Goal: Task Accomplishment & Management: Complete application form

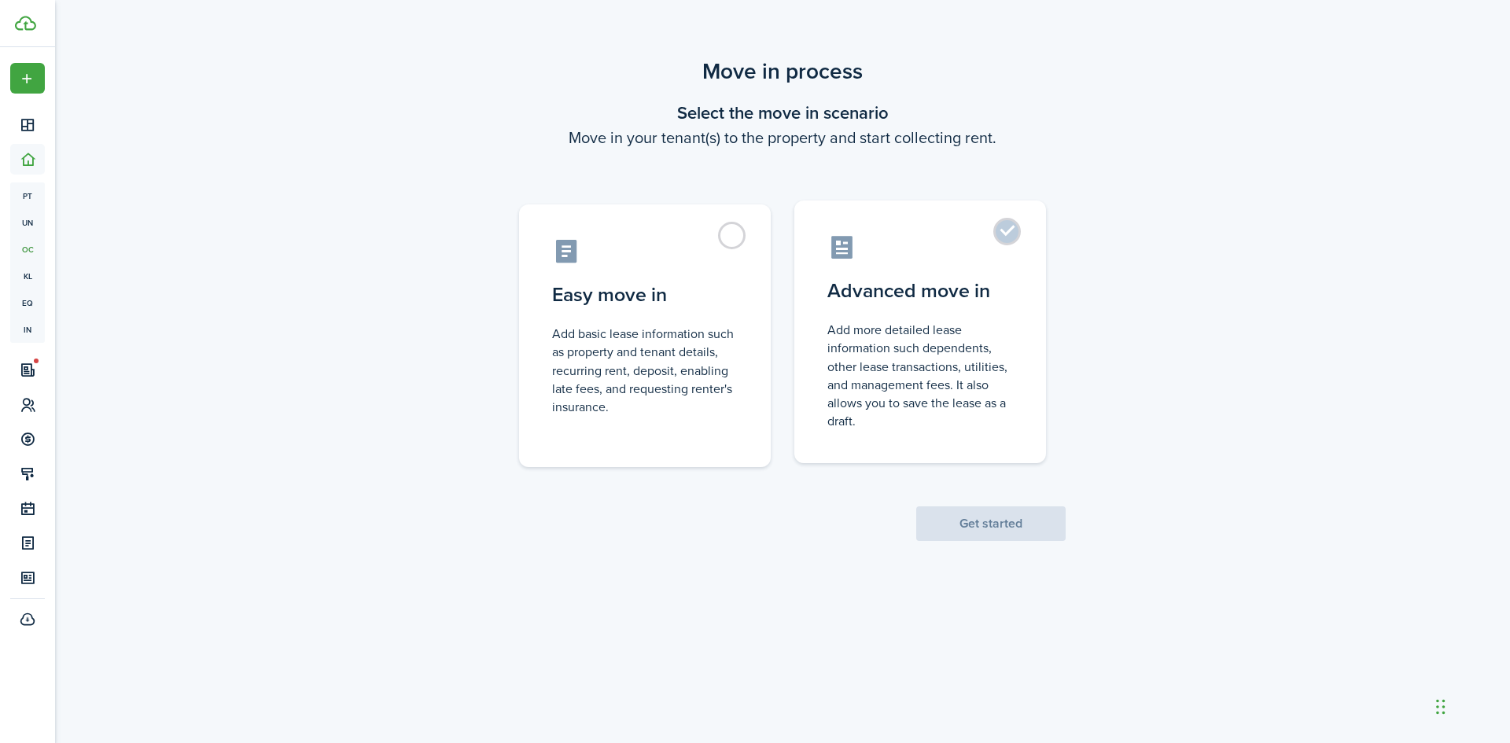
click at [1007, 230] on label "Advanced move in Add more detailed lease information such dependents, other lea…" at bounding box center [920, 332] width 252 height 263
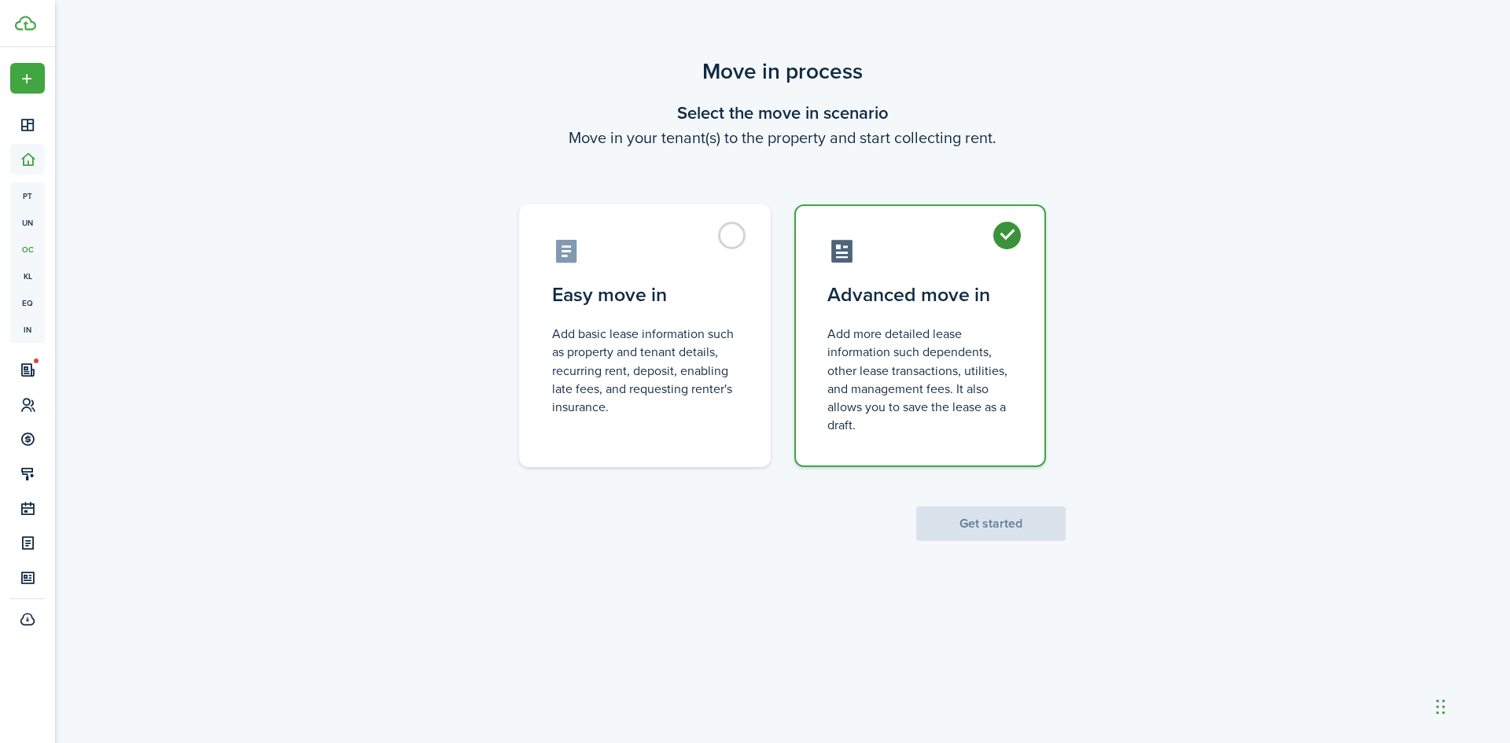
radio input "true"
click at [1015, 521] on button "Get started" at bounding box center [990, 524] width 149 height 35
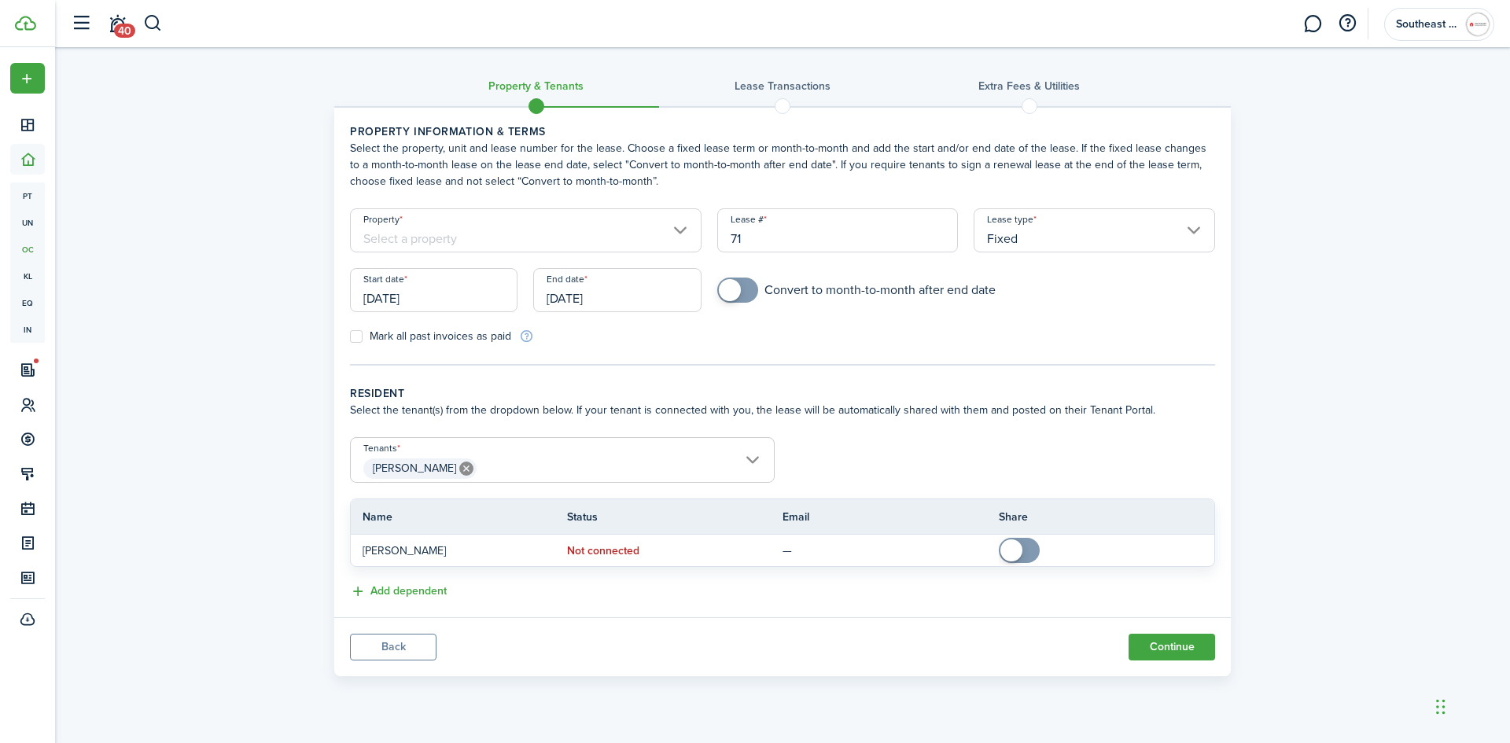
click at [584, 237] on input "Property" at bounding box center [526, 230] width 352 height 44
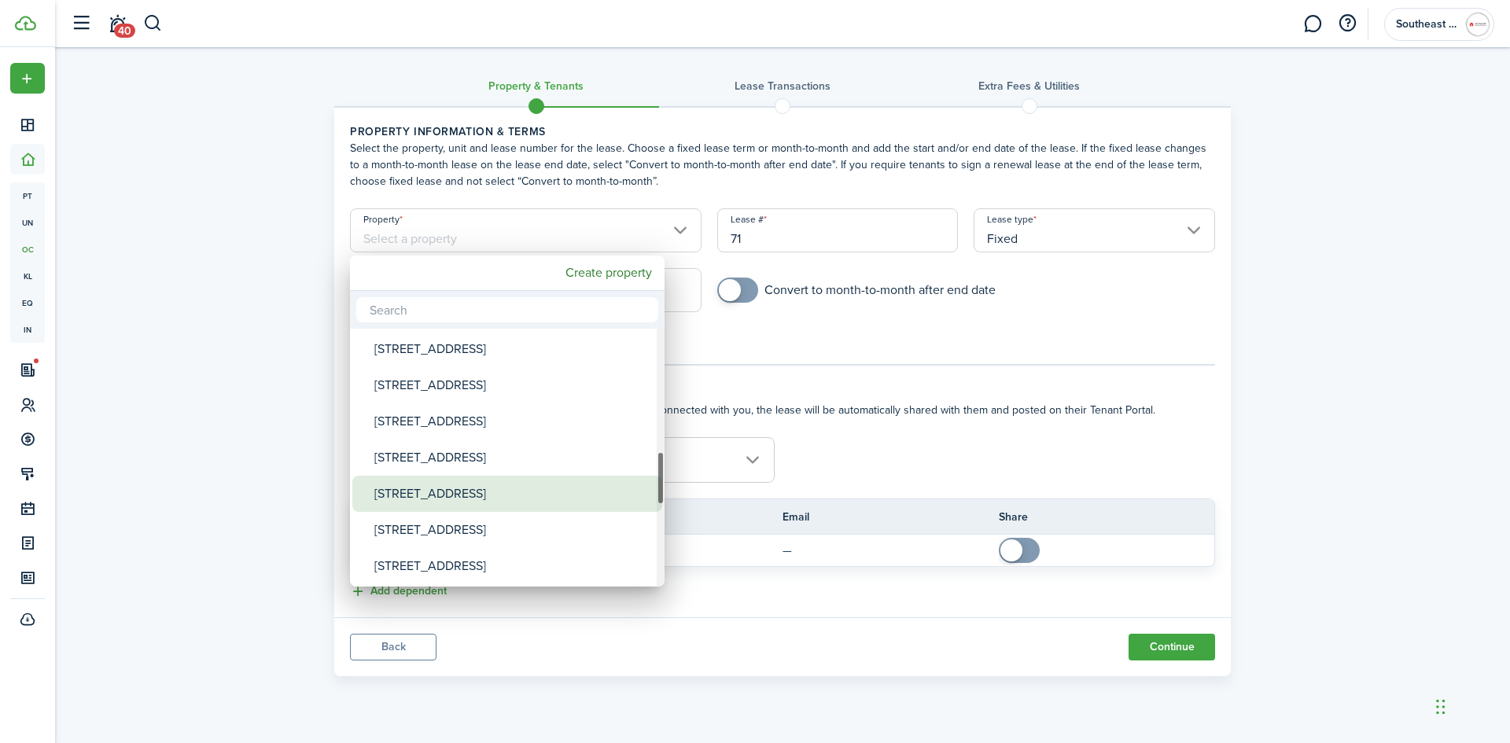
click at [473, 489] on div "[STREET_ADDRESS]" at bounding box center [513, 494] width 278 height 36
type input "[STREET_ADDRESS]"
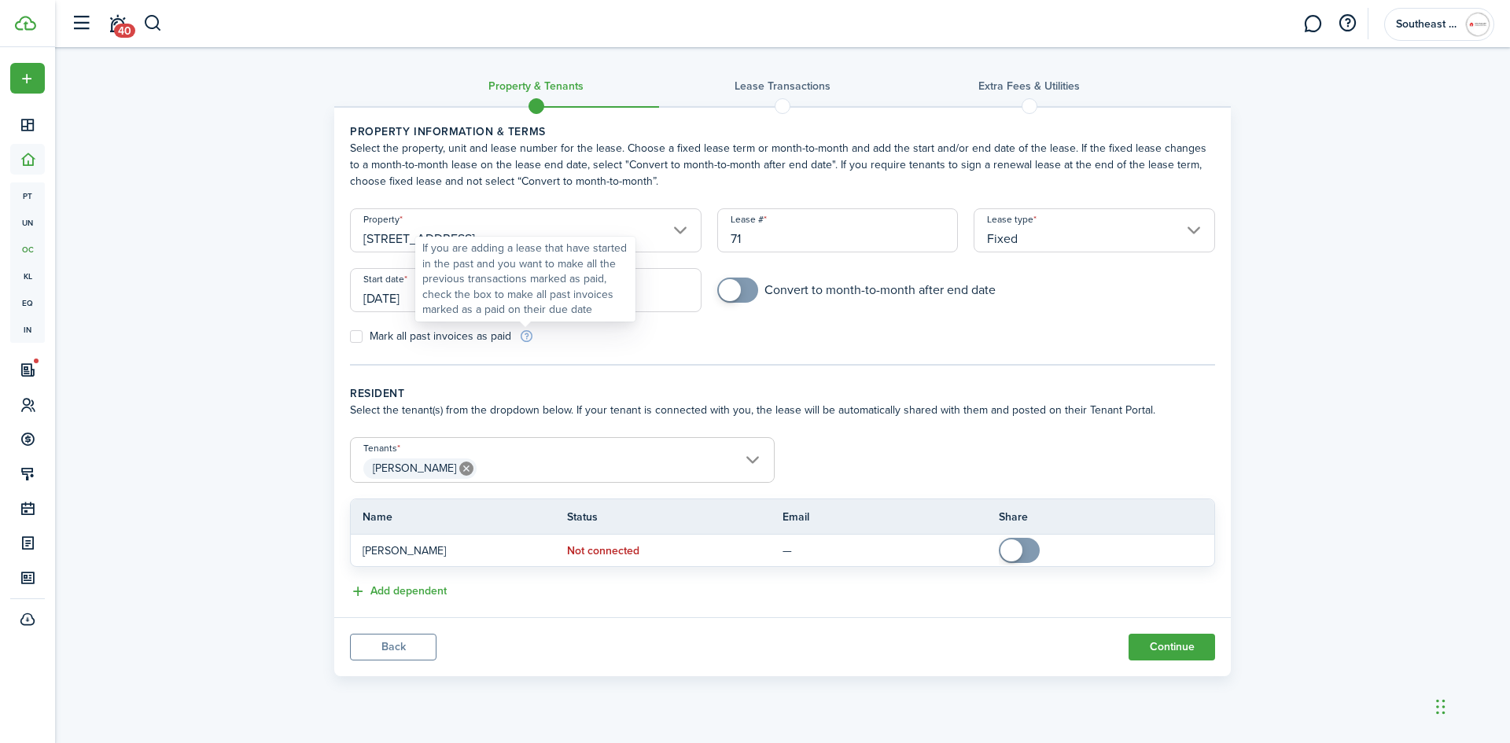
drag, startPoint x: 1182, startPoint y: 647, endPoint x: 423, endPoint y: 297, distance: 835.8
click at [444, 301] on body "Create New Dashboard Portfolio pt Properties un Units oc Occupancy Tracker New …" at bounding box center [755, 371] width 1510 height 743
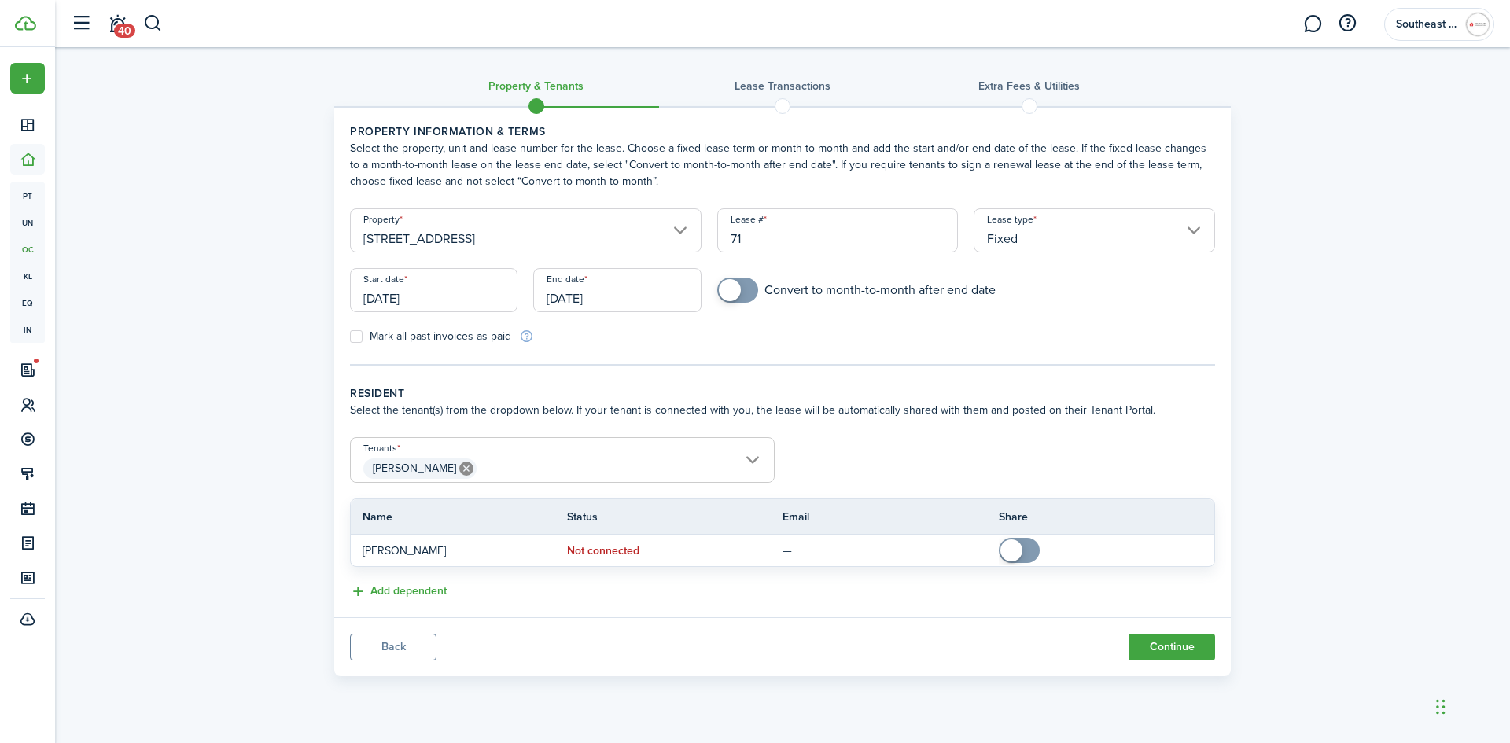
click at [429, 294] on input "[DATE]" at bounding box center [434, 290] width 168 height 44
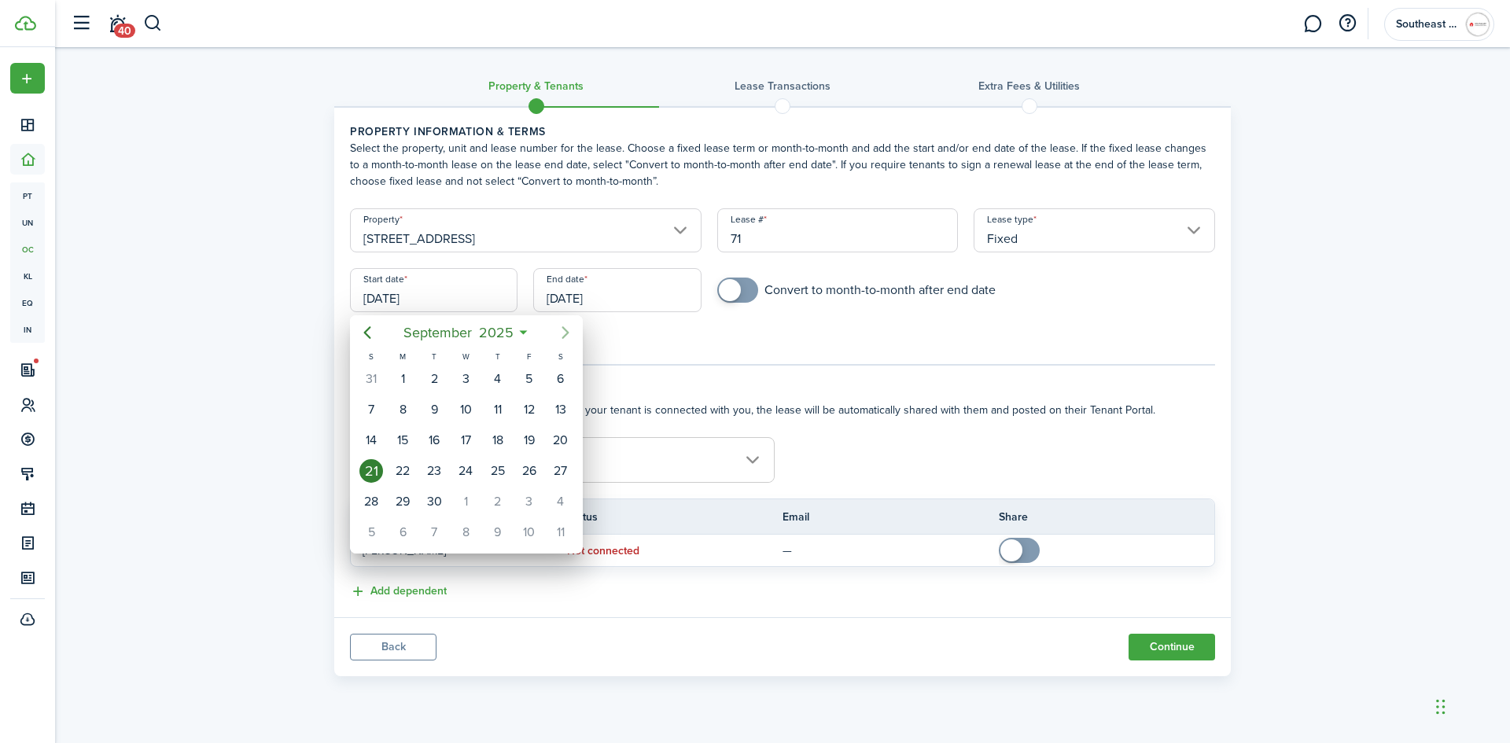
click at [567, 332] on icon "Next page" at bounding box center [565, 332] width 7 height 13
click at [466, 376] on div "1" at bounding box center [466, 379] width 24 height 24
type input "[DATE]"
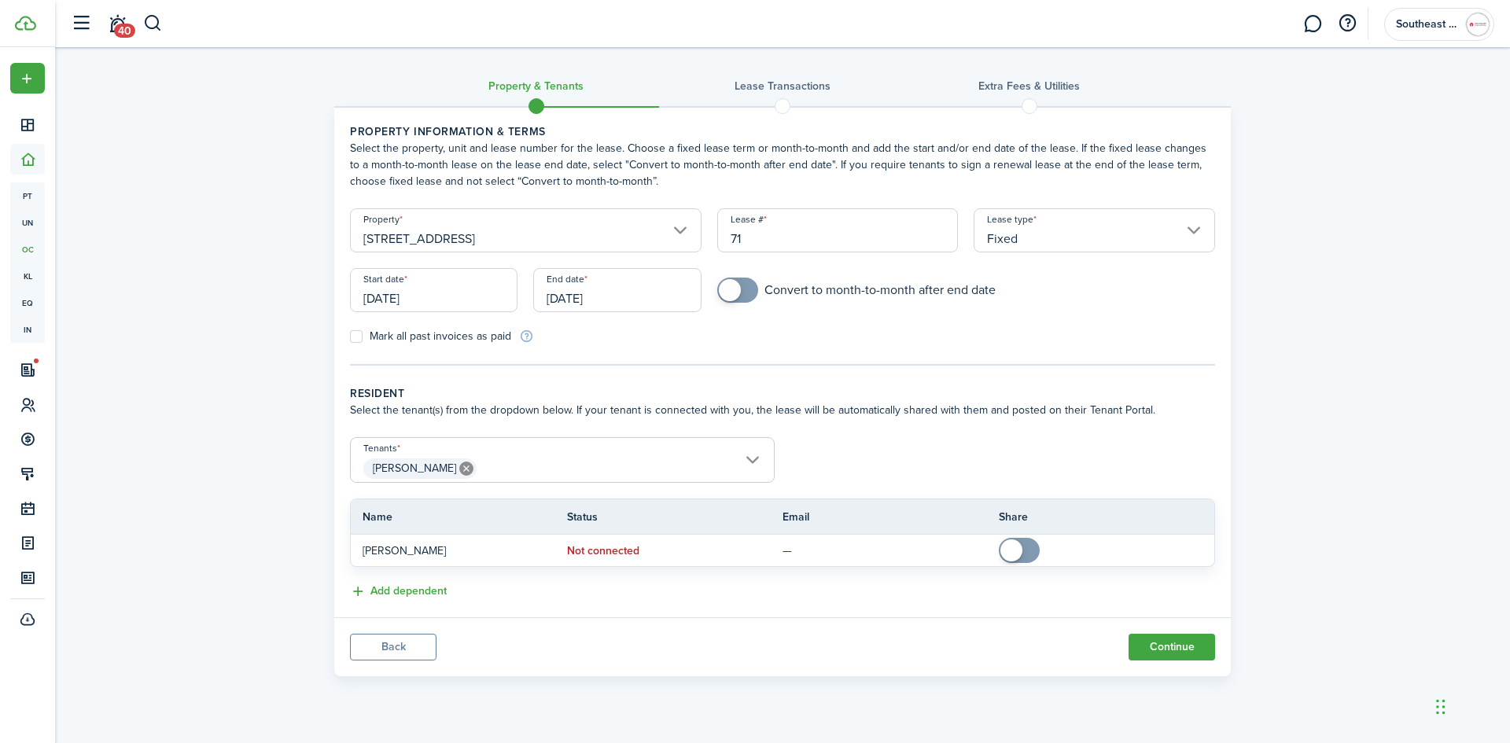
click at [633, 297] on input "[DATE]" at bounding box center [617, 290] width 168 height 44
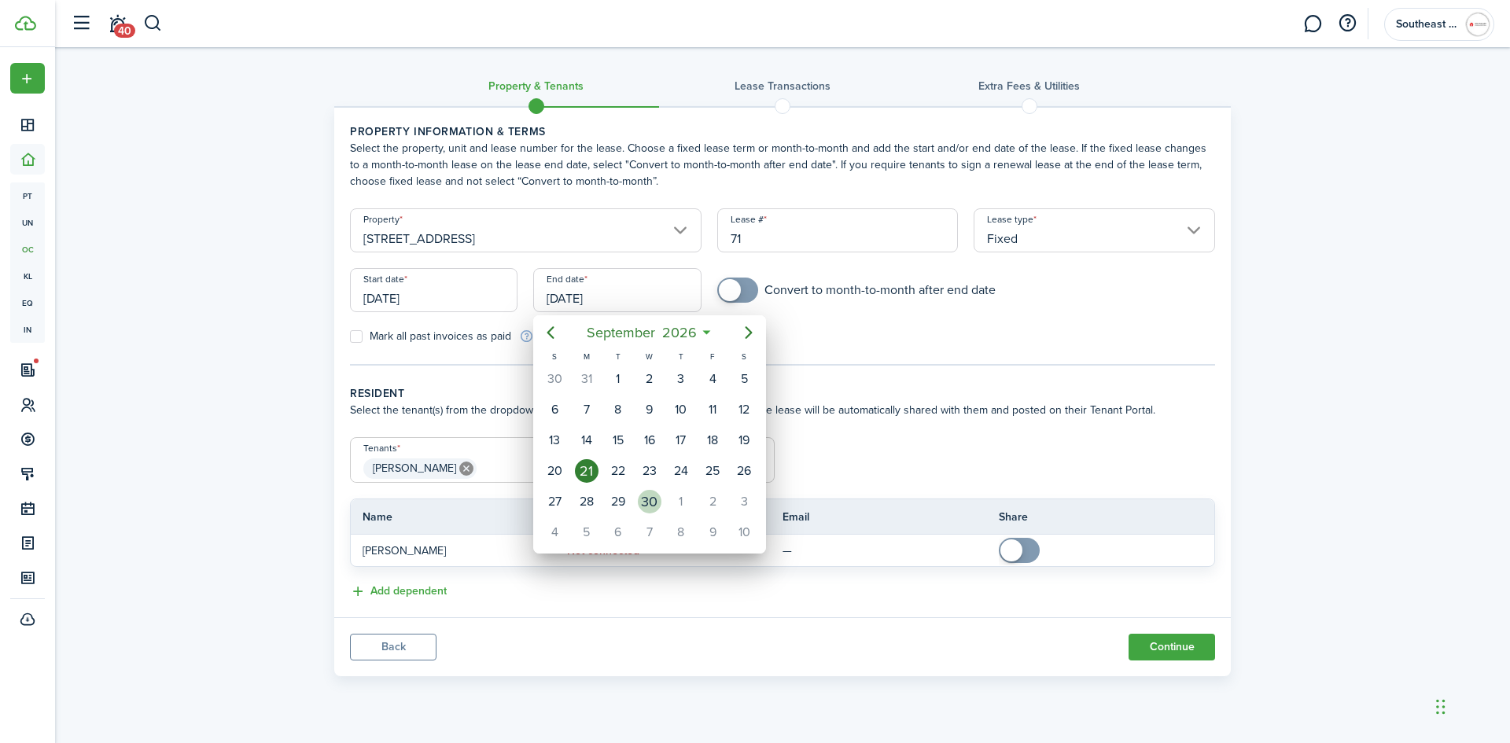
click at [652, 500] on div "30" at bounding box center [650, 502] width 24 height 24
type input "[DATE]"
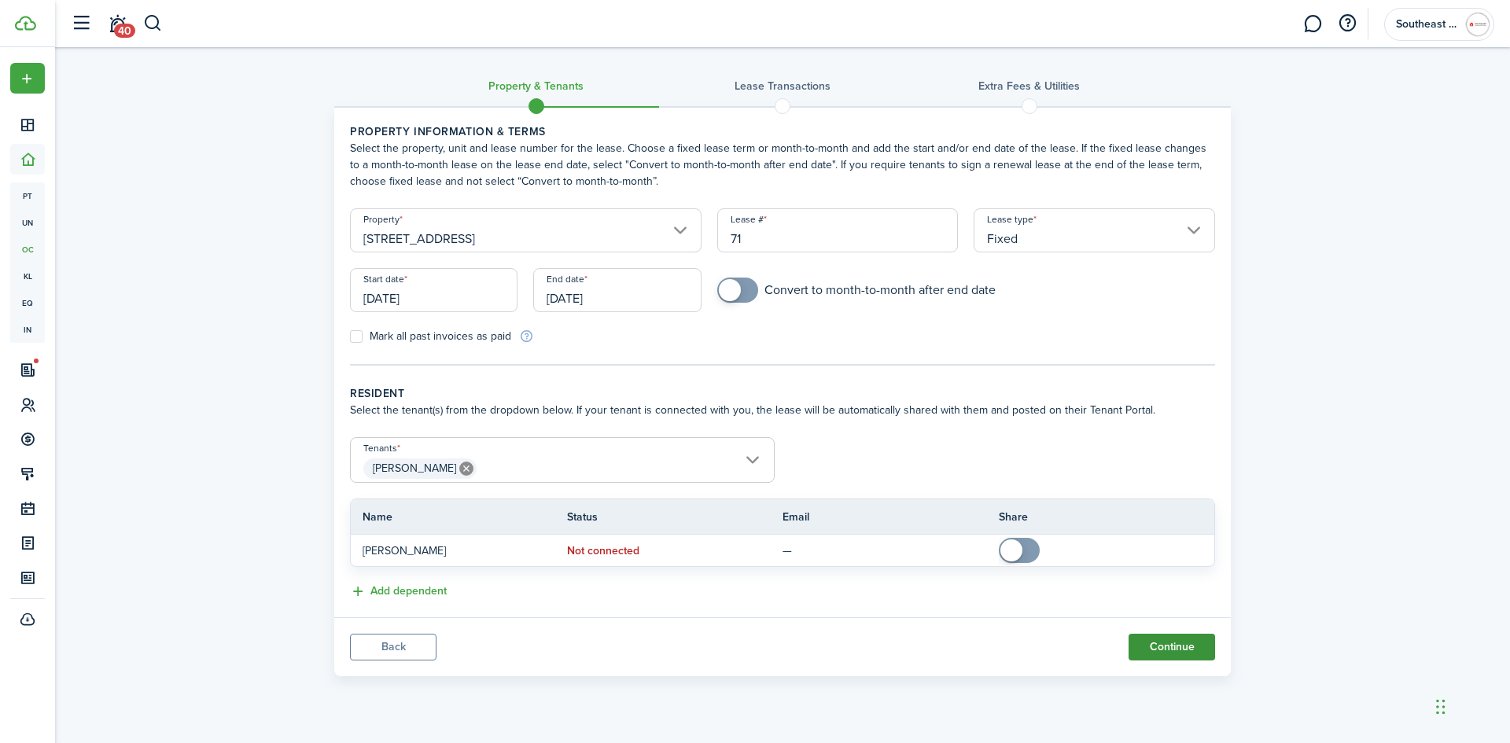
click at [1165, 643] on button "Continue" at bounding box center [1172, 647] width 87 height 27
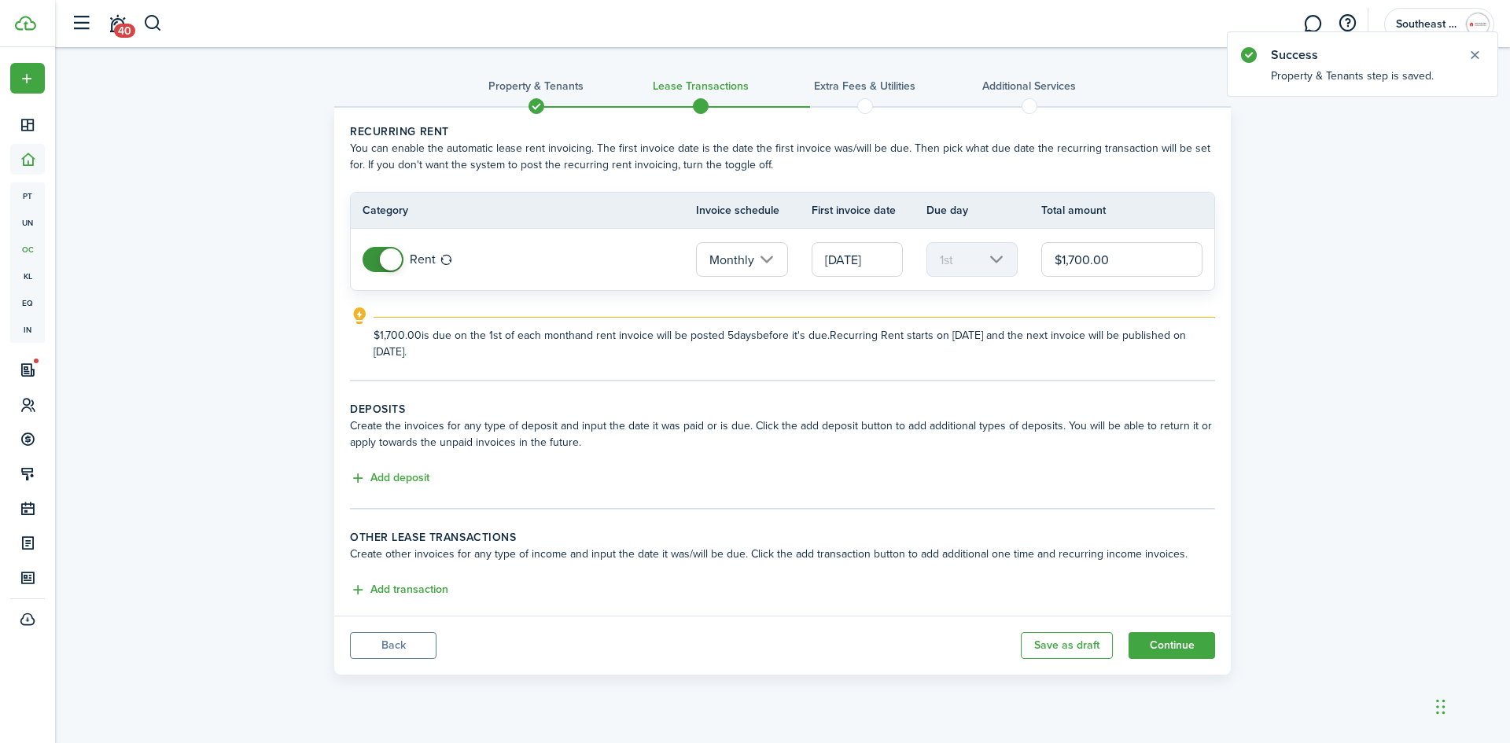
drag, startPoint x: 1075, startPoint y: 259, endPoint x: 1052, endPoint y: 257, distance: 23.6
click at [1052, 257] on input "$1,700.00" at bounding box center [1121, 259] width 161 height 35
click at [1074, 256] on input "$1,700.00" at bounding box center [1121, 259] width 161 height 35
type input "$2,000.00"
click at [1035, 419] on wizard-step-header-description "Create the invoices for any type of deposit and input the date it was paid or i…" at bounding box center [782, 434] width 865 height 33
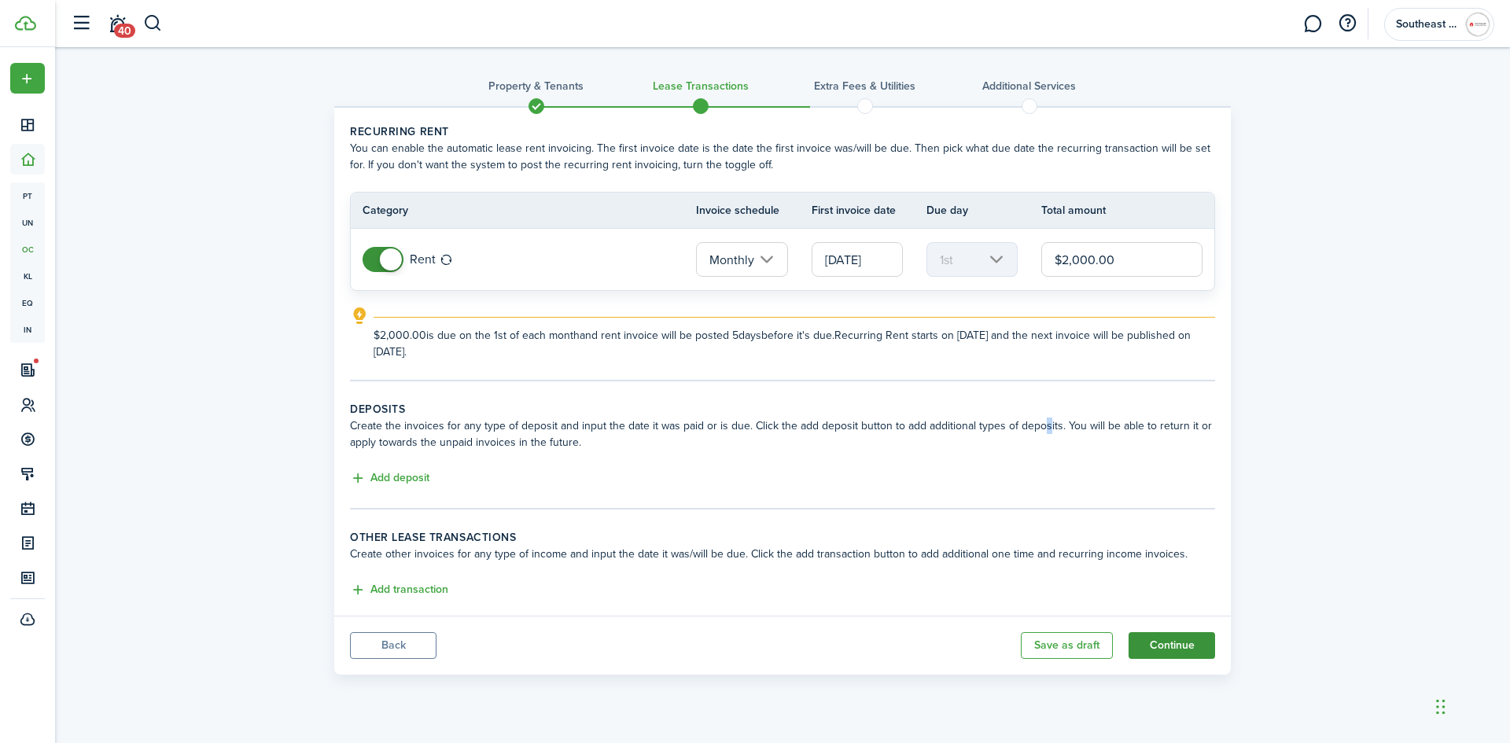
click at [1180, 645] on button "Continue" at bounding box center [1172, 645] width 87 height 27
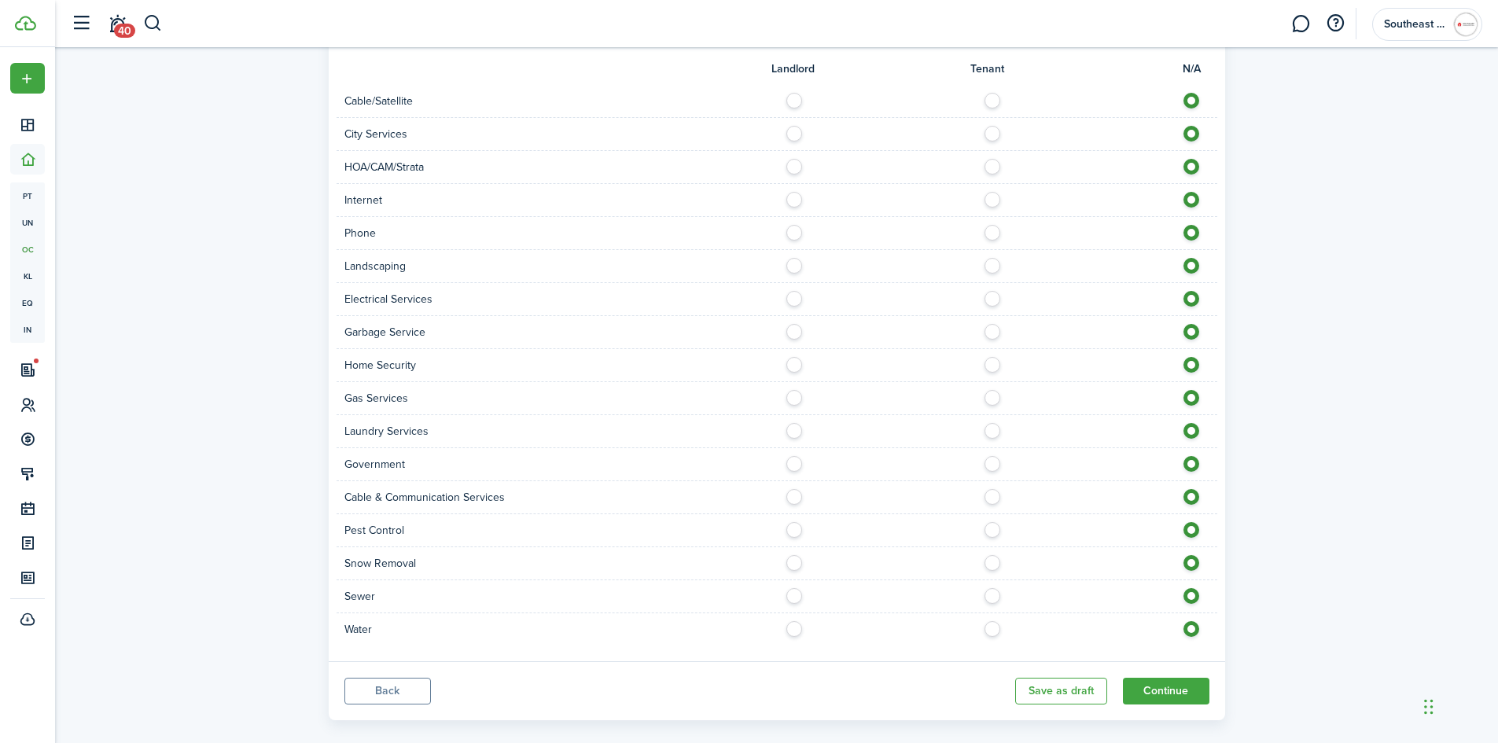
scroll to position [1084, 0]
click at [1164, 674] on button "Continue" at bounding box center [1166, 687] width 87 height 27
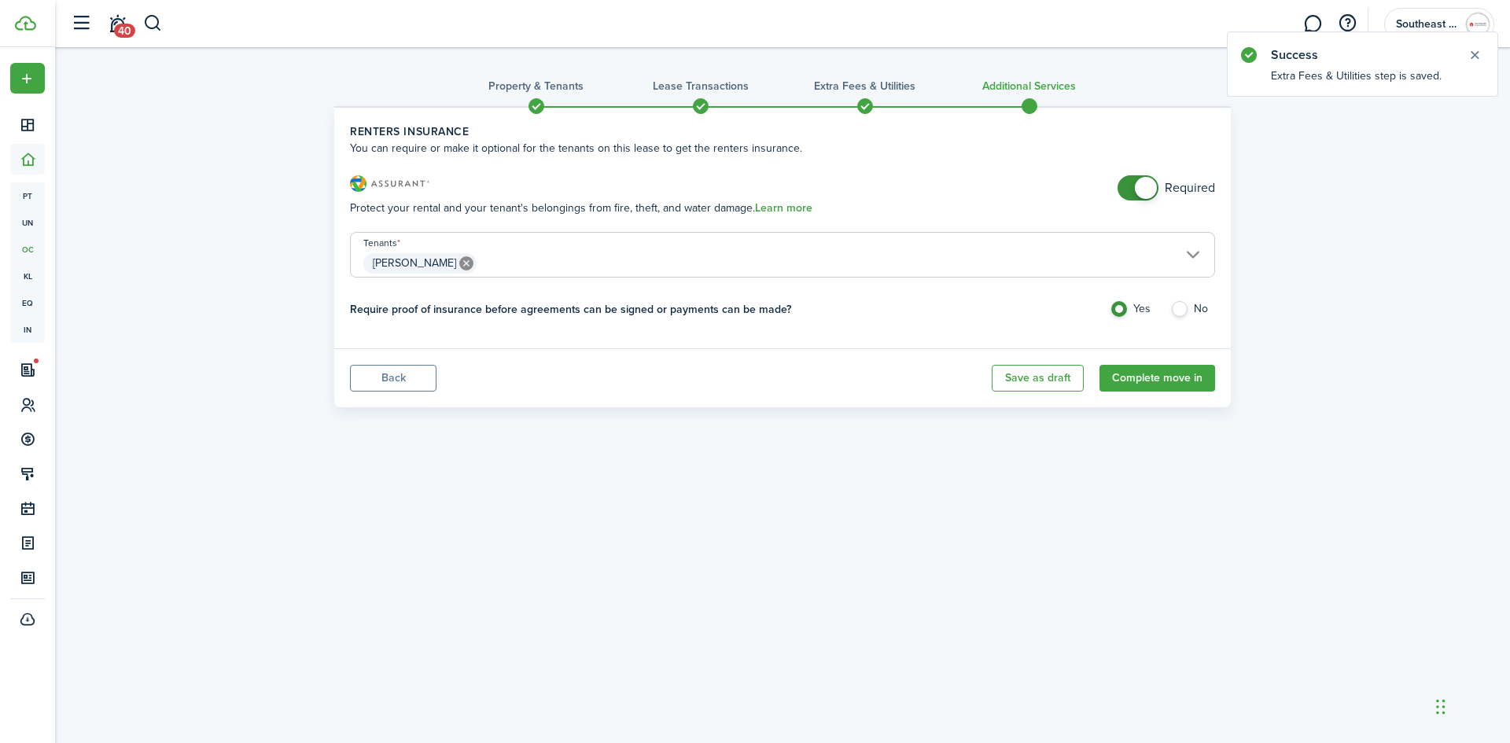
checkbox input "false"
click at [1137, 185] on span at bounding box center [1146, 188] width 22 height 22
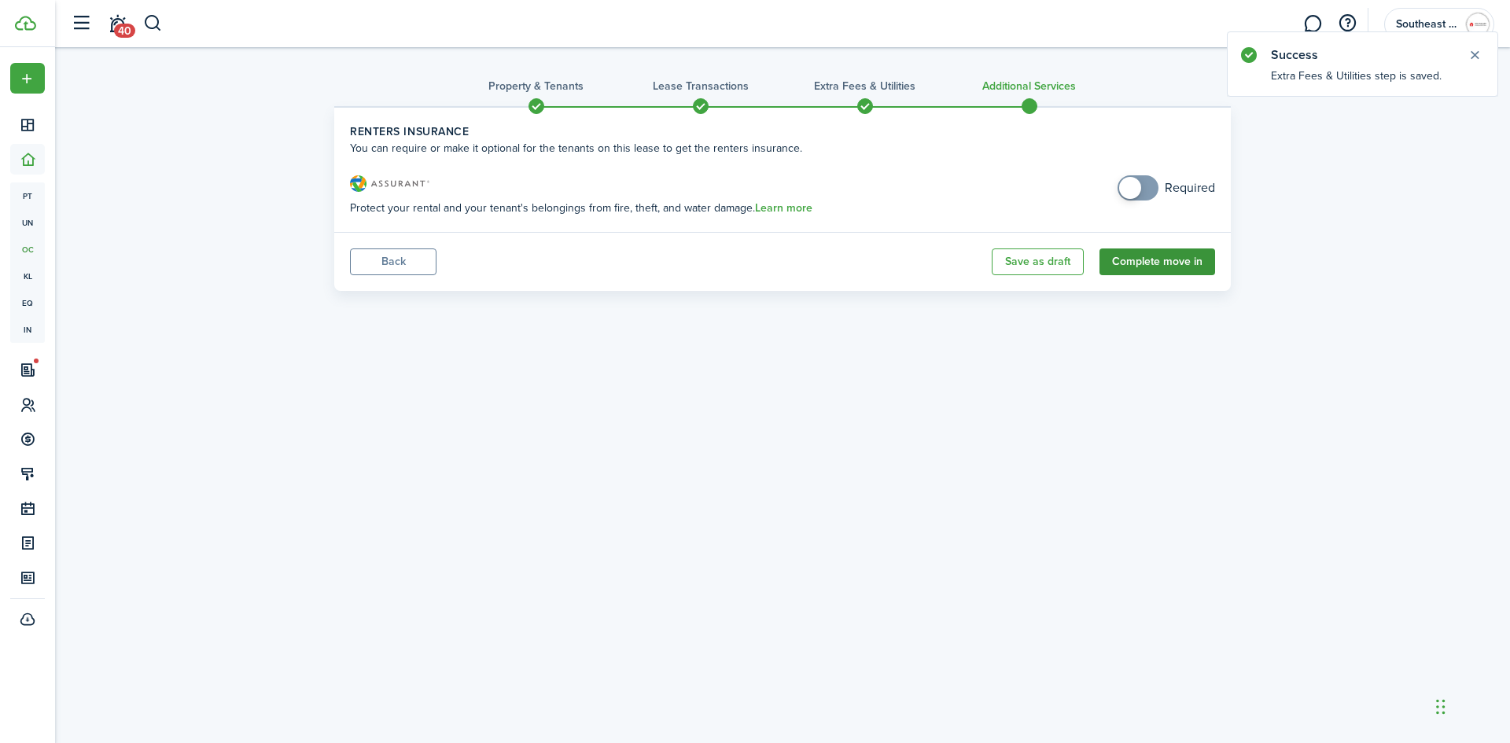
click at [1140, 262] on button "Complete move in" at bounding box center [1158, 262] width 116 height 27
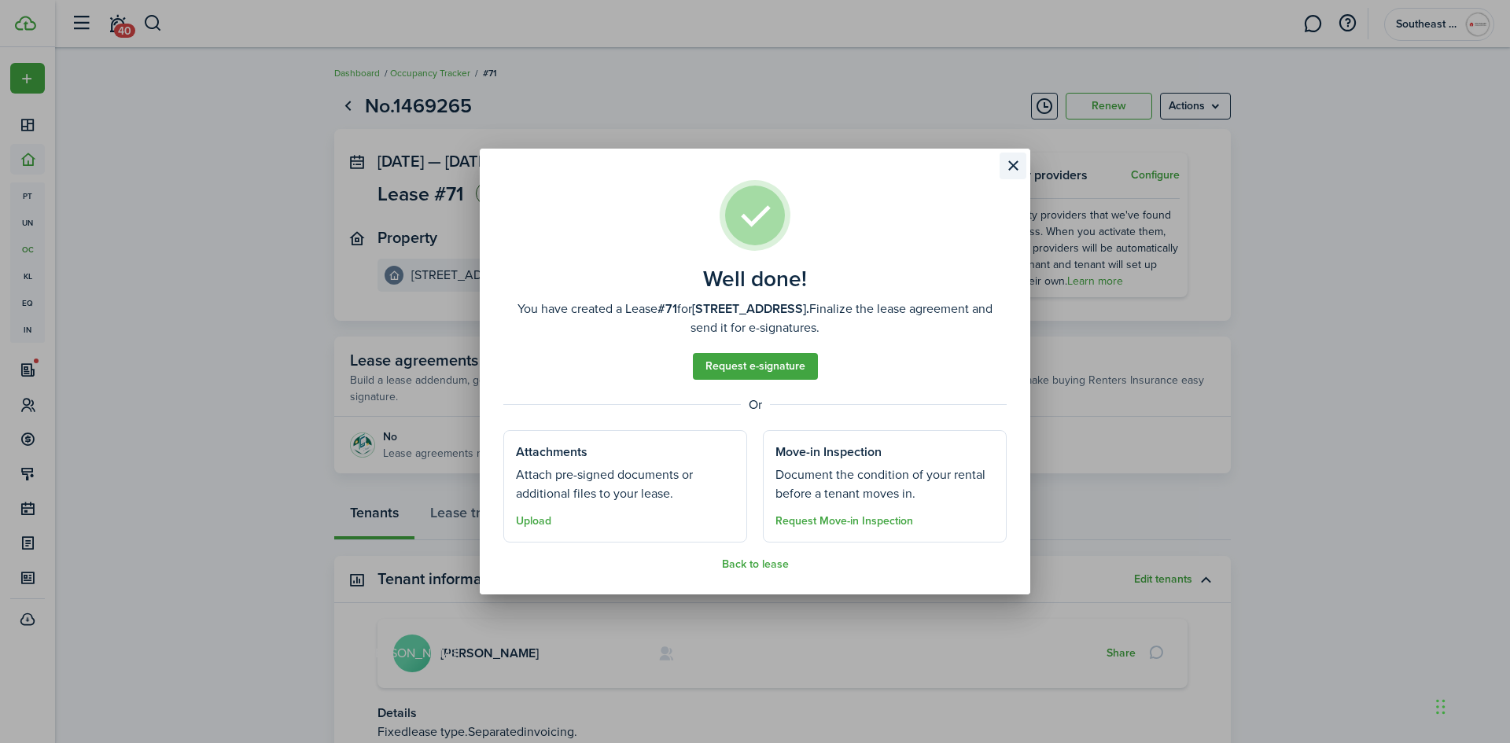
click at [1018, 168] on button "Close modal" at bounding box center [1013, 166] width 27 height 27
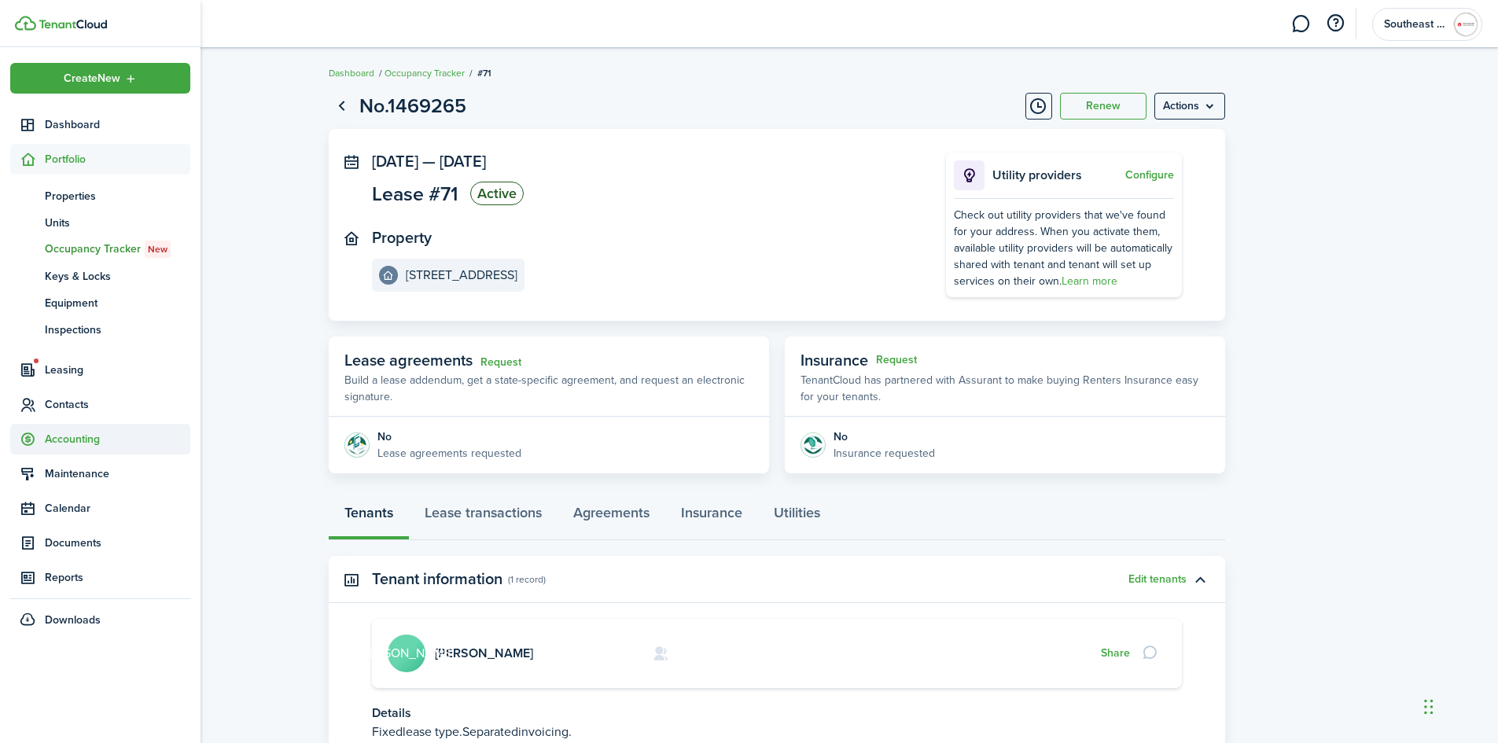
click at [71, 437] on span "Accounting" at bounding box center [118, 439] width 146 height 17
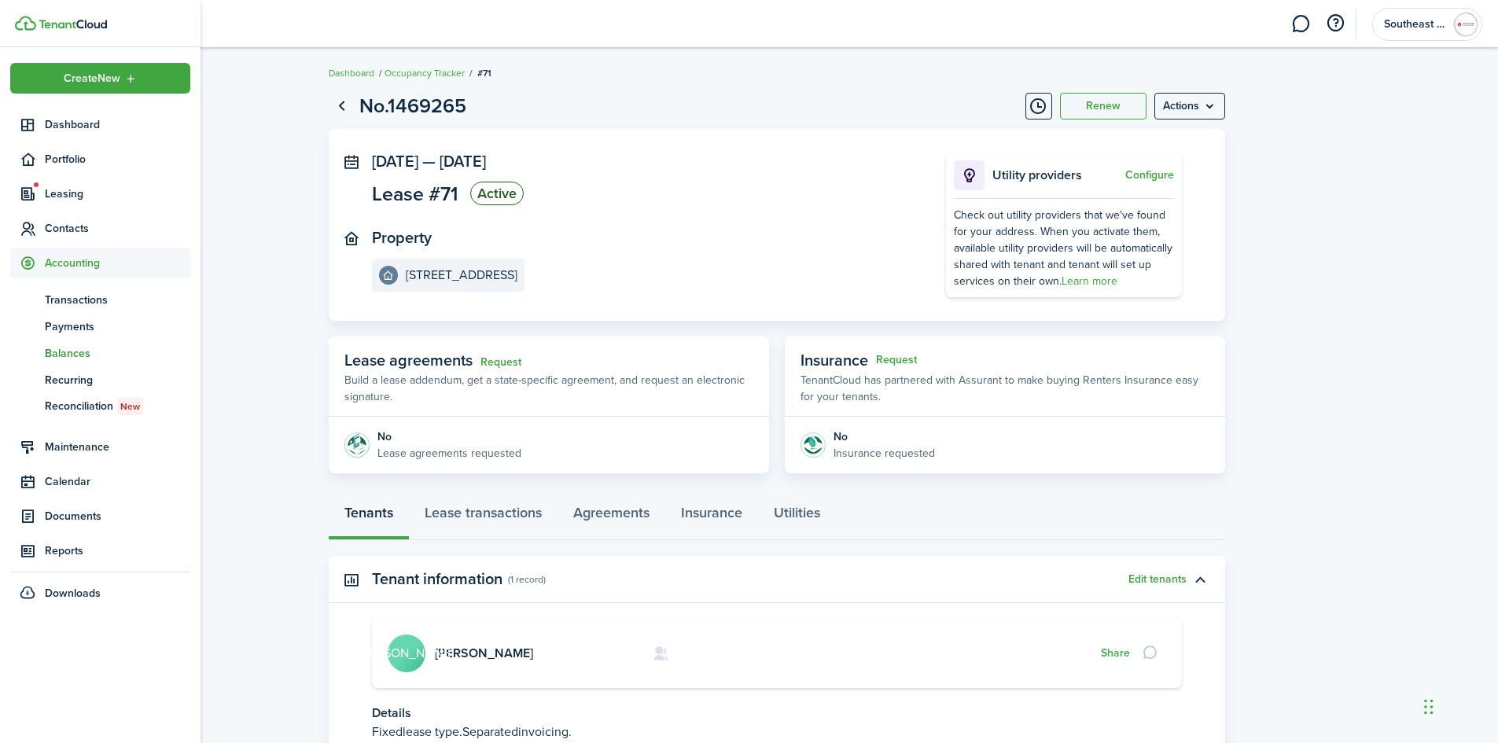
click at [75, 353] on span "Balances" at bounding box center [118, 353] width 146 height 17
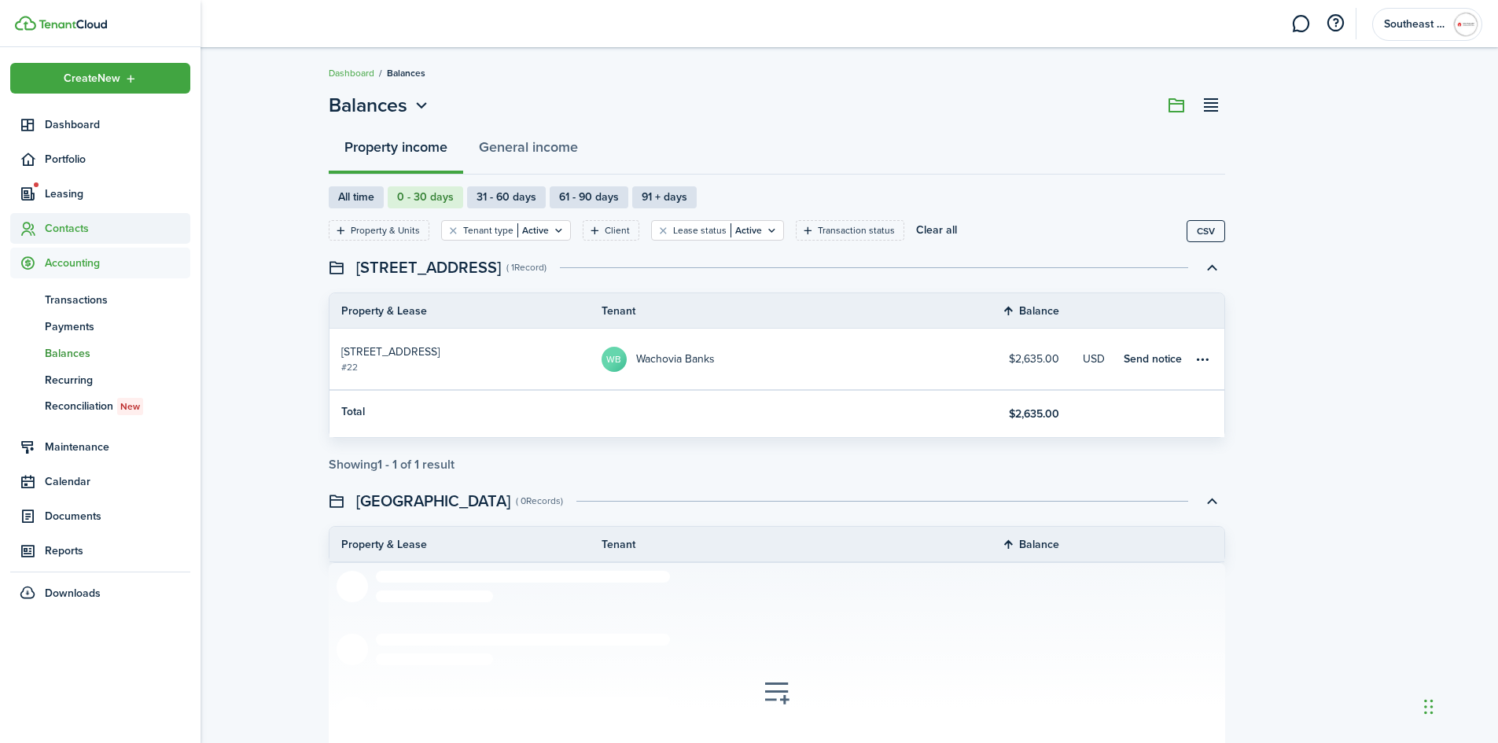
click at [74, 225] on span "Contacts" at bounding box center [118, 228] width 146 height 17
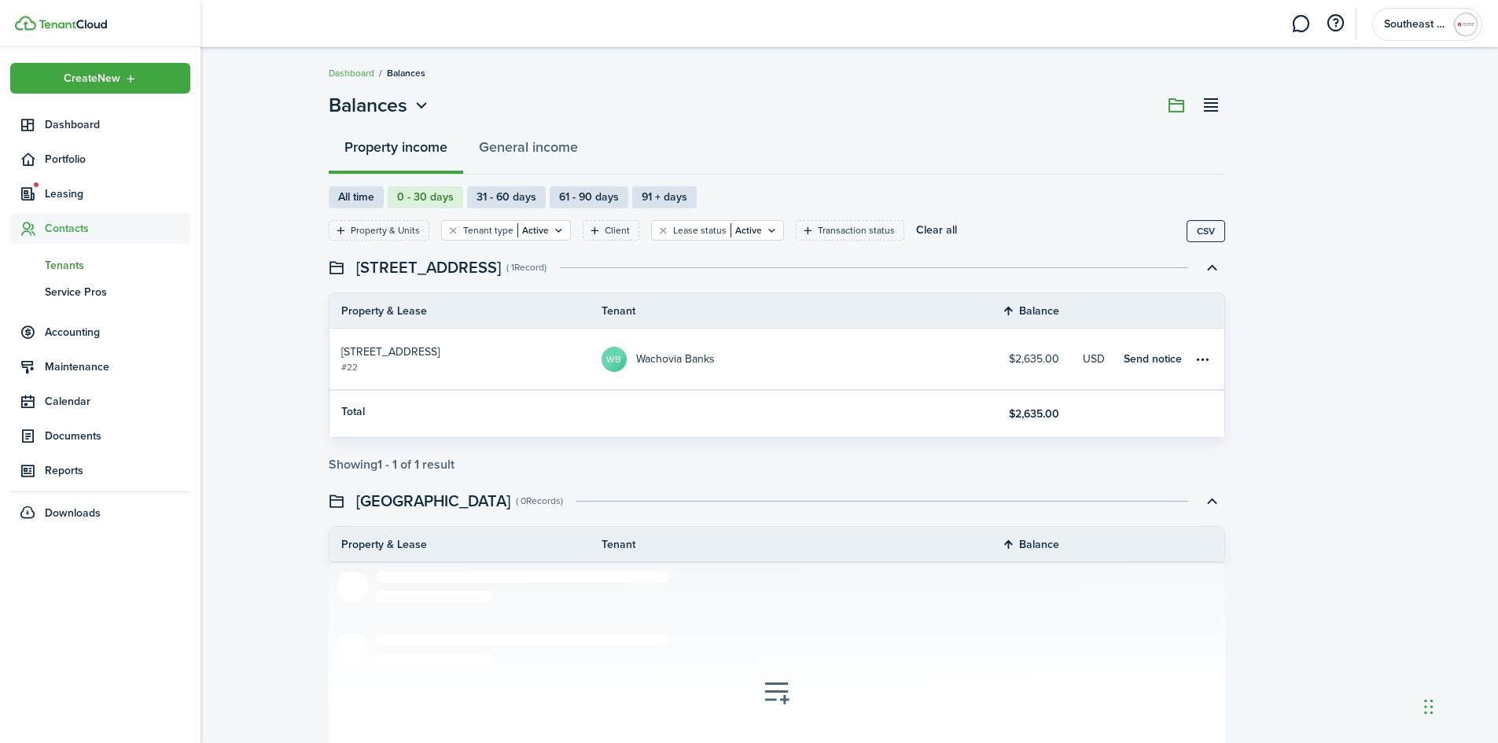
click at [68, 266] on span "Tenants" at bounding box center [118, 265] width 146 height 17
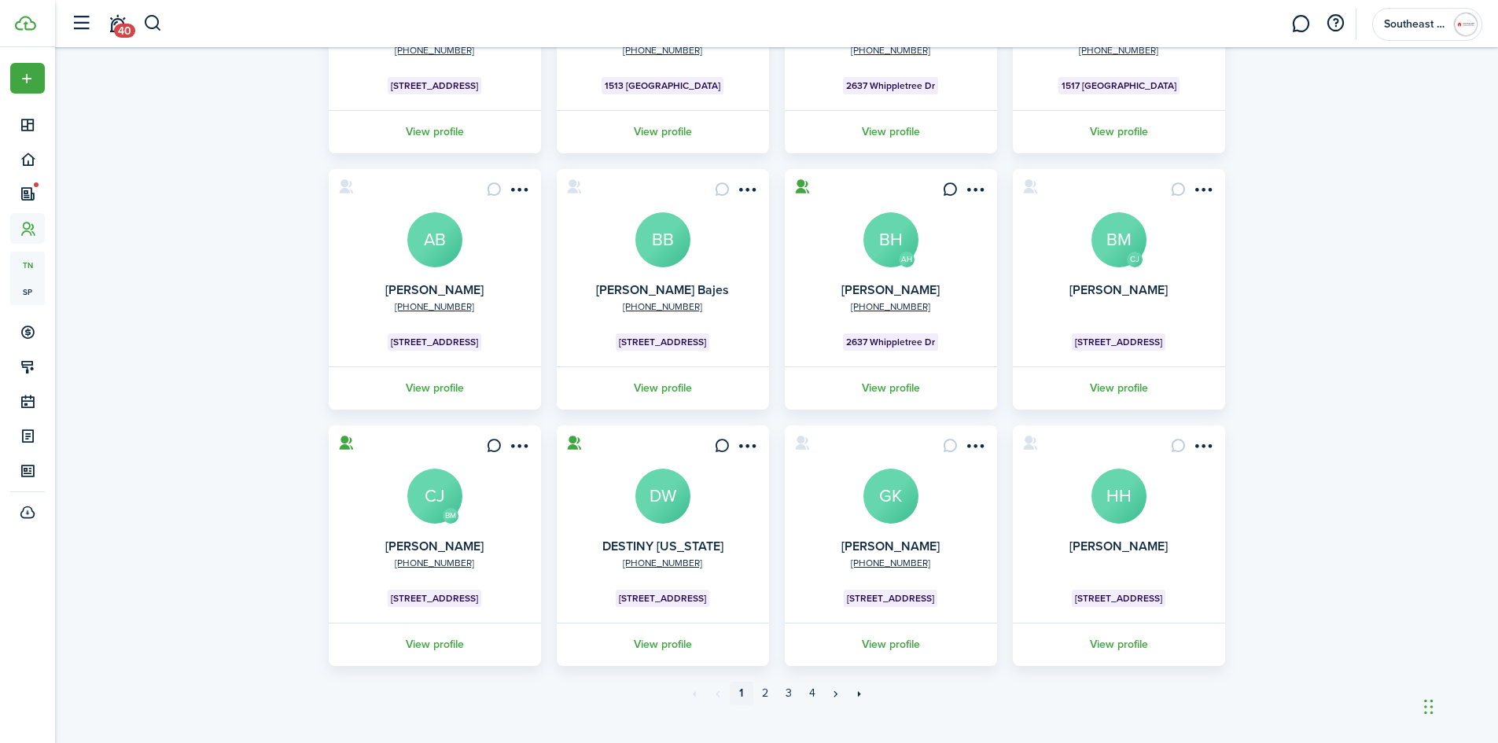
scroll to position [285, 0]
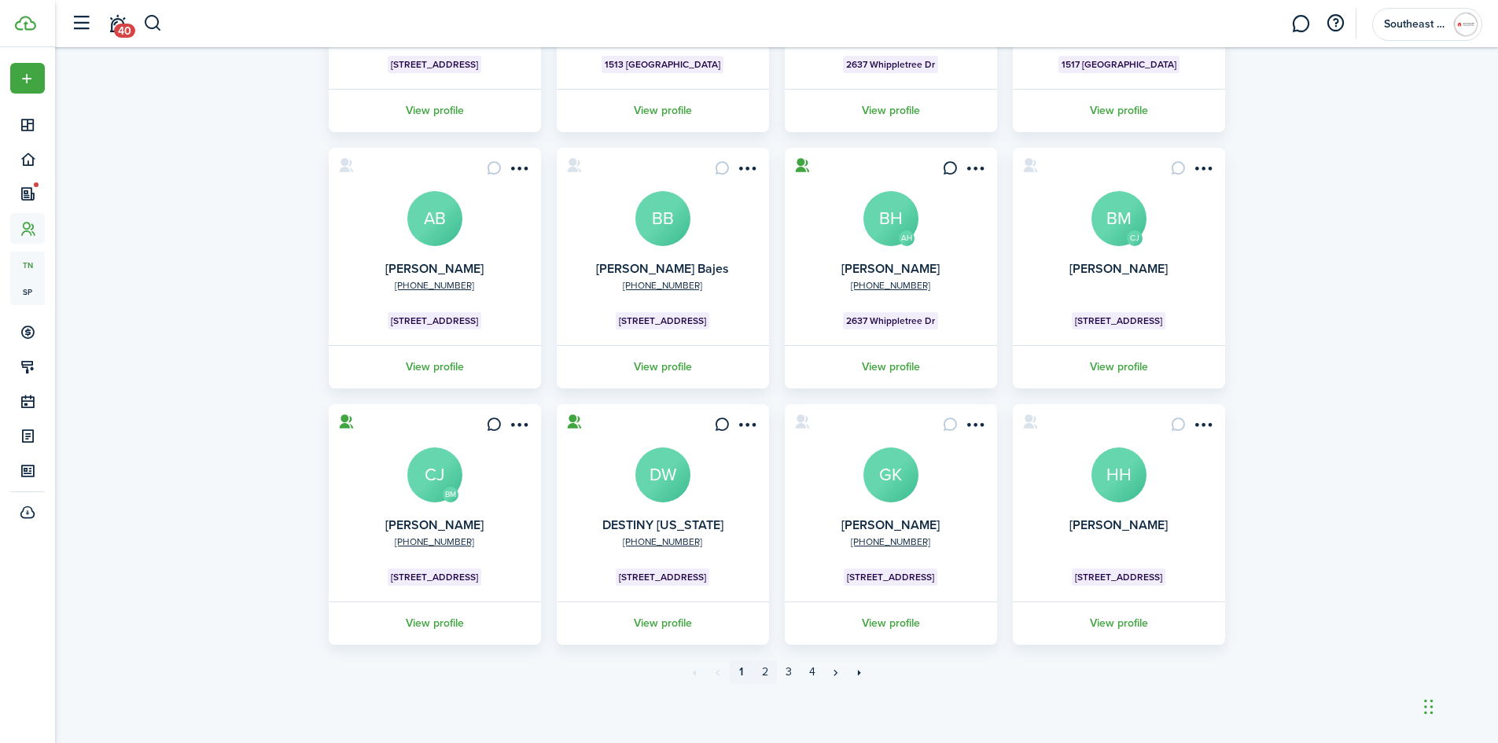
click at [761, 675] on link "2" at bounding box center [765, 673] width 24 height 24
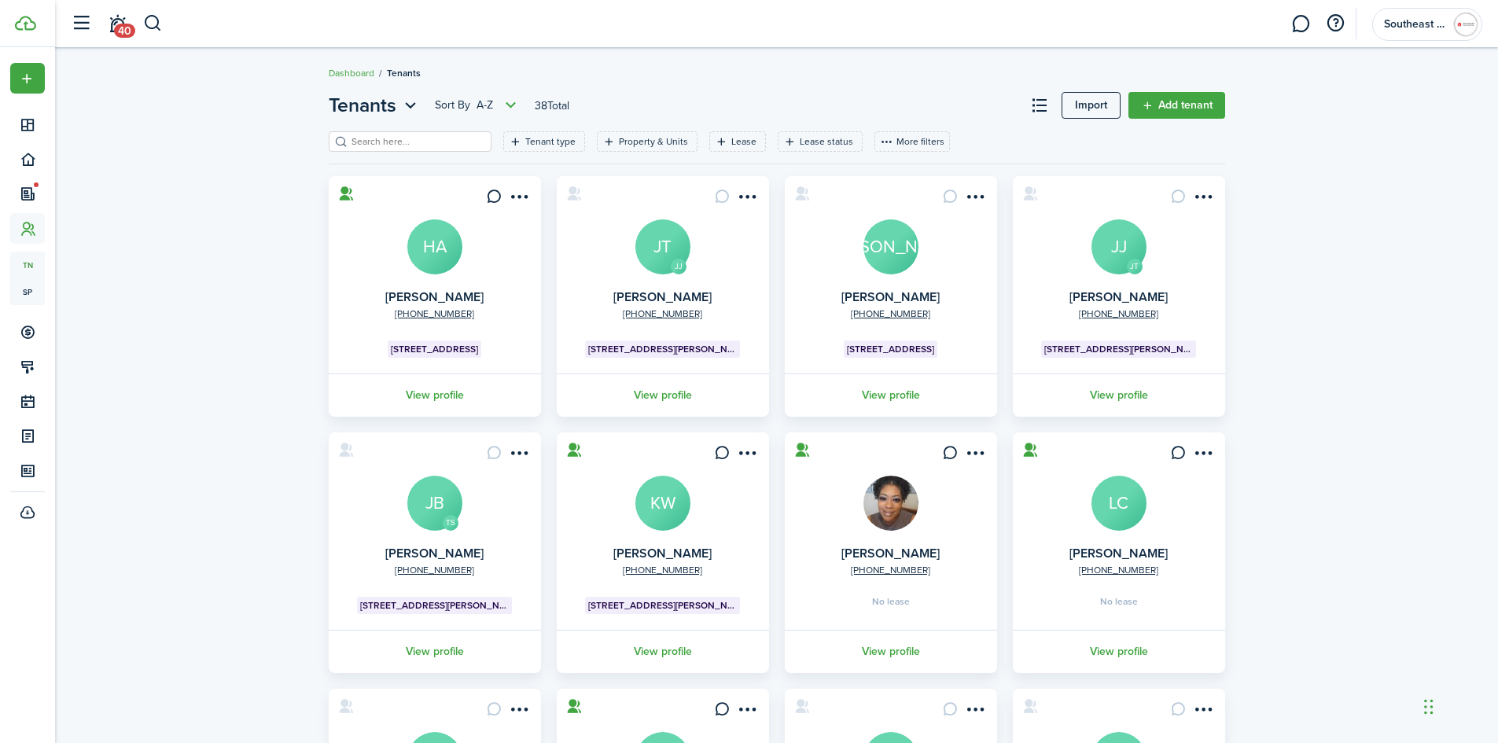
scroll to position [285, 0]
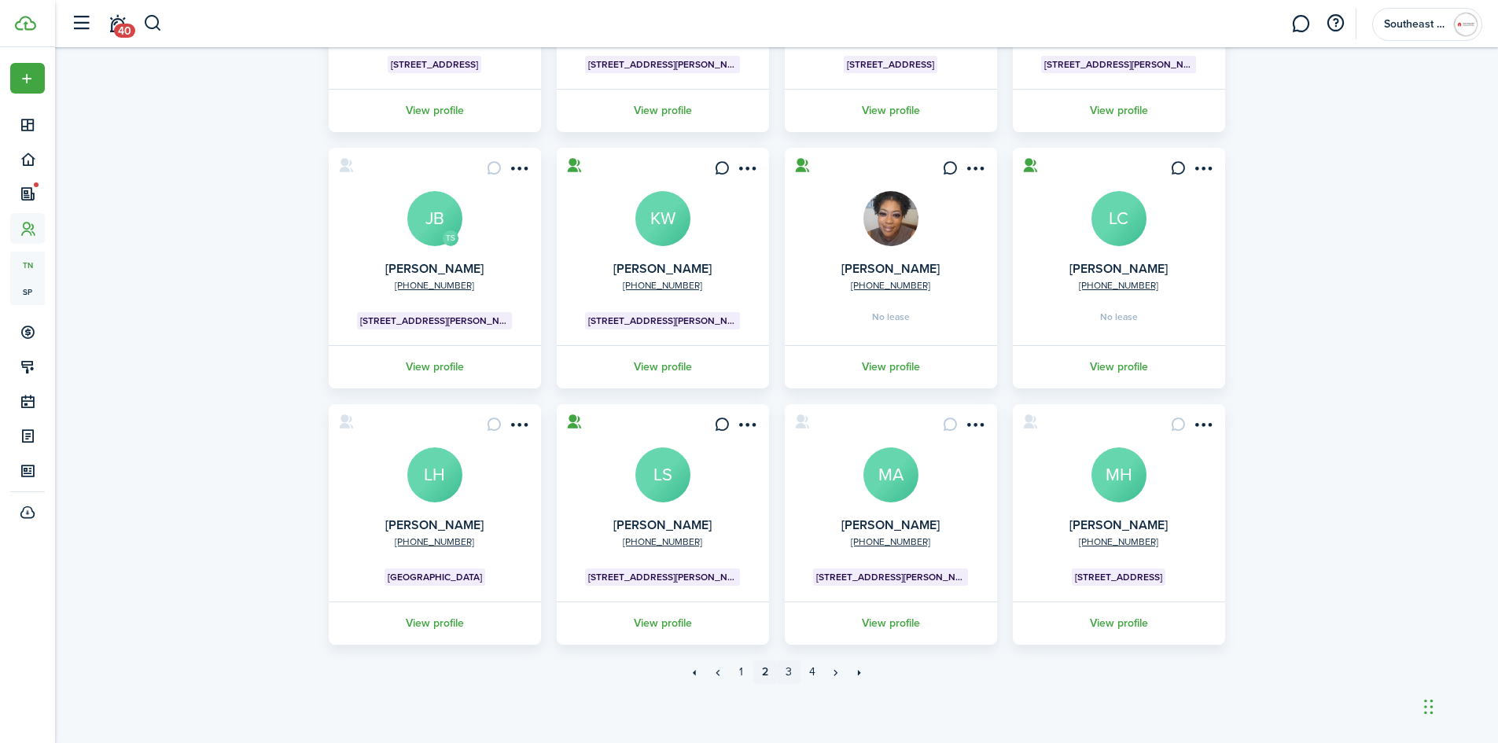
click at [787, 671] on link "3" at bounding box center [789, 673] width 24 height 24
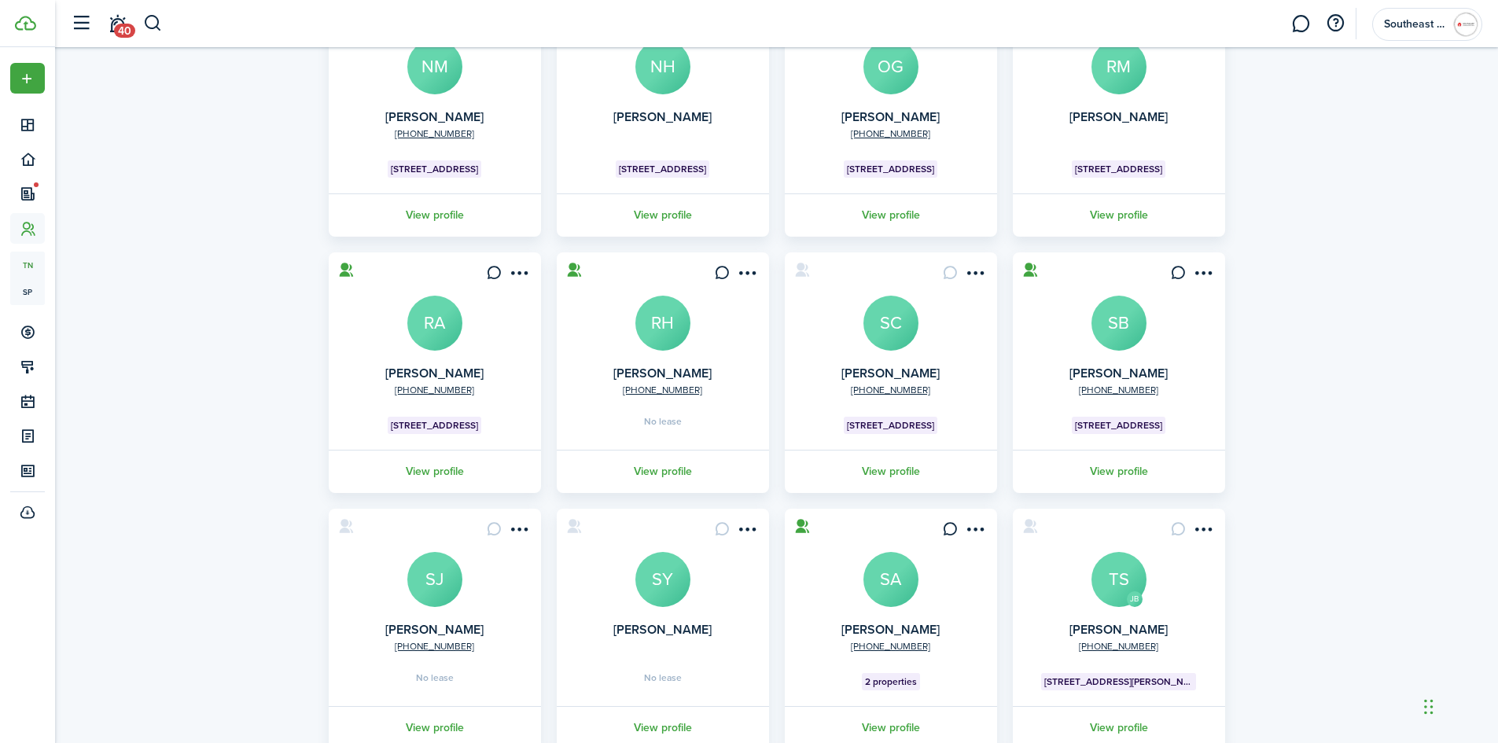
scroll to position [285, 0]
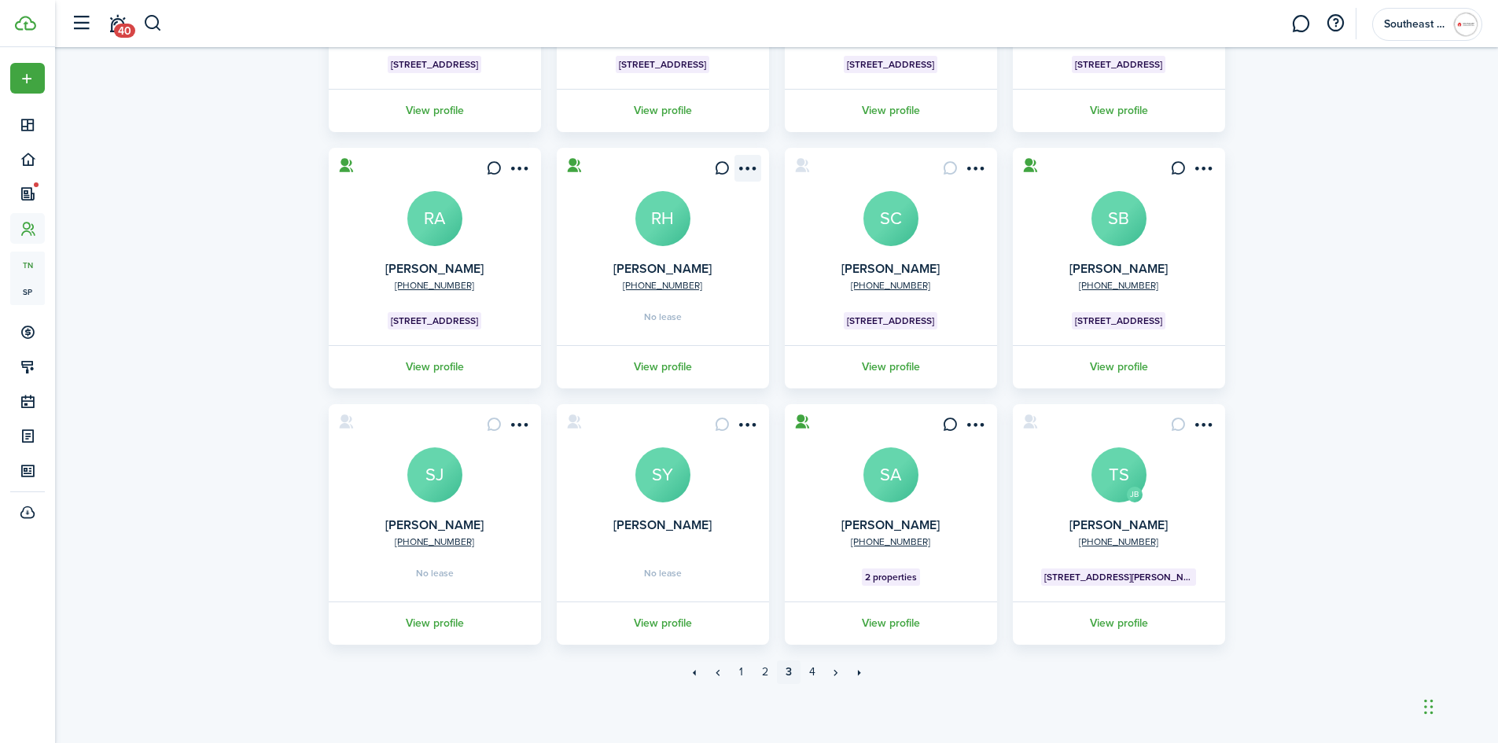
click at [755, 166] on menu-btn-icon "Open menu" at bounding box center [748, 168] width 27 height 27
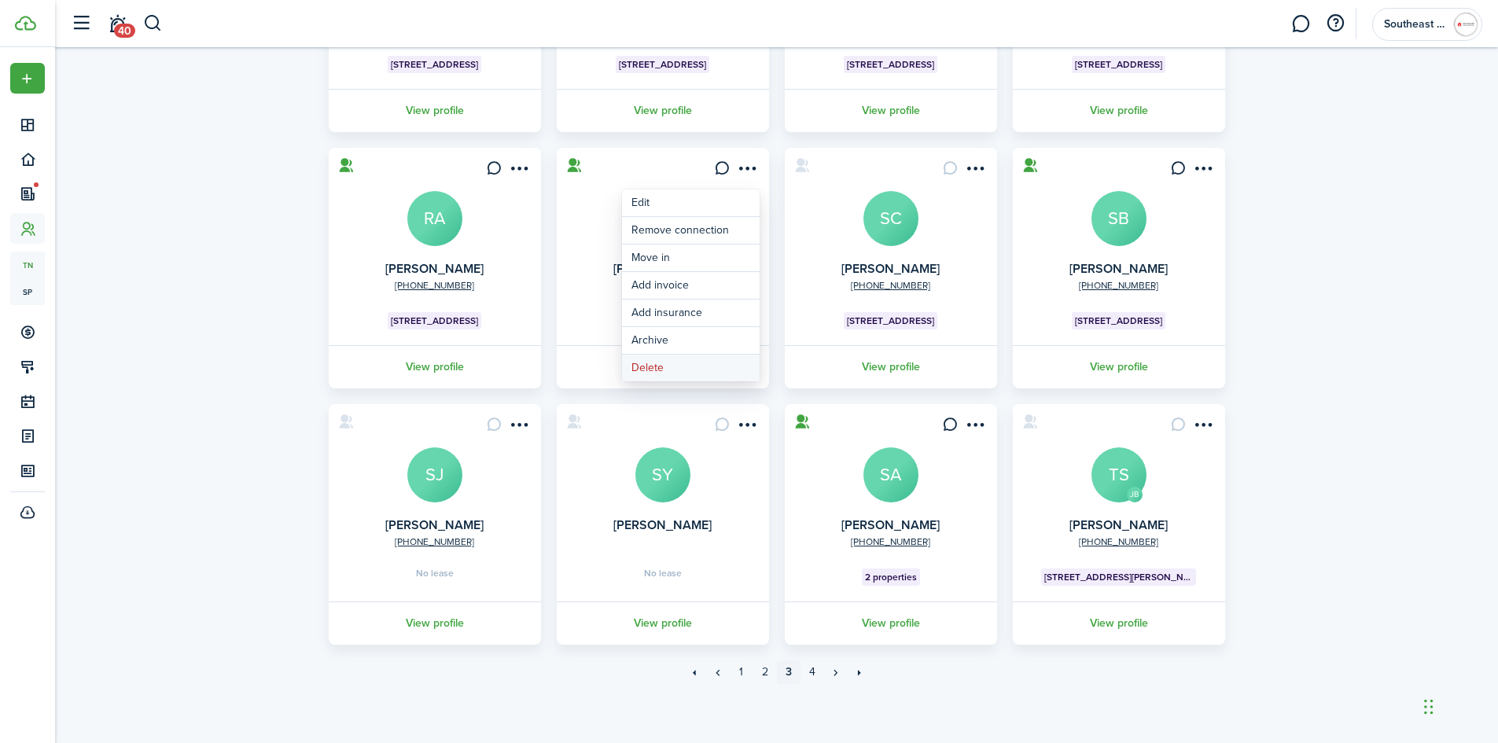
click at [684, 374] on button "Delete" at bounding box center [691, 368] width 138 height 27
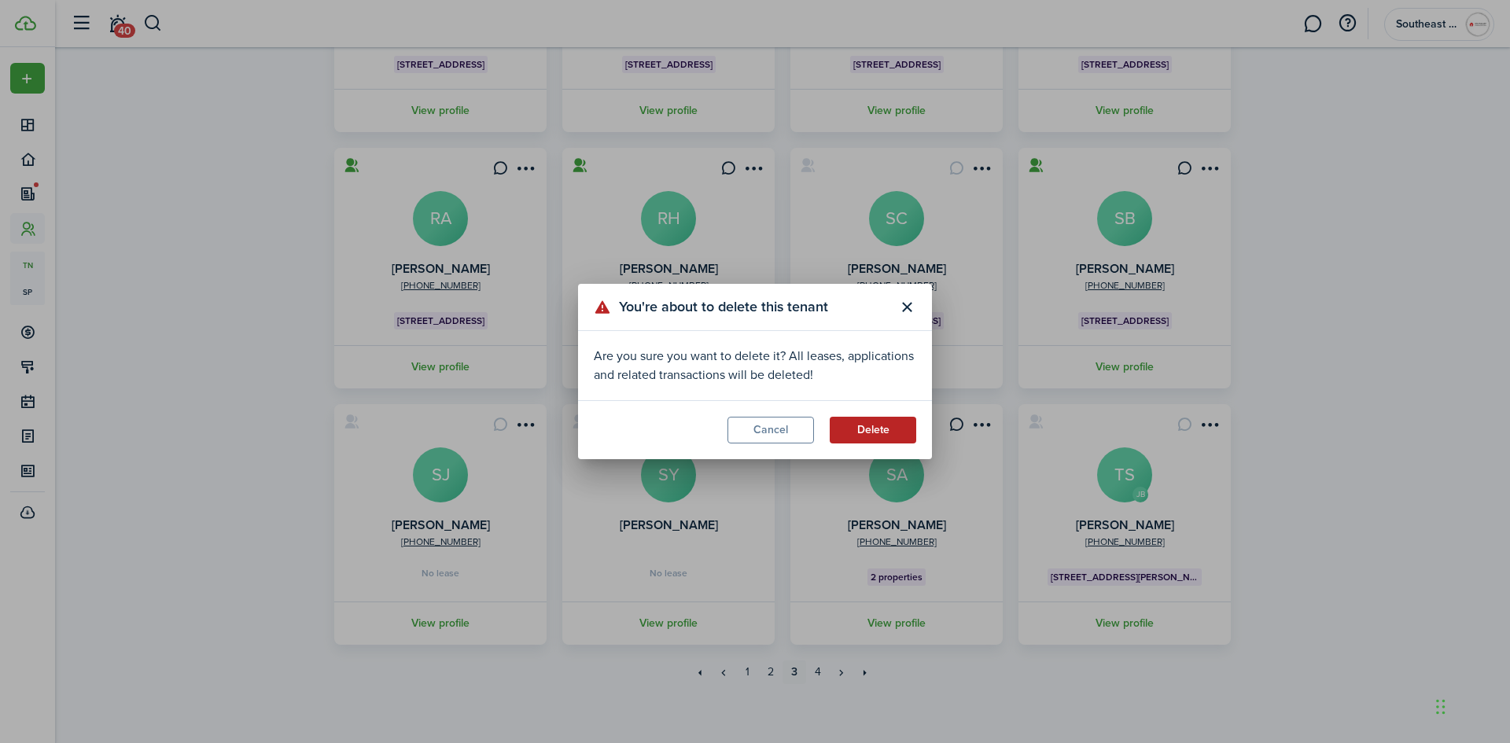
click at [879, 432] on button "Delete" at bounding box center [873, 430] width 87 height 27
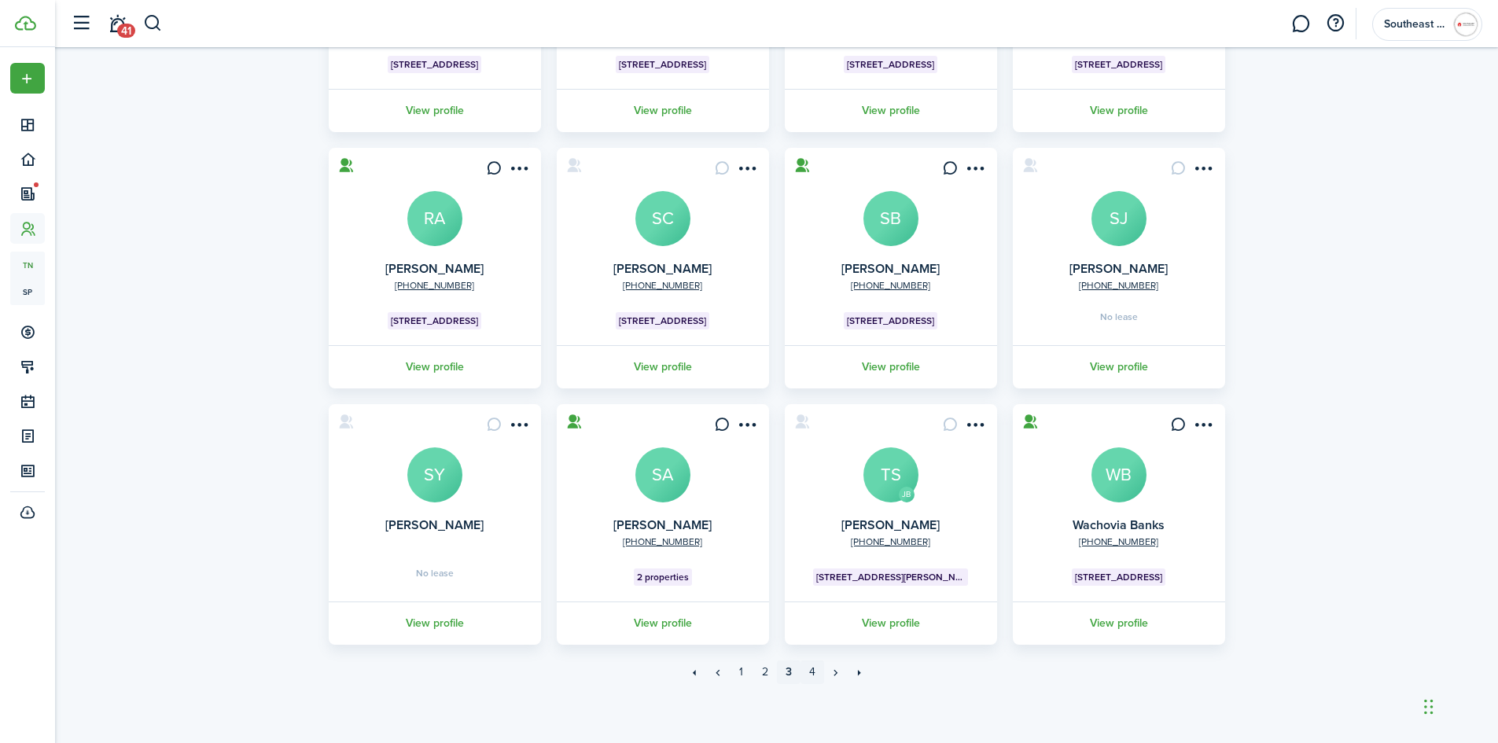
click at [809, 674] on link "4" at bounding box center [813, 673] width 24 height 24
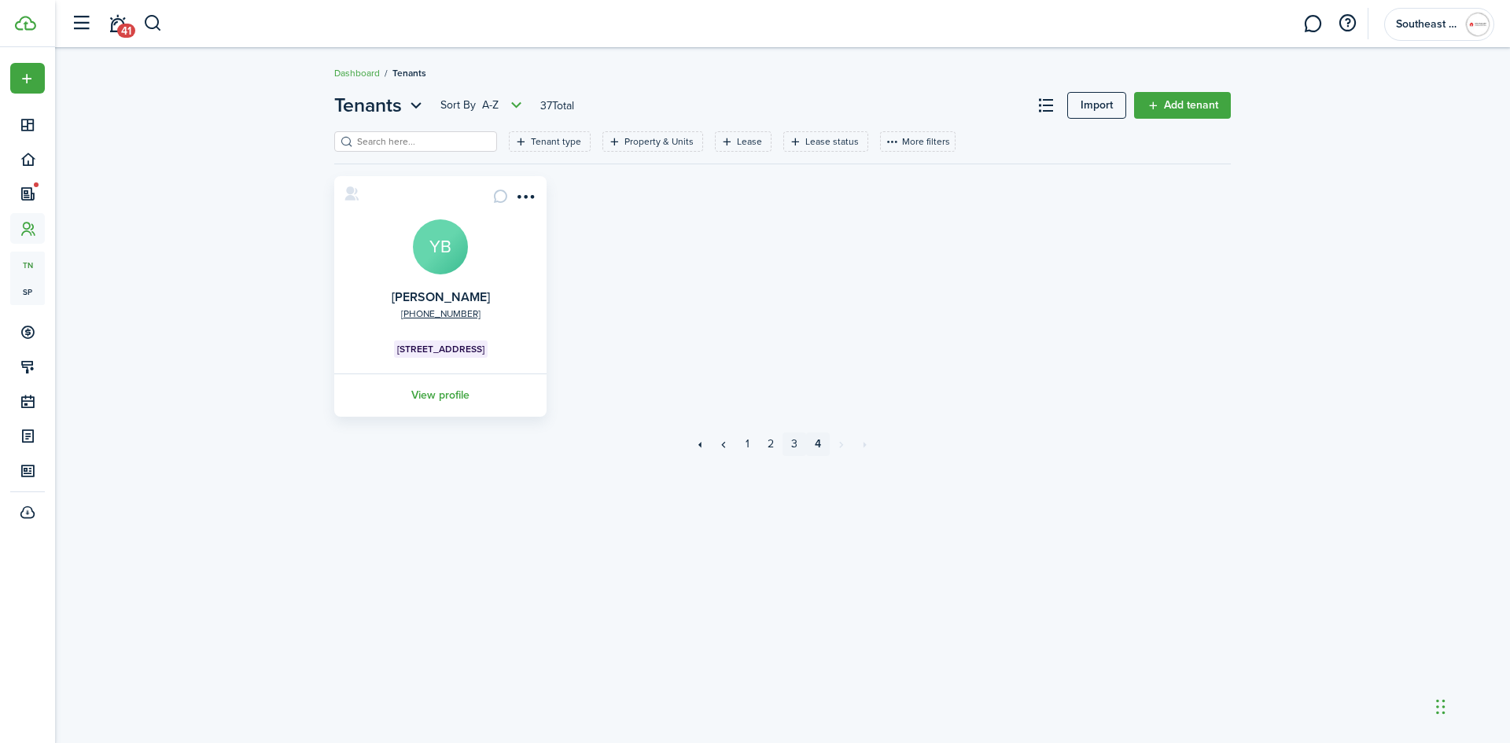
click at [793, 442] on link "3" at bounding box center [795, 445] width 24 height 24
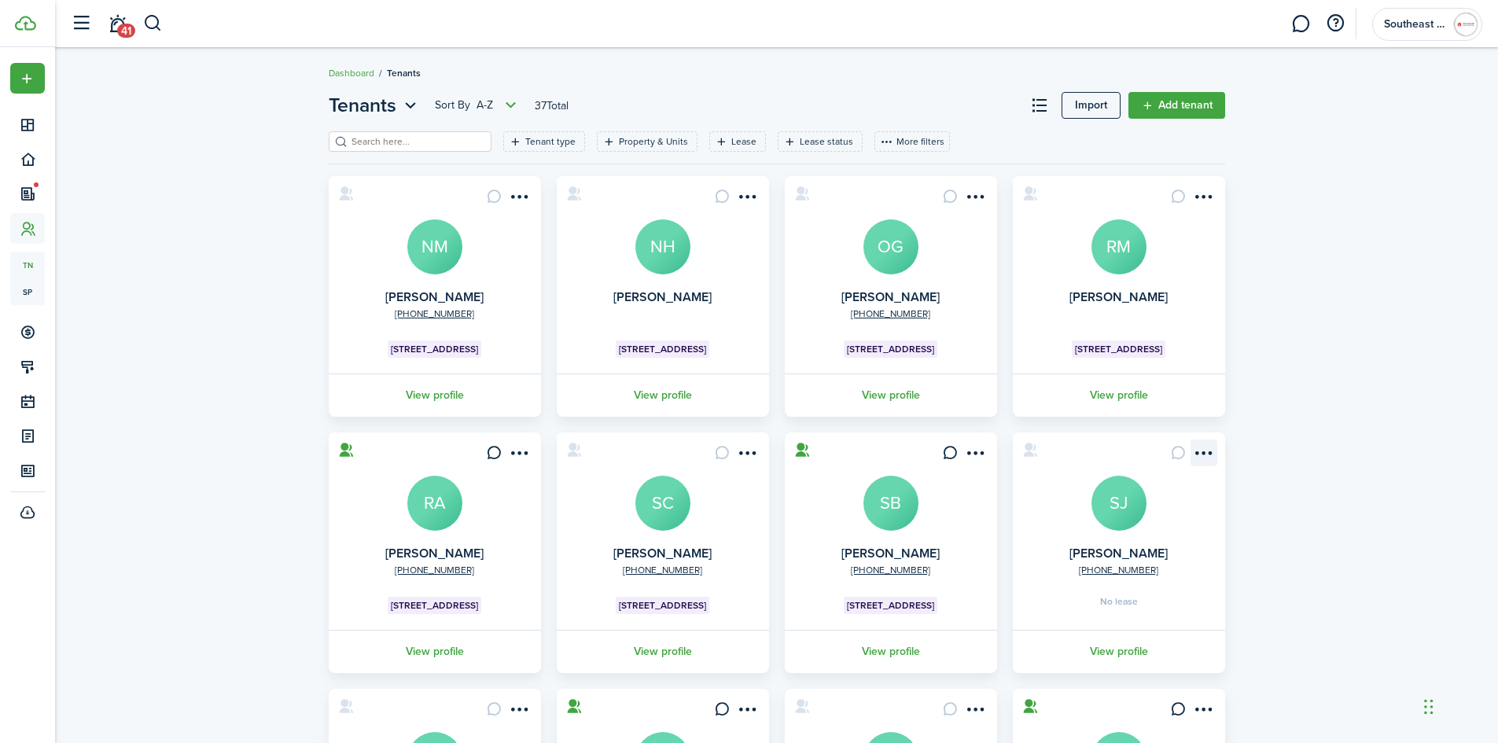
click at [1198, 451] on menu-btn-icon "Open menu" at bounding box center [1204, 453] width 27 height 27
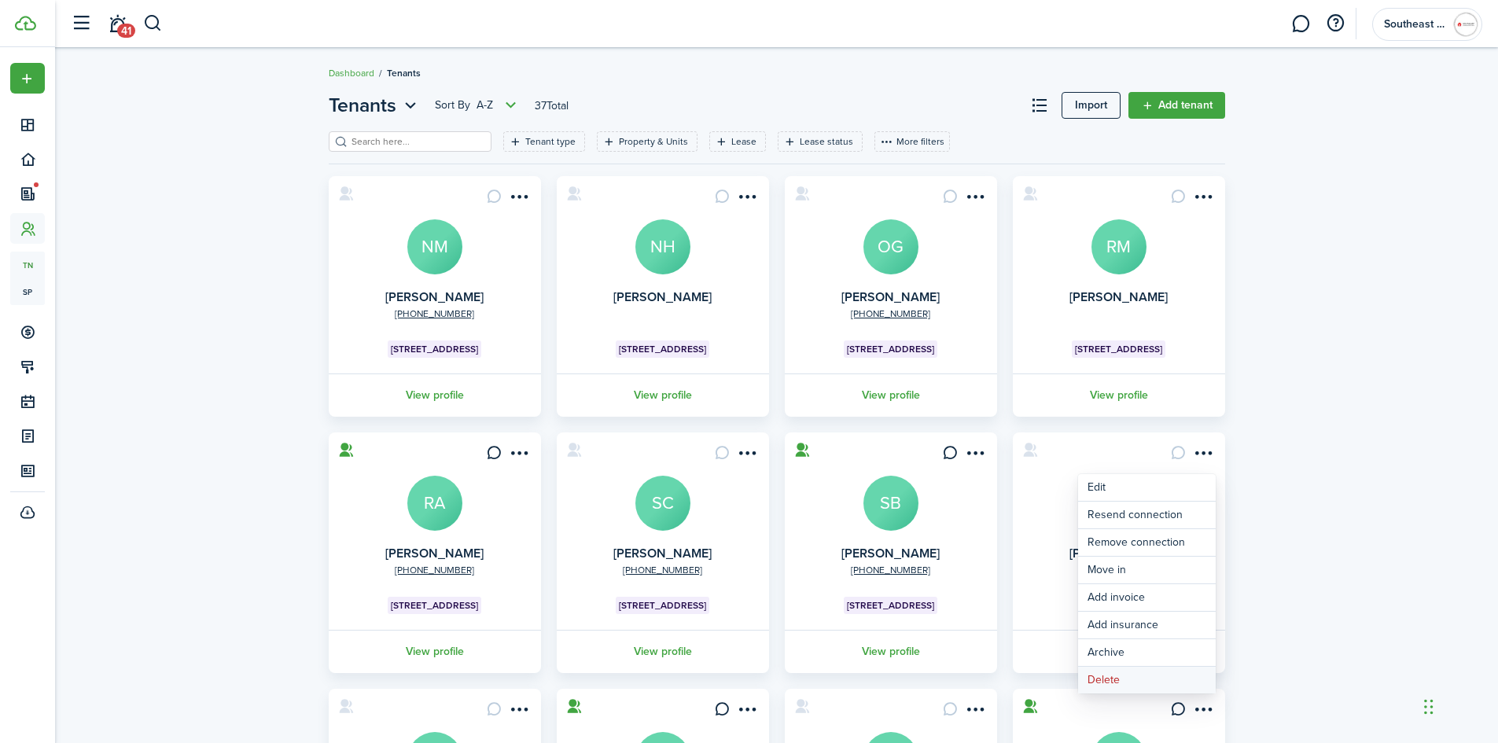
click at [1123, 677] on button "Delete" at bounding box center [1147, 680] width 138 height 27
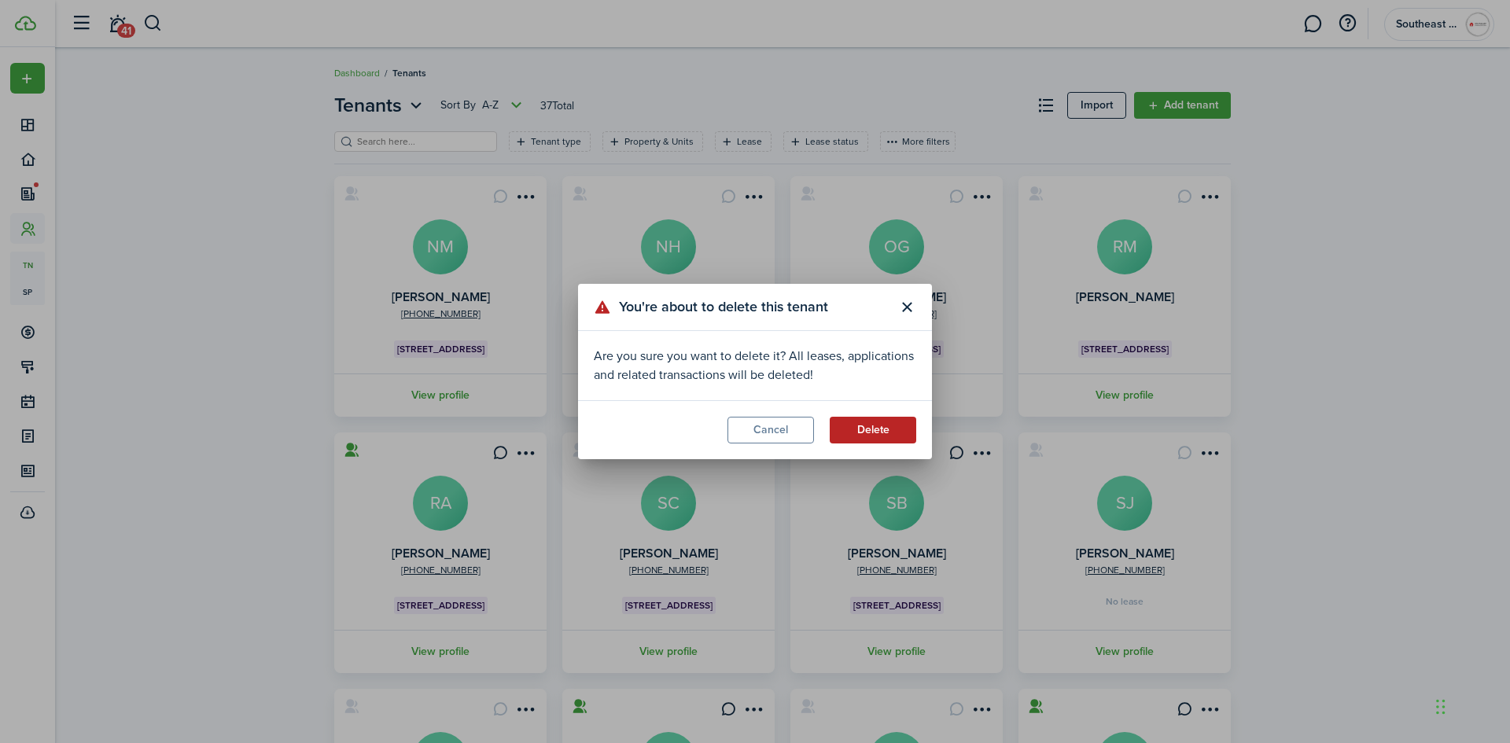
click at [872, 429] on button "Delete" at bounding box center [873, 430] width 87 height 27
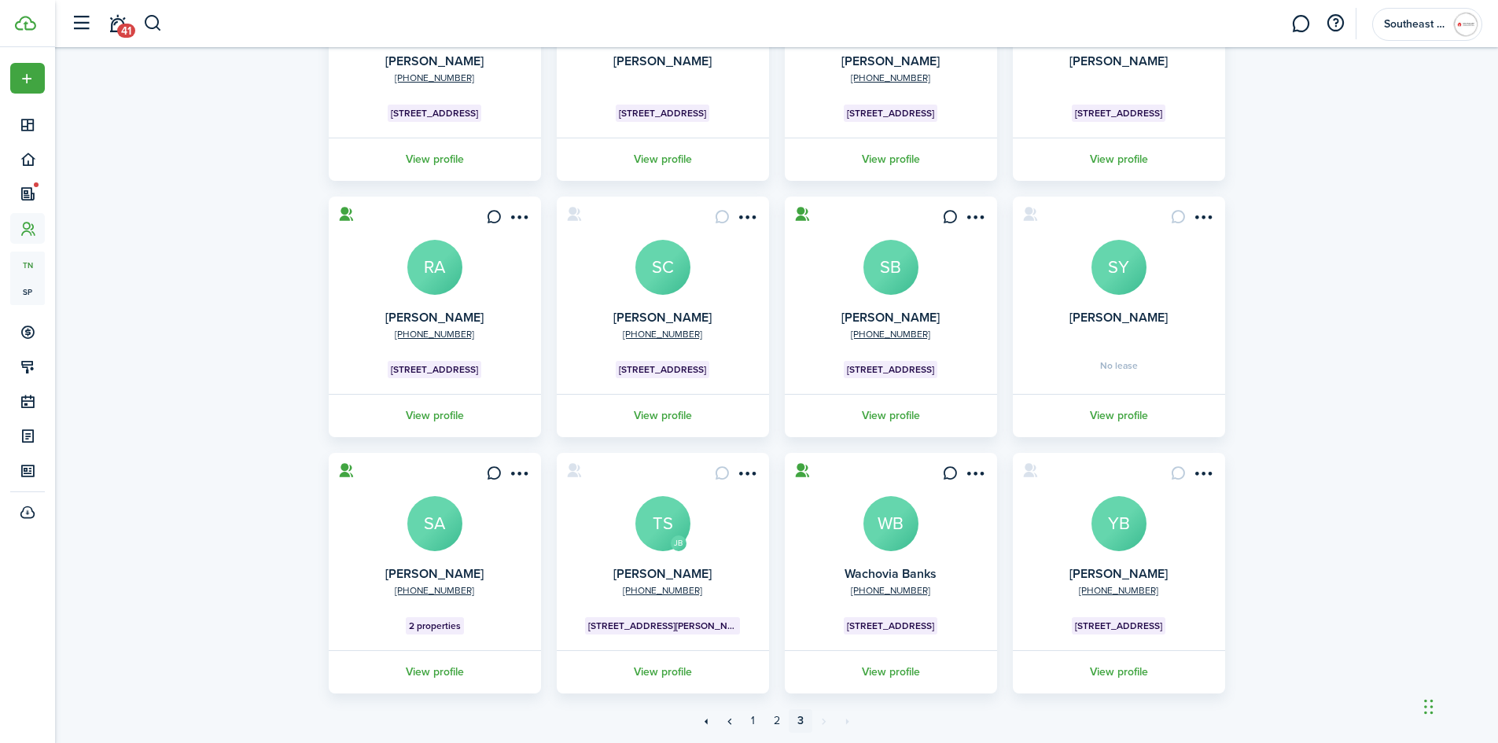
scroll to position [285, 0]
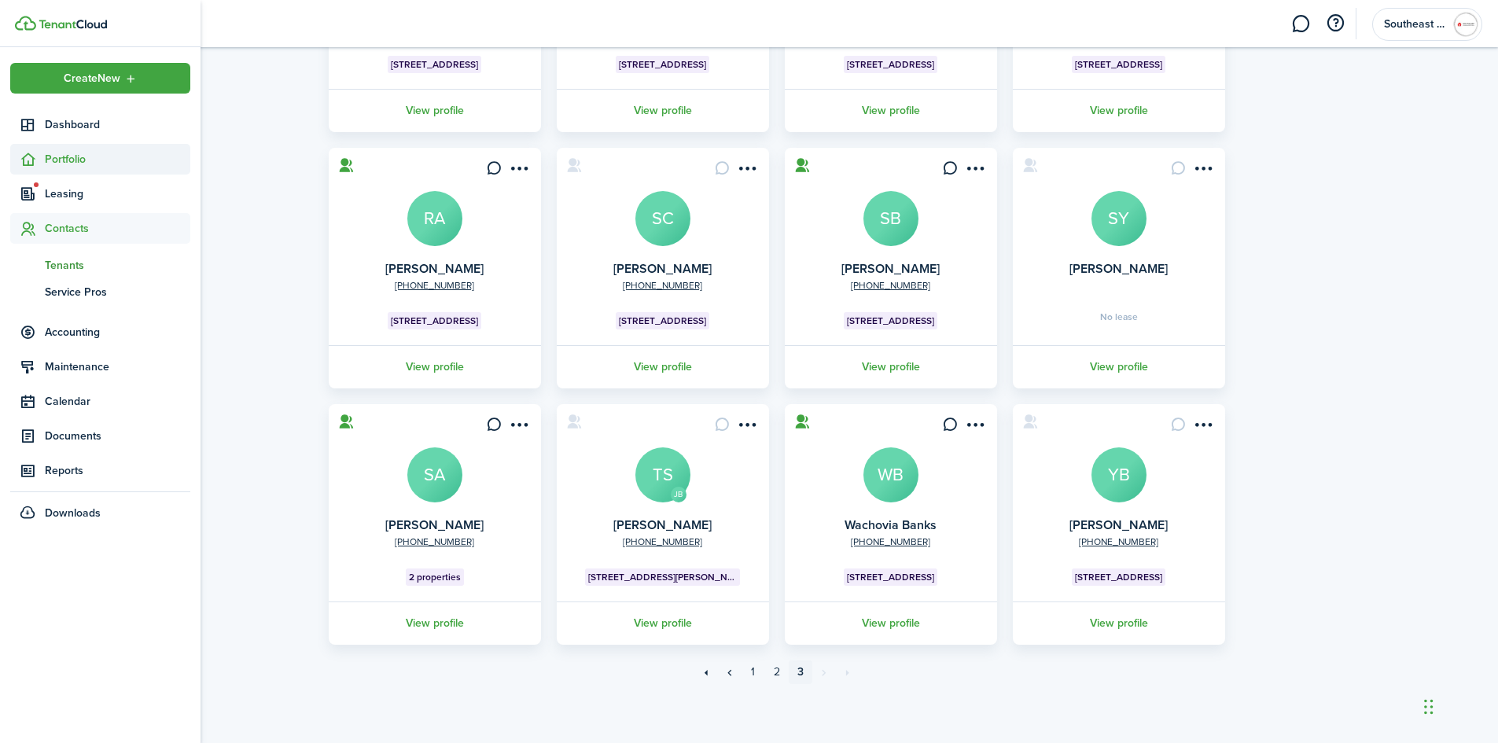
click at [63, 161] on span "Portfolio" at bounding box center [118, 159] width 146 height 17
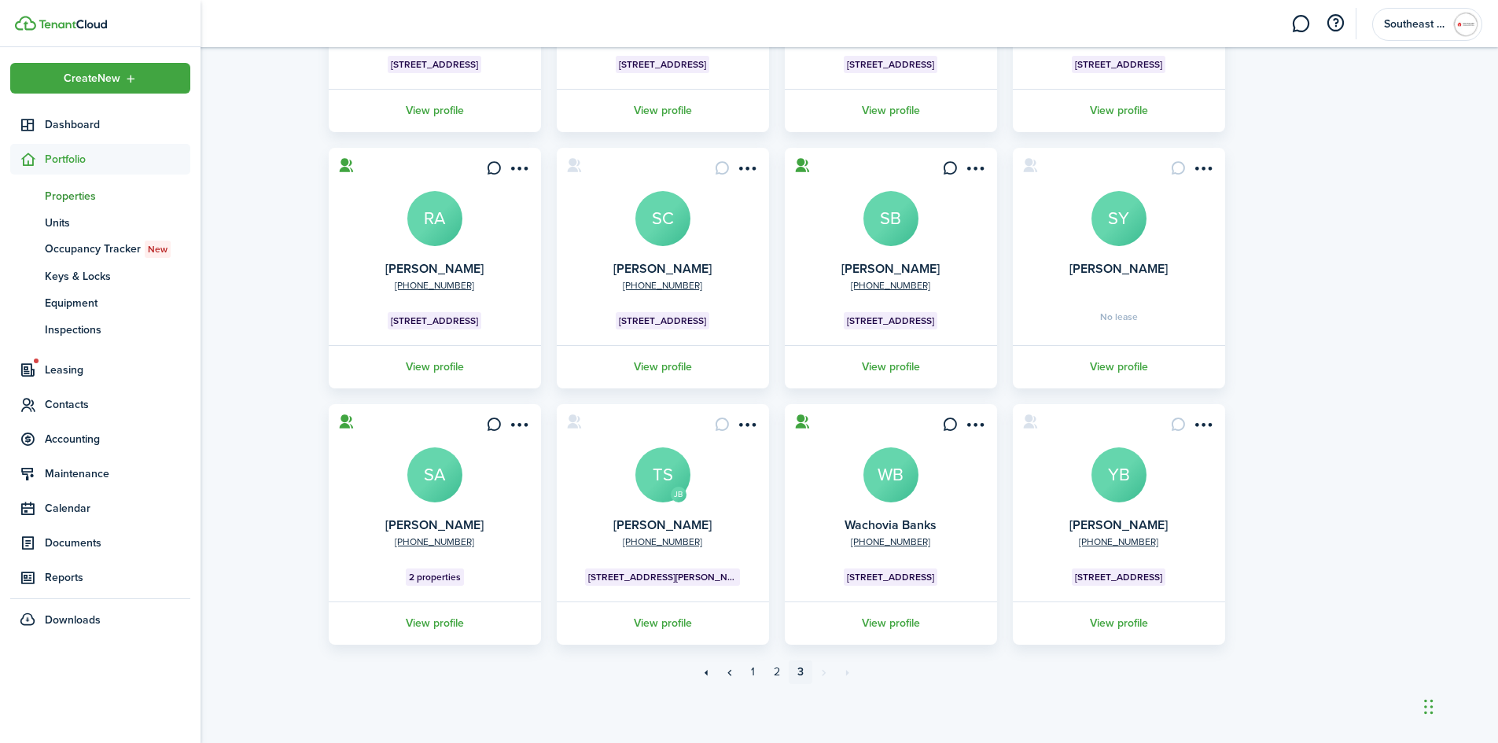
click at [74, 197] on span "Properties" at bounding box center [118, 196] width 146 height 17
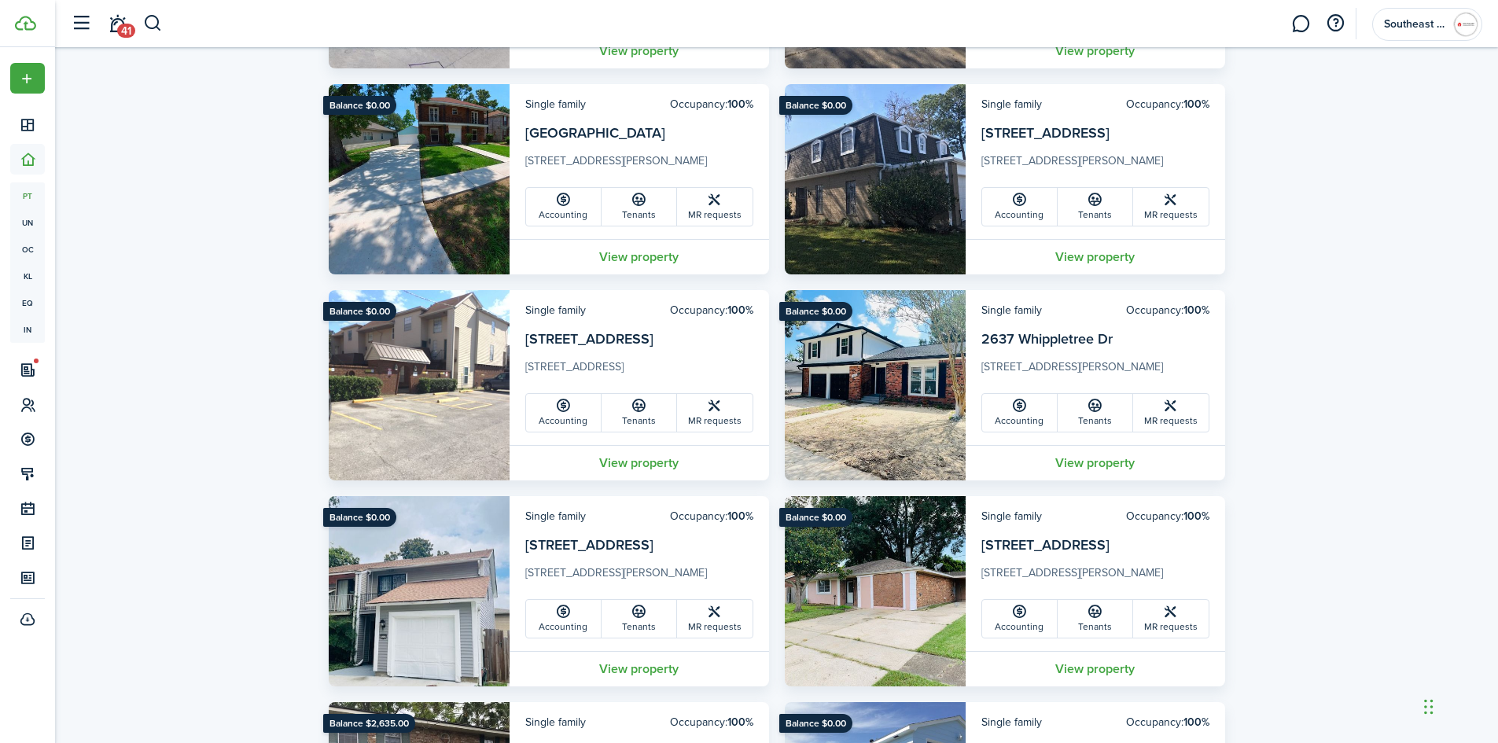
scroll to position [2360, 0]
click at [630, 628] on link "Tenants" at bounding box center [640, 618] width 76 height 38
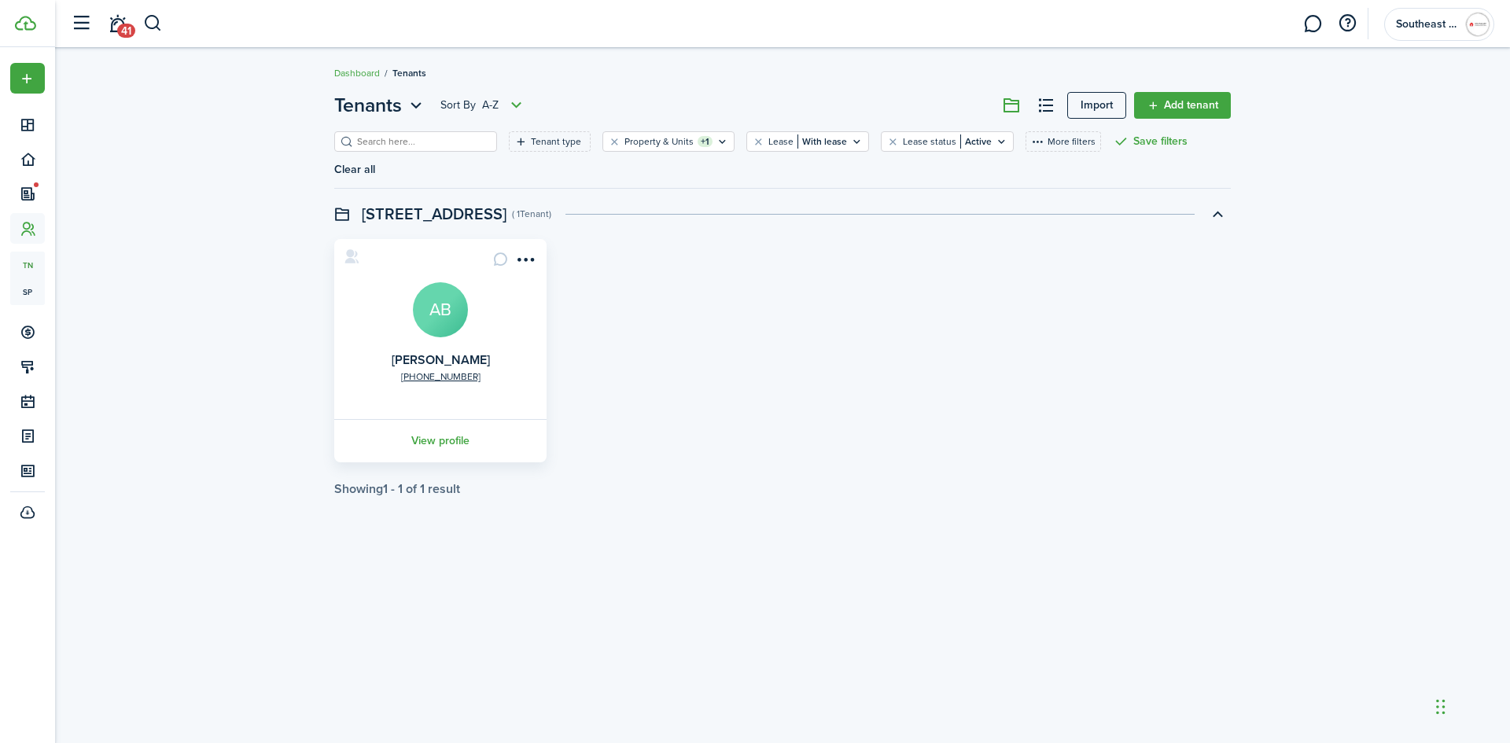
click at [168, 303] on div "Tenants Sort by A-Z Import Add tenant Tenant type Property & Units +1 Lease Wit…" at bounding box center [782, 293] width 1455 height 421
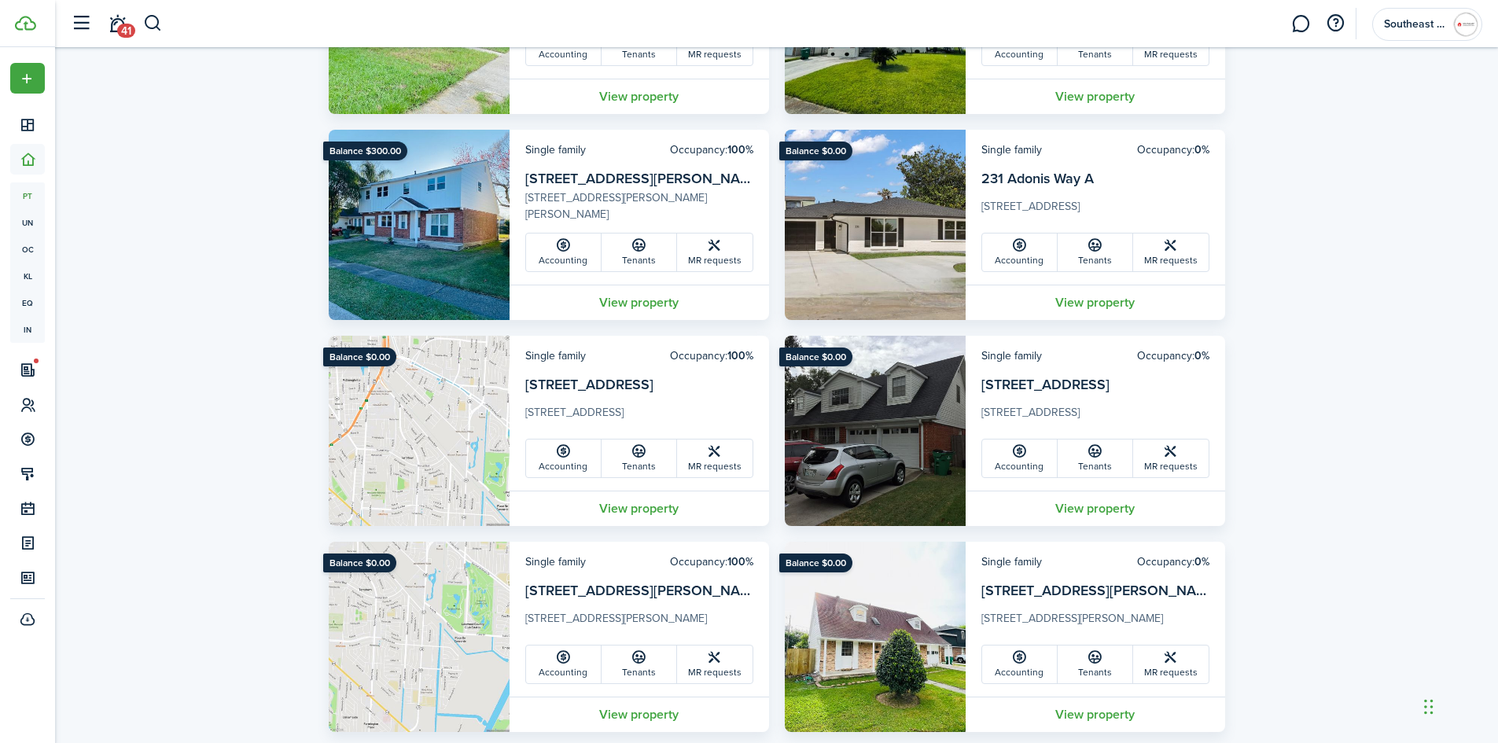
scroll to position [277, 0]
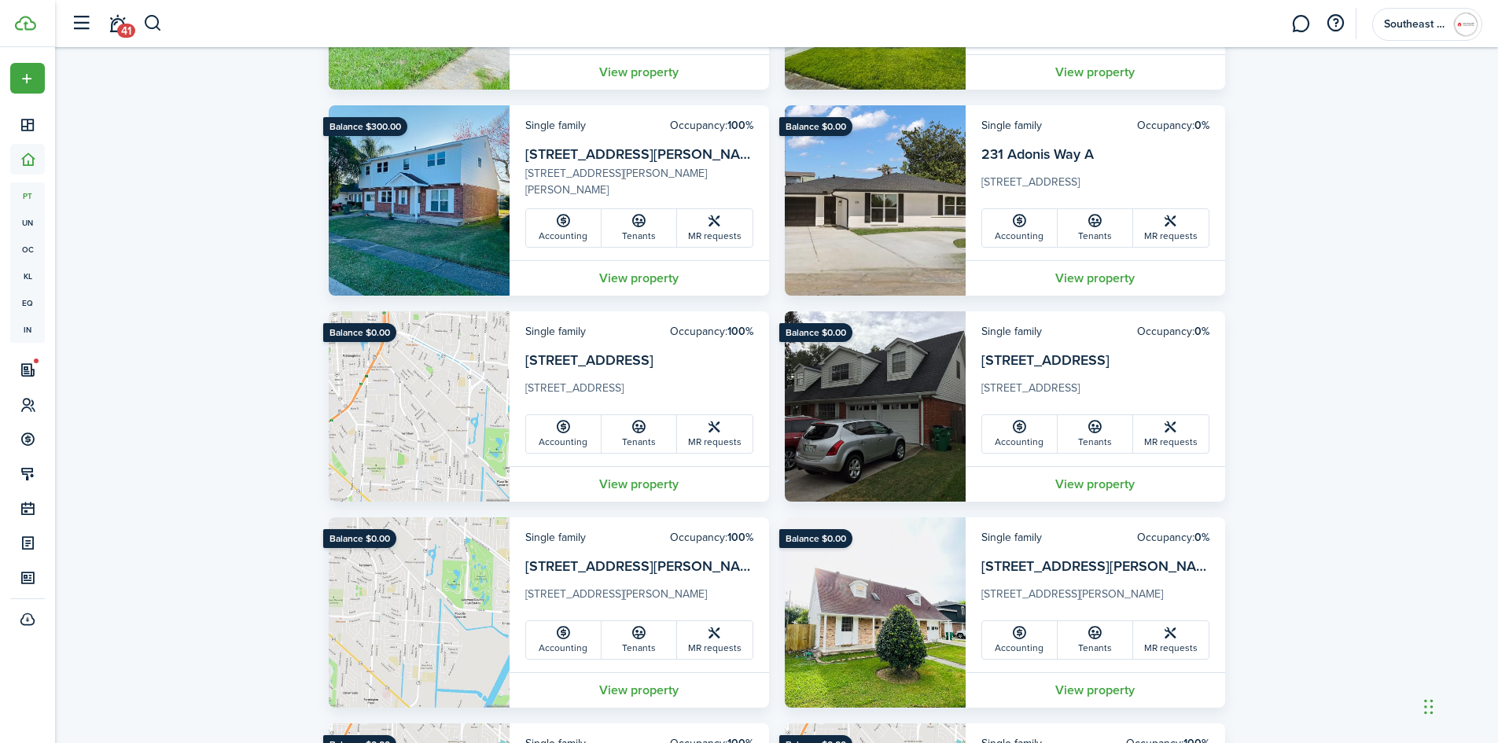
click at [433, 374] on img at bounding box center [419, 406] width 181 height 190
click at [636, 438] on link "Tenants" at bounding box center [640, 434] width 76 height 38
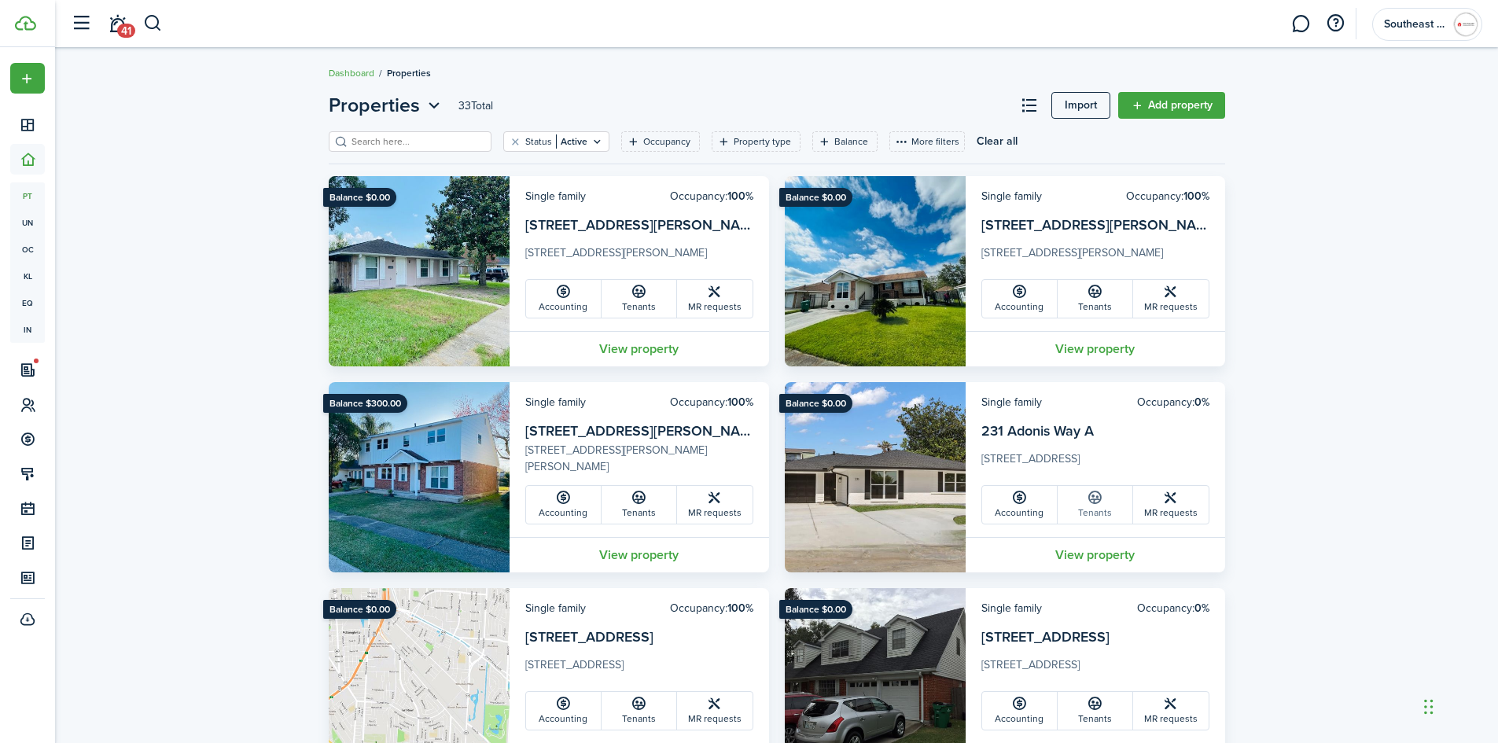
click at [1095, 505] on icon at bounding box center [1095, 498] width 17 height 16
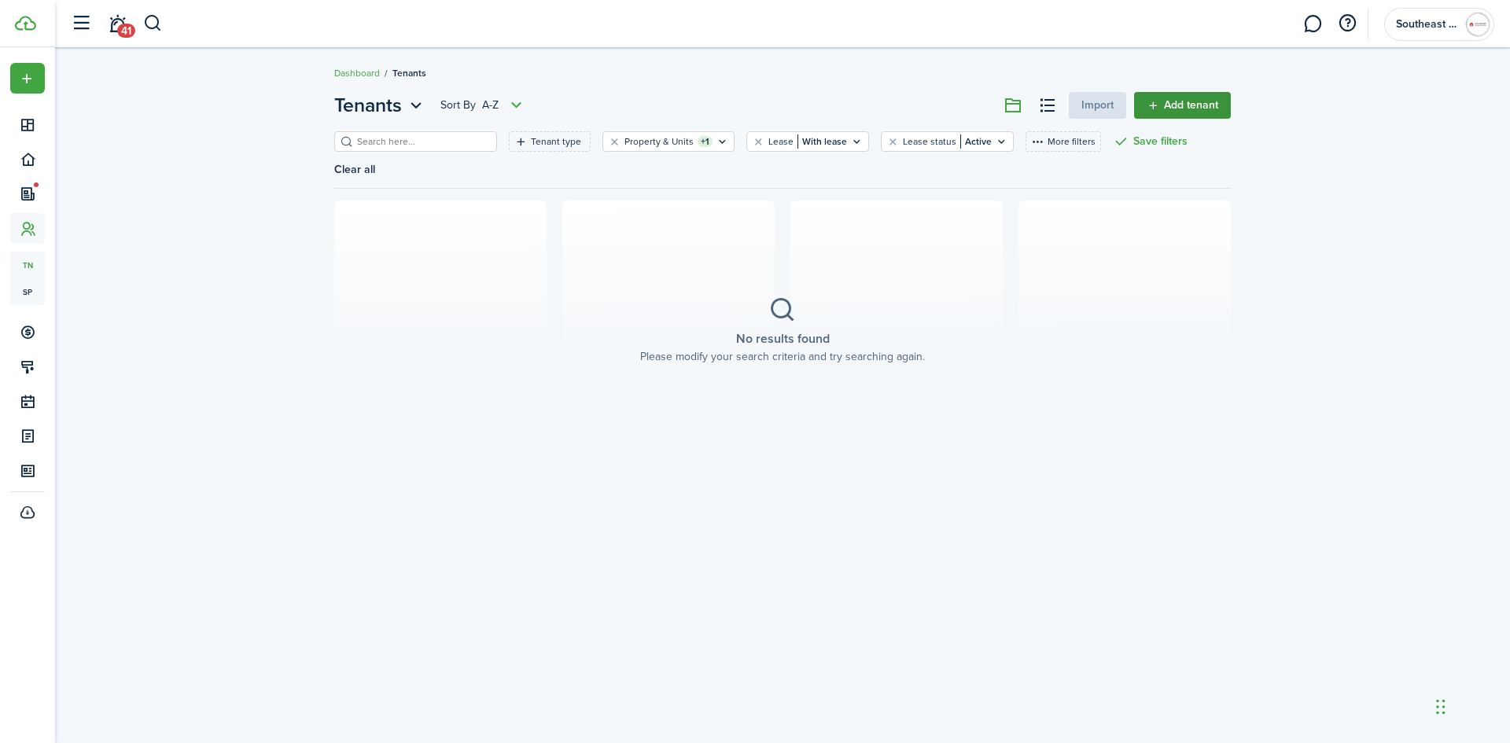
click at [1177, 109] on link "Add tenant" at bounding box center [1182, 105] width 97 height 27
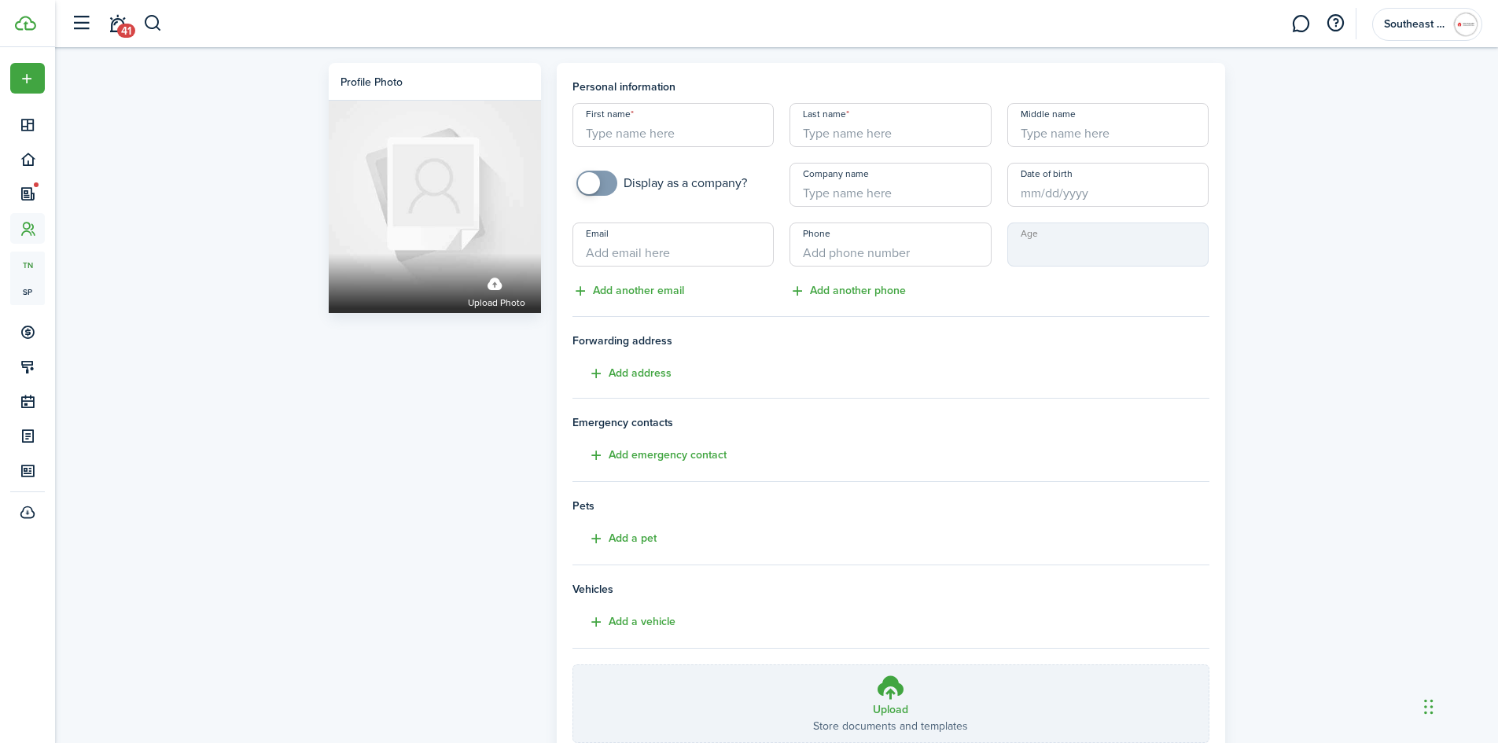
click at [634, 132] on input "First name" at bounding box center [674, 125] width 202 height 44
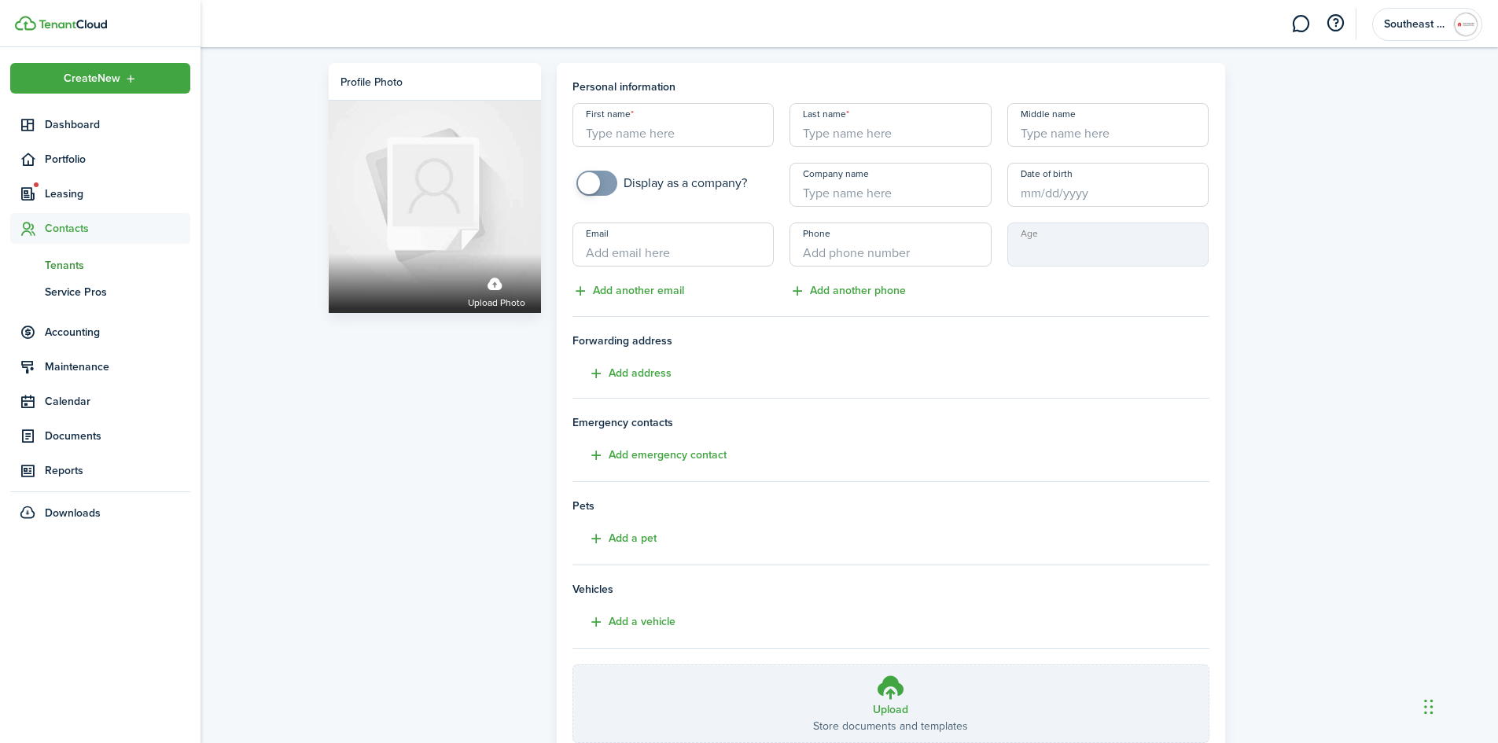
click at [68, 265] on span "Tenants" at bounding box center [118, 265] width 146 height 17
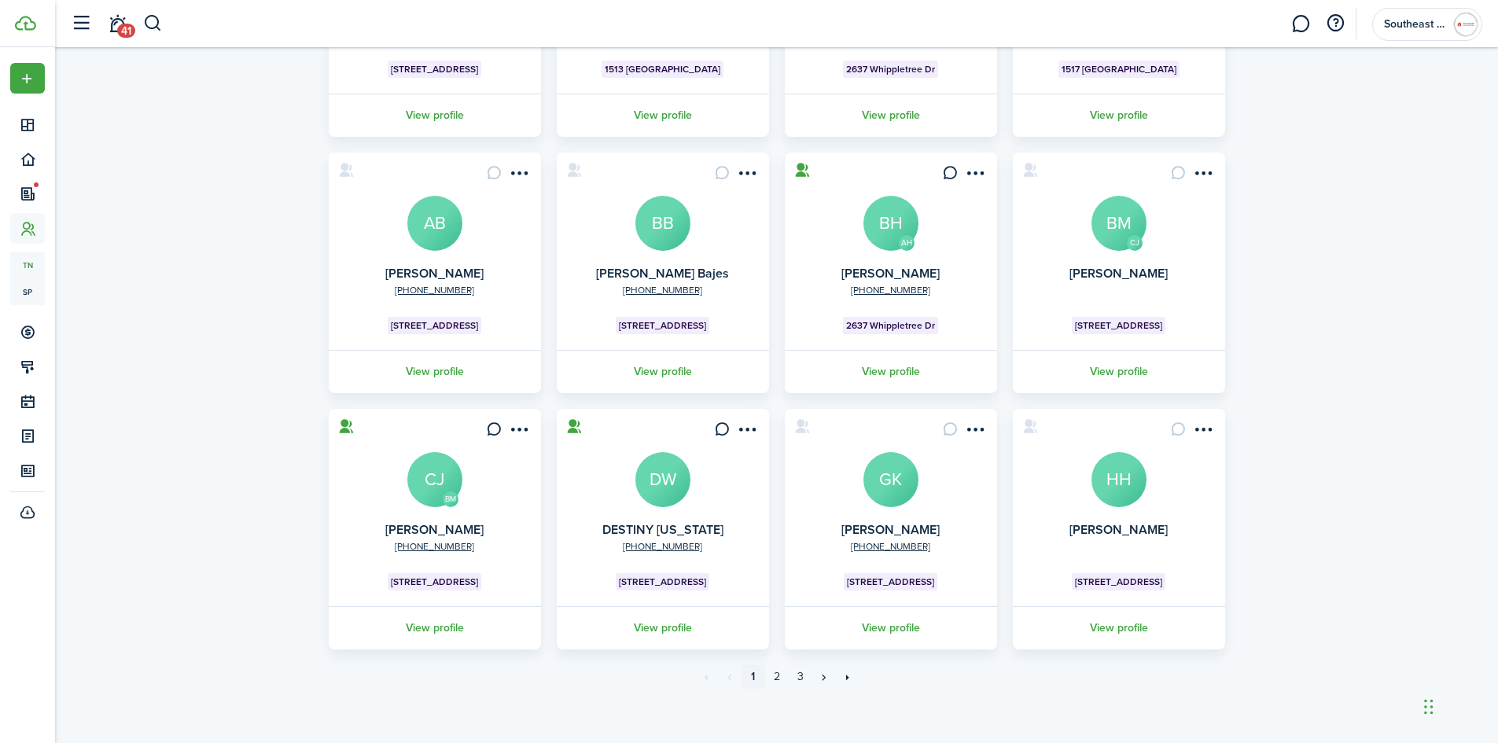
scroll to position [285, 0]
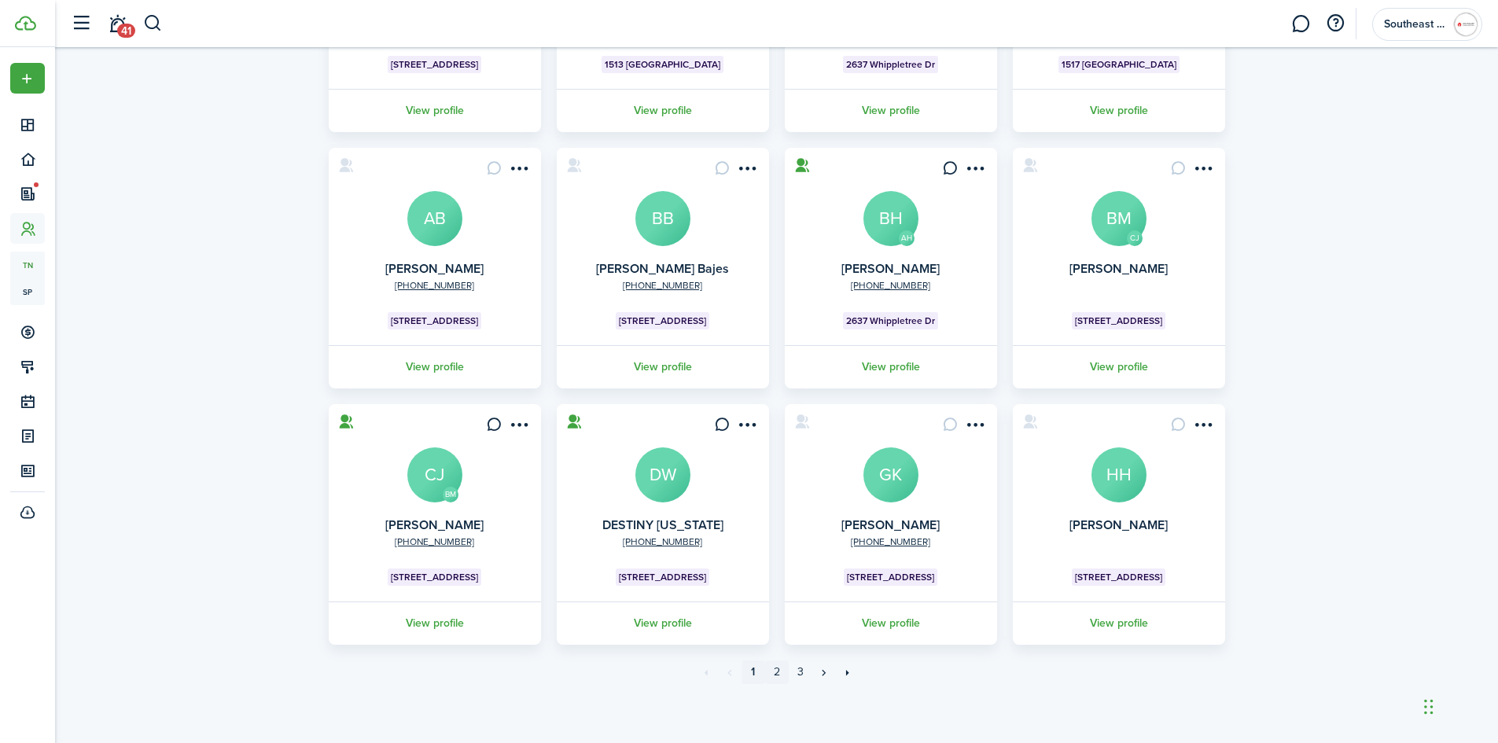
click at [779, 673] on link "2" at bounding box center [777, 673] width 24 height 24
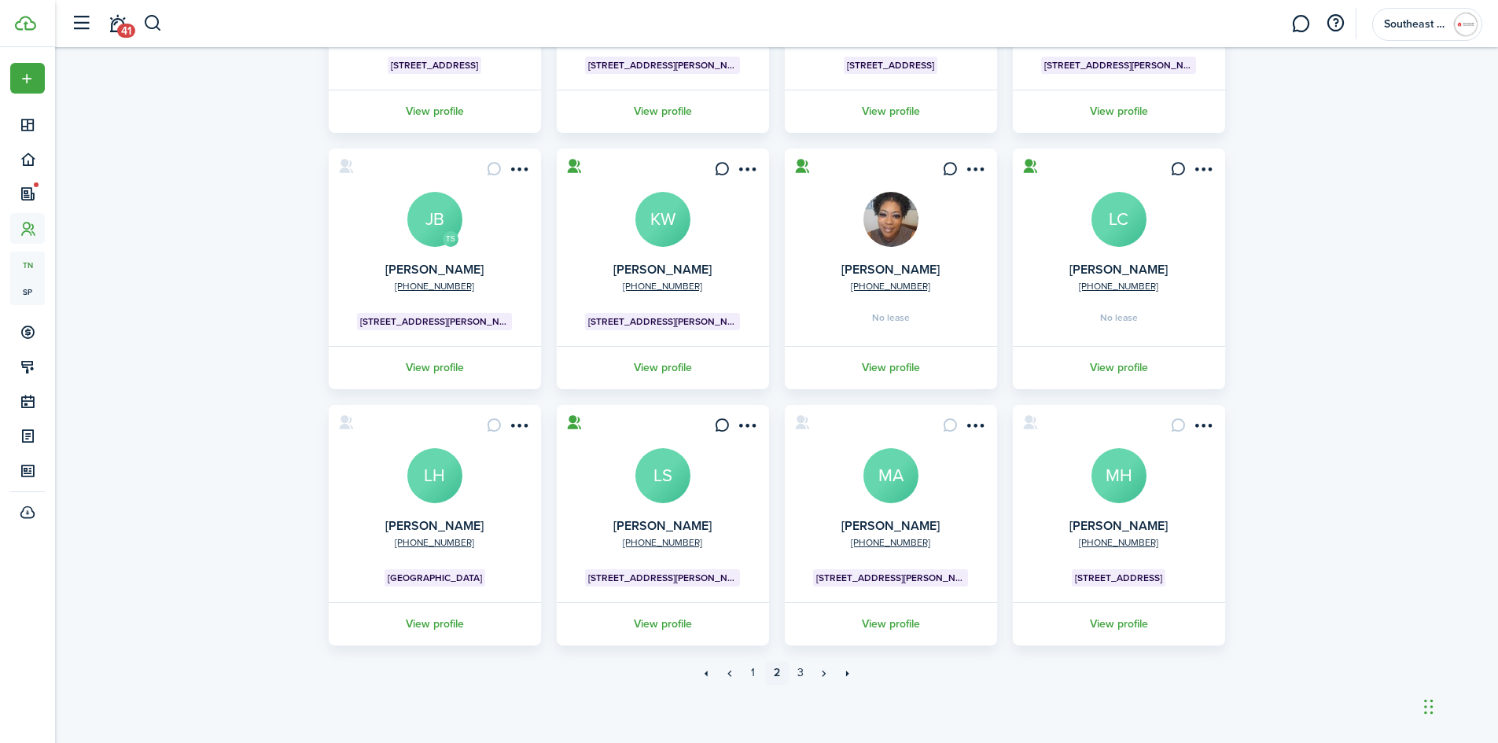
scroll to position [285, 0]
click at [801, 675] on link "3" at bounding box center [801, 673] width 24 height 24
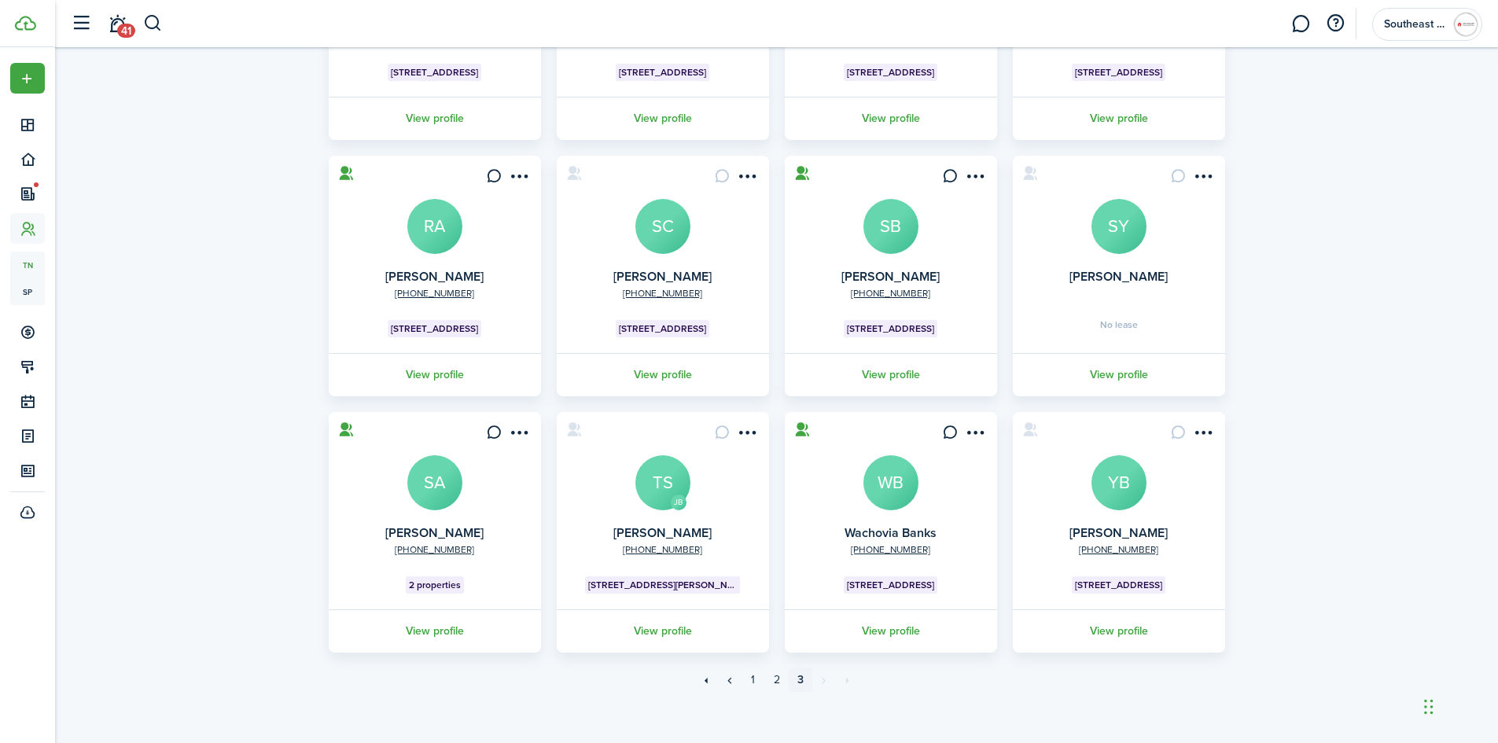
scroll to position [285, 0]
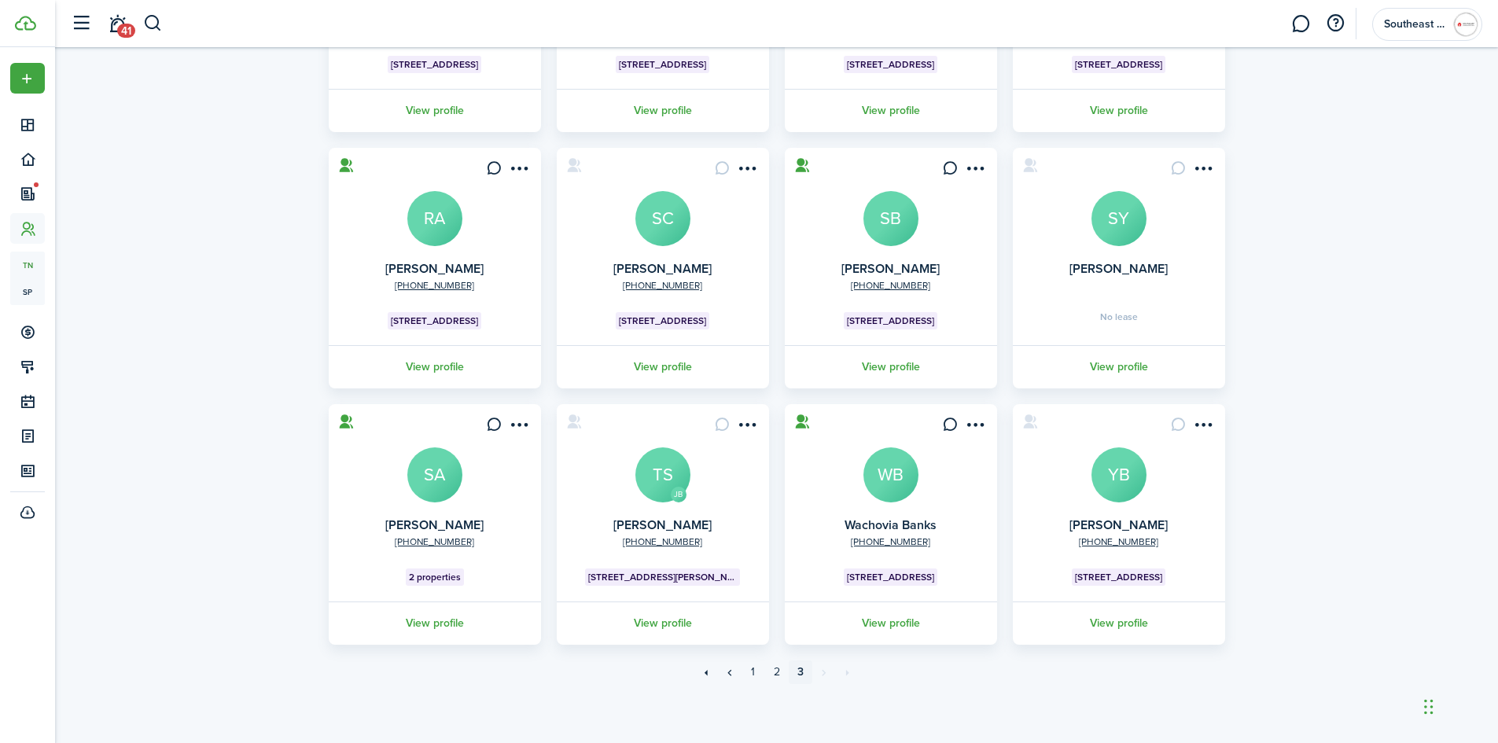
click at [1348, 256] on div "Tenants Sort by A-Z 36 Total Import Add tenant Tenant type Property & Units Lea…" at bounding box center [776, 253] width 1443 height 909
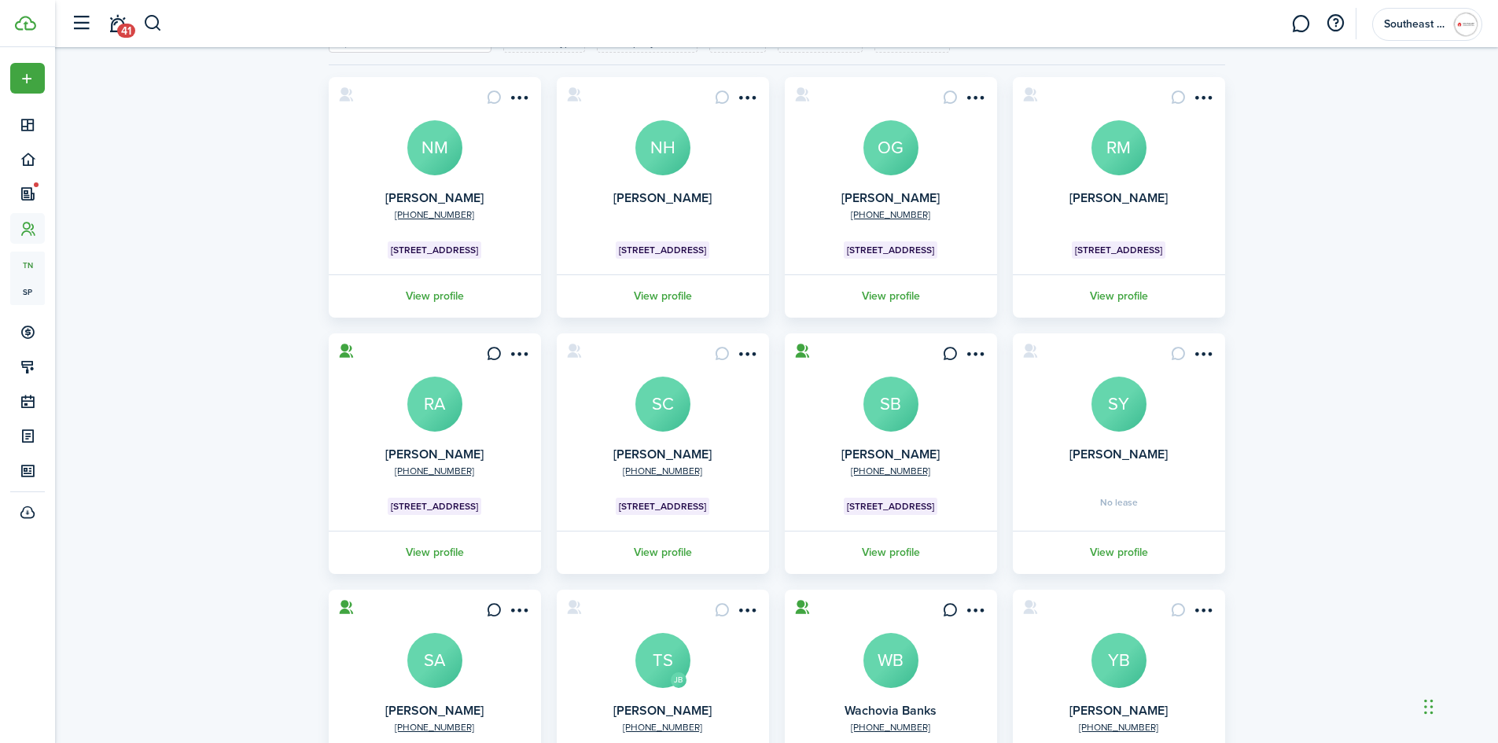
scroll to position [0, 0]
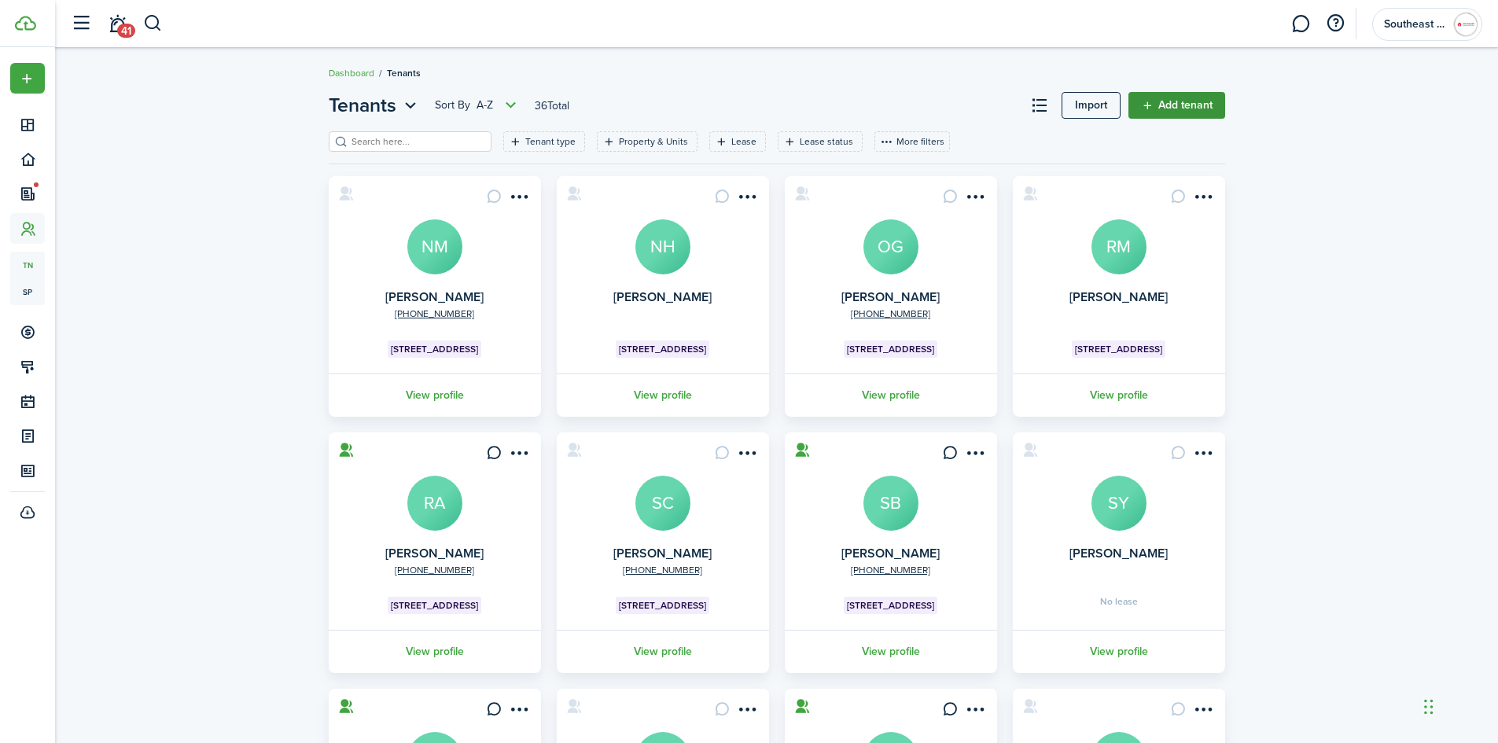
click at [1181, 105] on link "Add tenant" at bounding box center [1177, 105] width 97 height 27
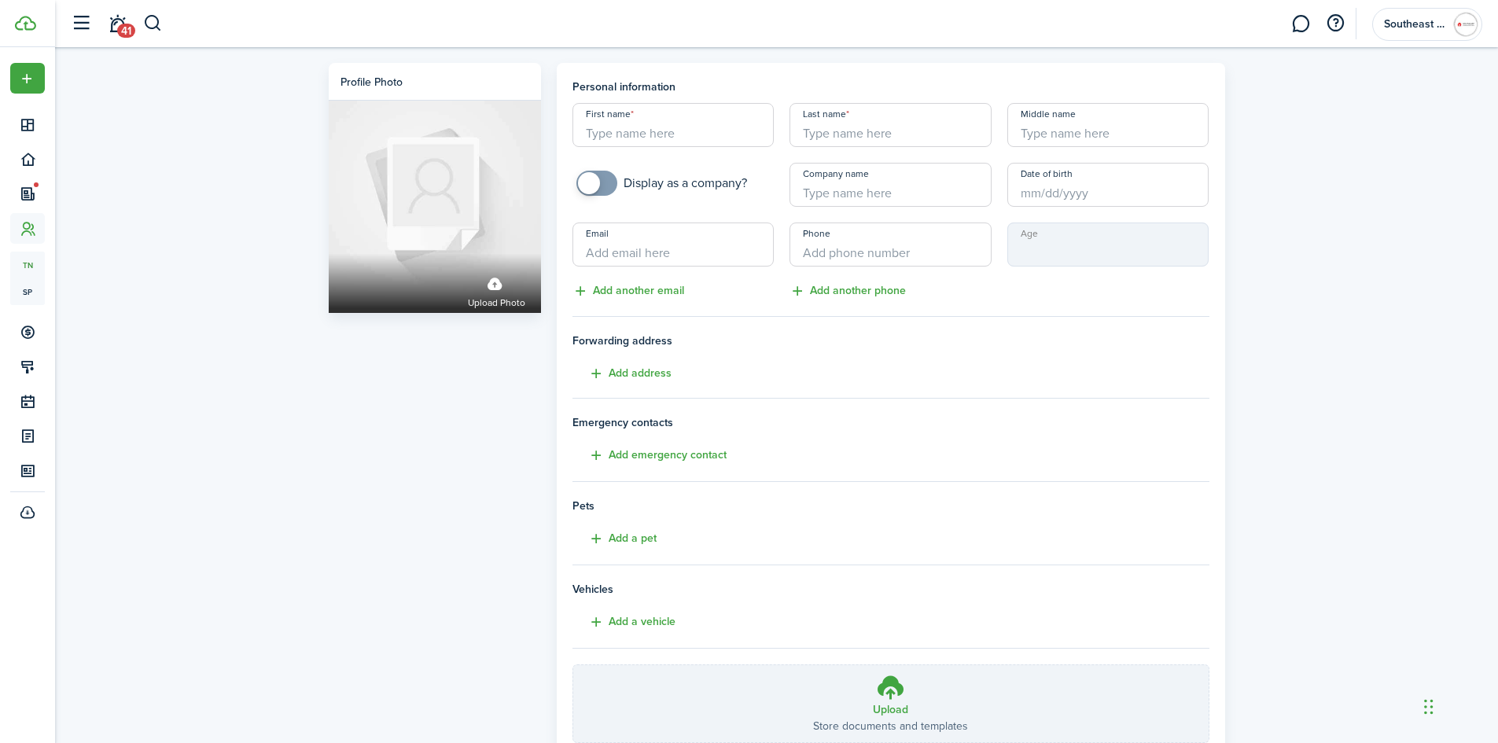
click at [602, 128] on input "First name" at bounding box center [674, 125] width 202 height 44
click at [594, 130] on input "frras" at bounding box center [674, 125] width 202 height 44
type input "Feras"
click at [840, 126] on input "Last name" at bounding box center [891, 125] width 202 height 44
type input "Hammad"
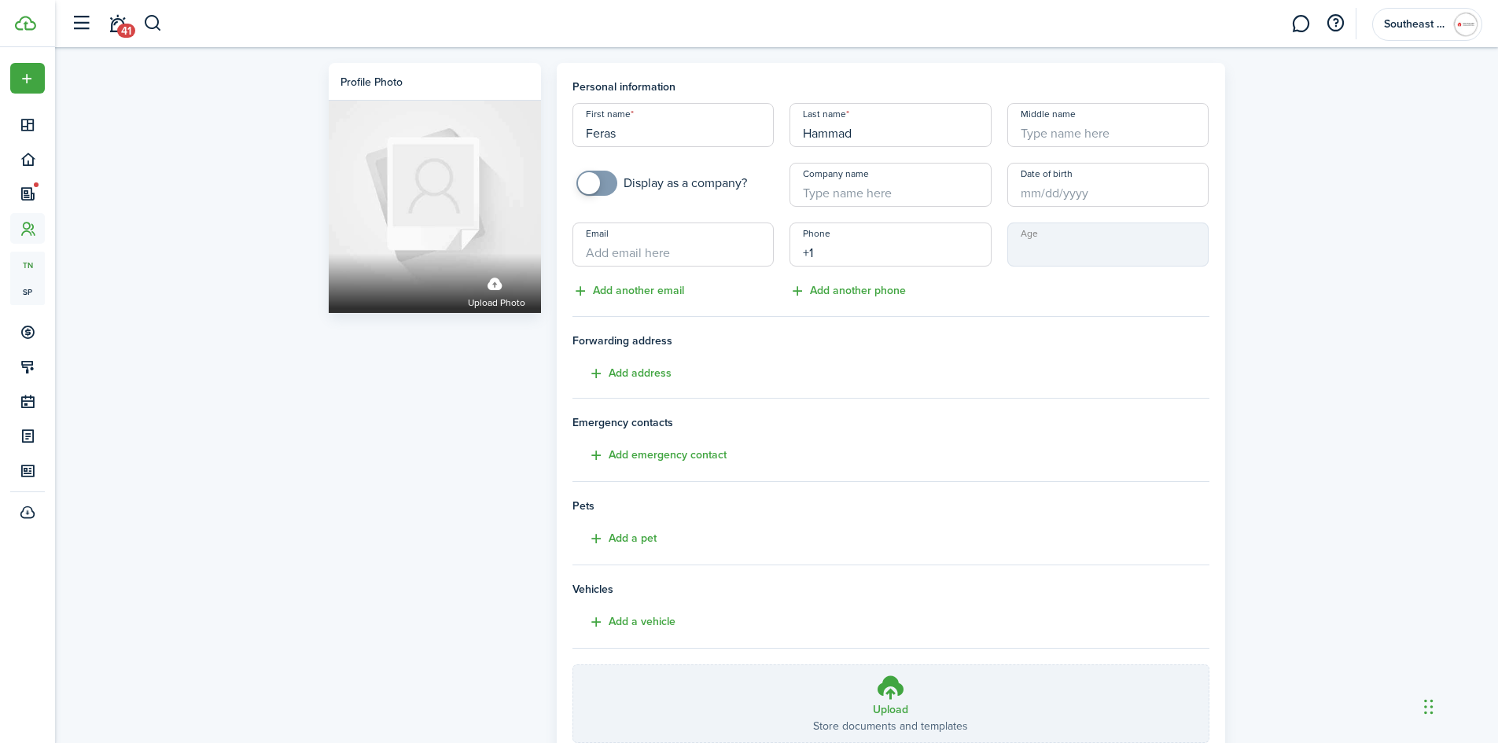
click at [838, 246] on input "+1" at bounding box center [891, 245] width 202 height 44
type input "[PHONE_NUMBER]"
click at [995, 341] on span "Forwarding address" at bounding box center [891, 341] width 637 height 17
click at [1054, 193] on input "Date of birth" at bounding box center [1109, 185] width 202 height 44
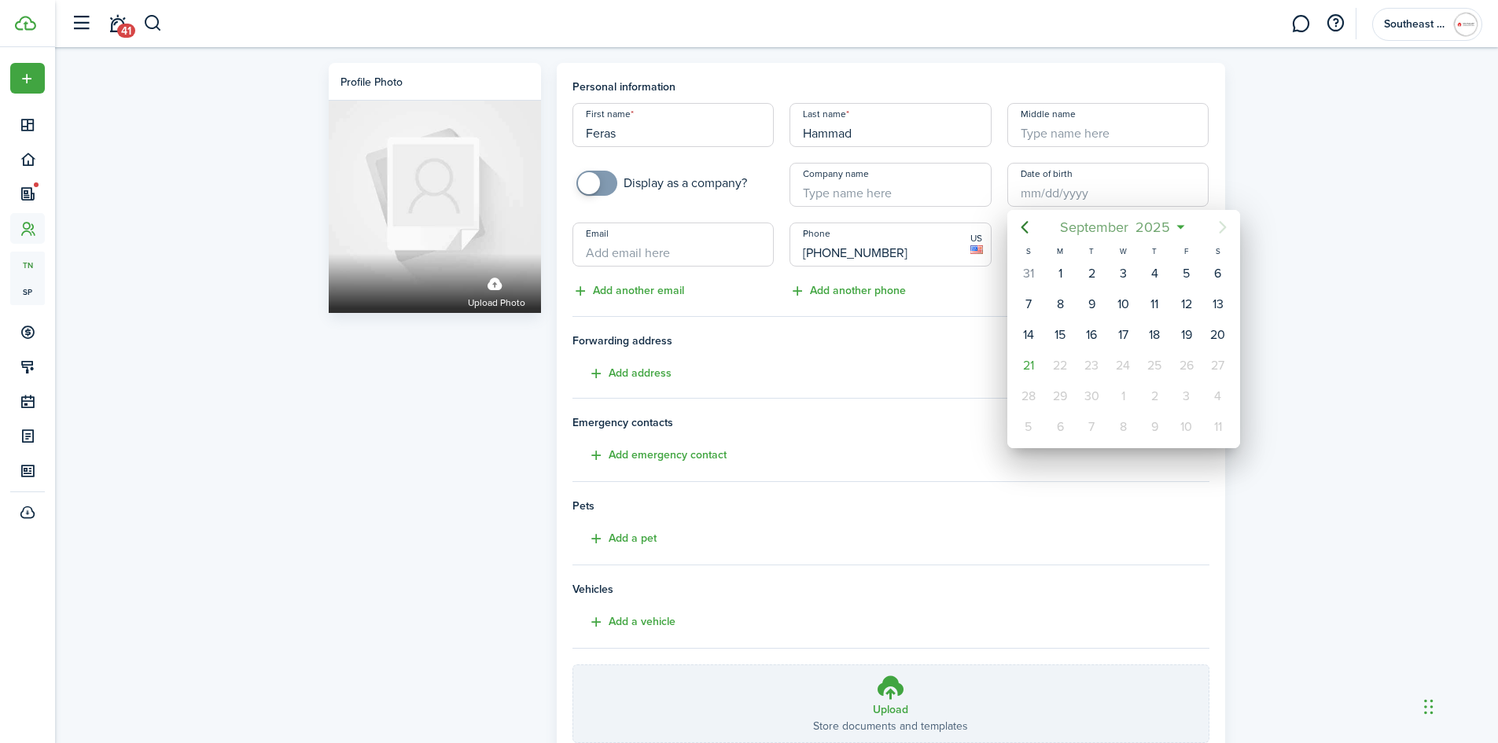
click at [1181, 227] on div "[DATE]" at bounding box center [1124, 227] width 167 height 28
click at [1178, 227] on mbsc-button "[DATE]" at bounding box center [1116, 227] width 130 height 28
click at [1025, 230] on icon "Previous page" at bounding box center [1024, 227] width 7 height 13
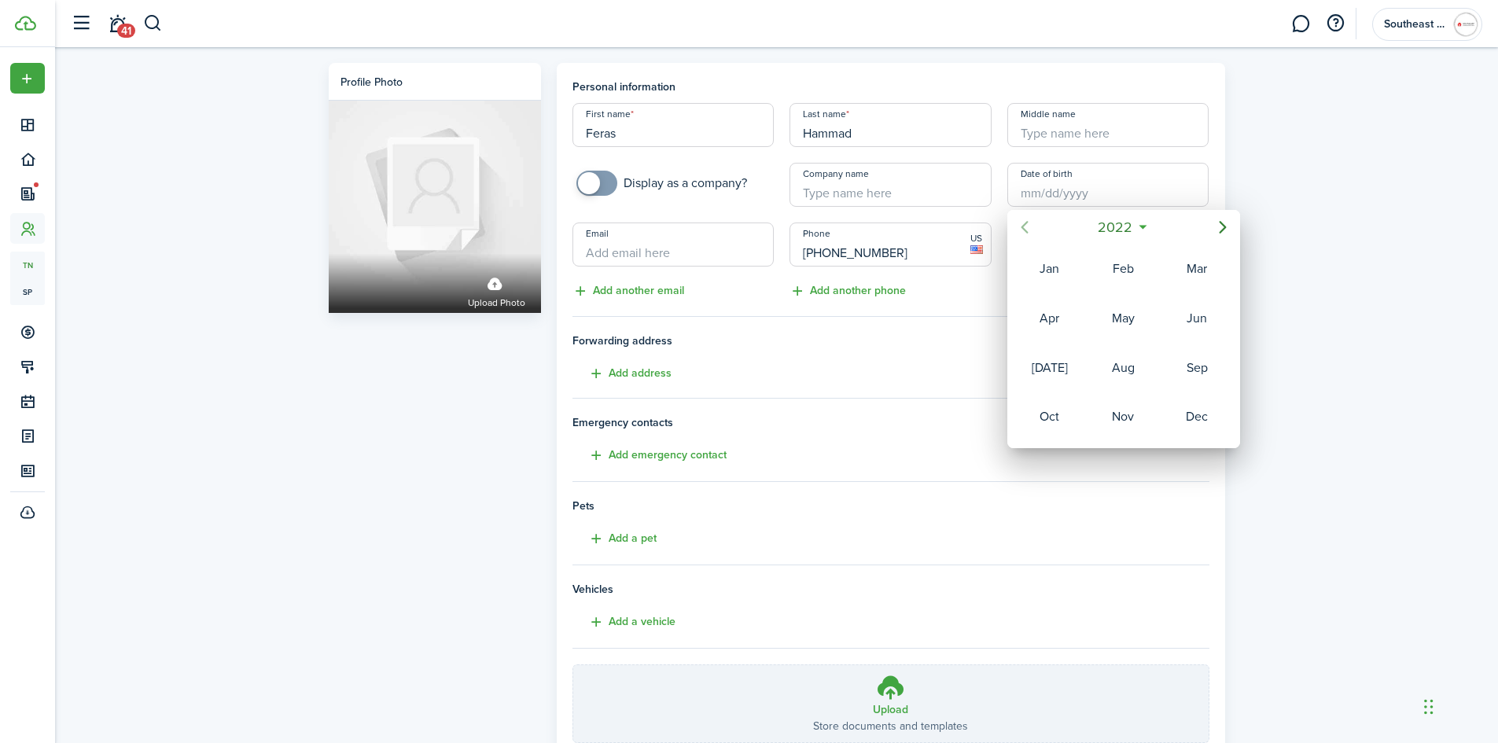
click at [1025, 230] on icon "Previous page" at bounding box center [1024, 227] width 7 height 13
click at [1024, 230] on icon "Previous page" at bounding box center [1024, 227] width 7 height 13
click at [1023, 229] on icon "Previous page" at bounding box center [1024, 227] width 7 height 13
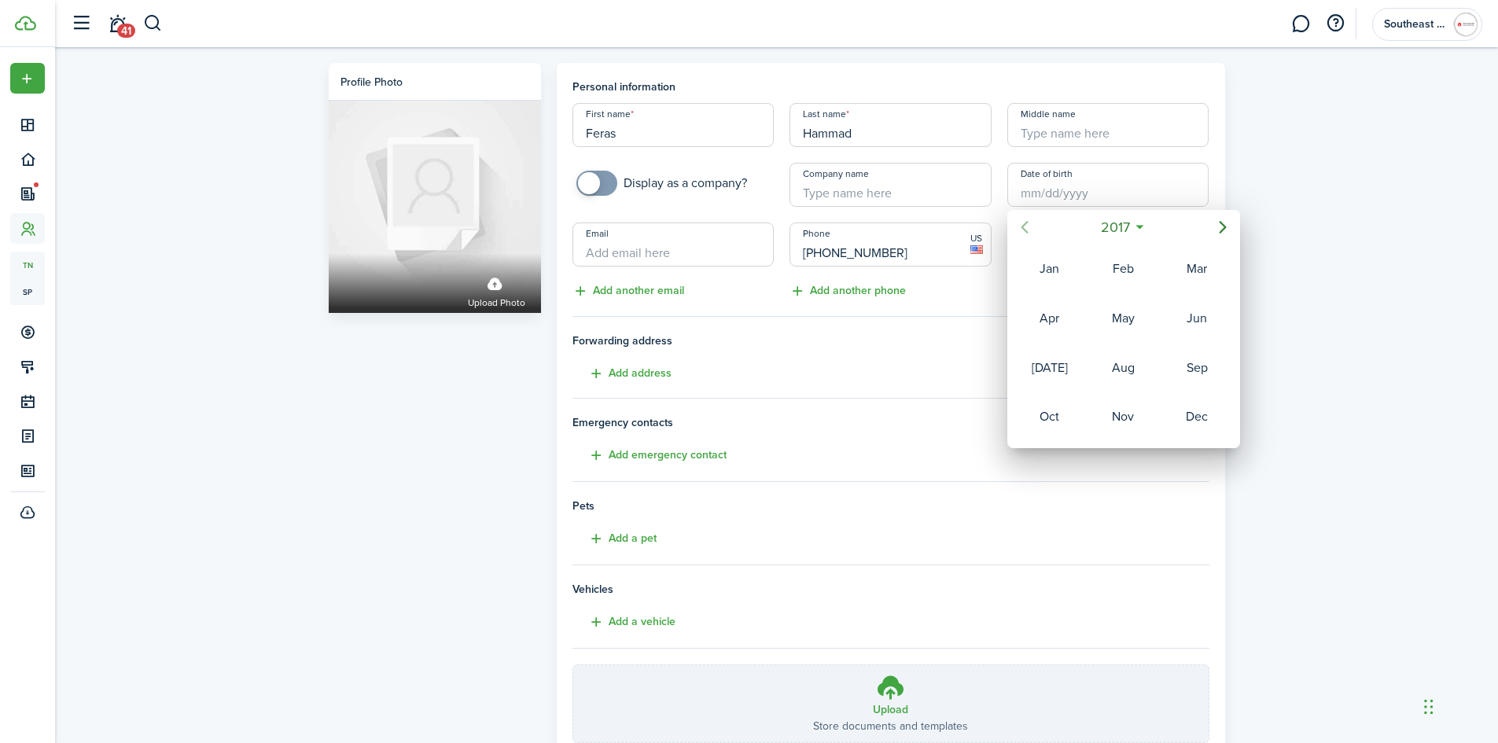
click at [1023, 229] on icon "Previous page" at bounding box center [1024, 227] width 7 height 13
click at [1023, 228] on icon "Previous page" at bounding box center [1024, 227] width 7 height 13
click at [1023, 227] on icon "Previous page" at bounding box center [1024, 227] width 7 height 13
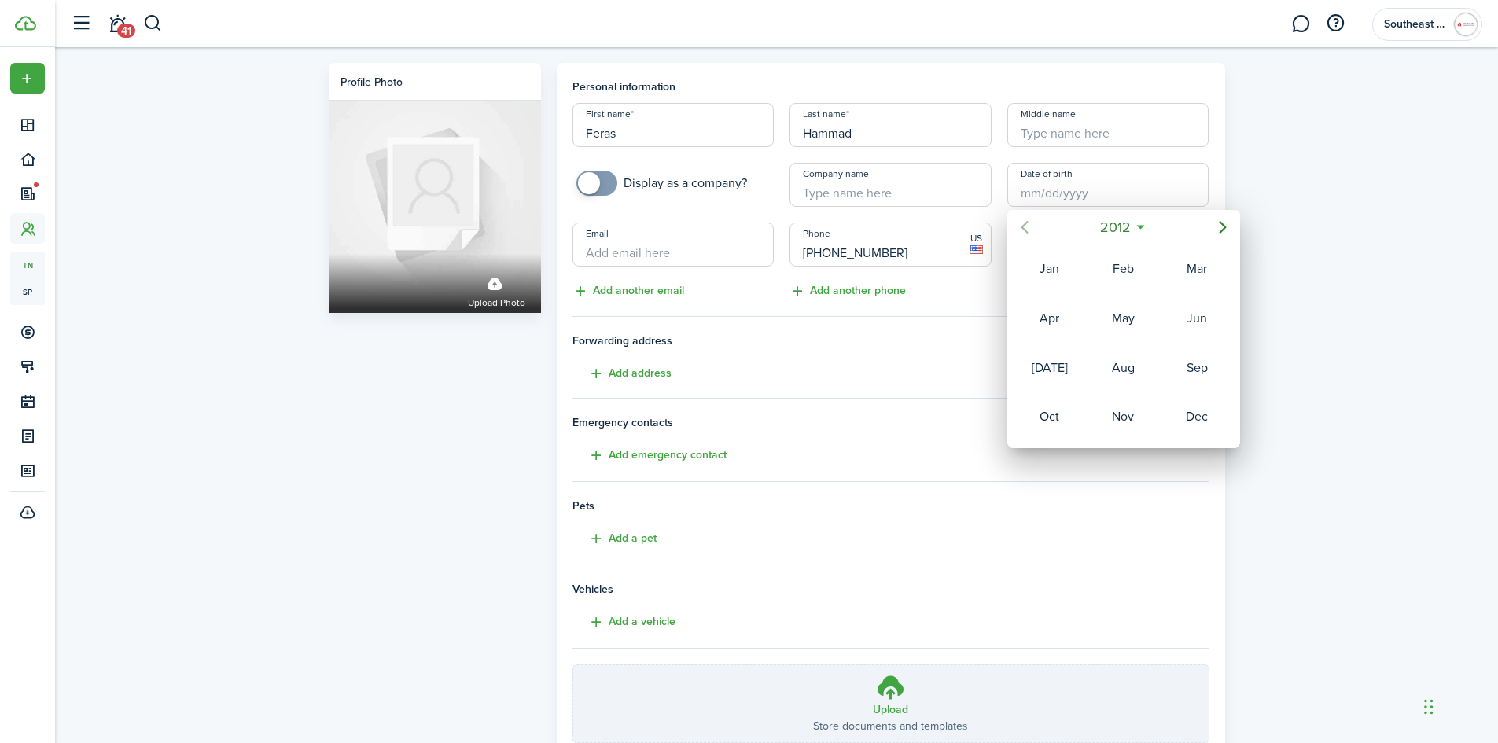
click at [1023, 227] on icon "Previous page" at bounding box center [1024, 227] width 7 height 13
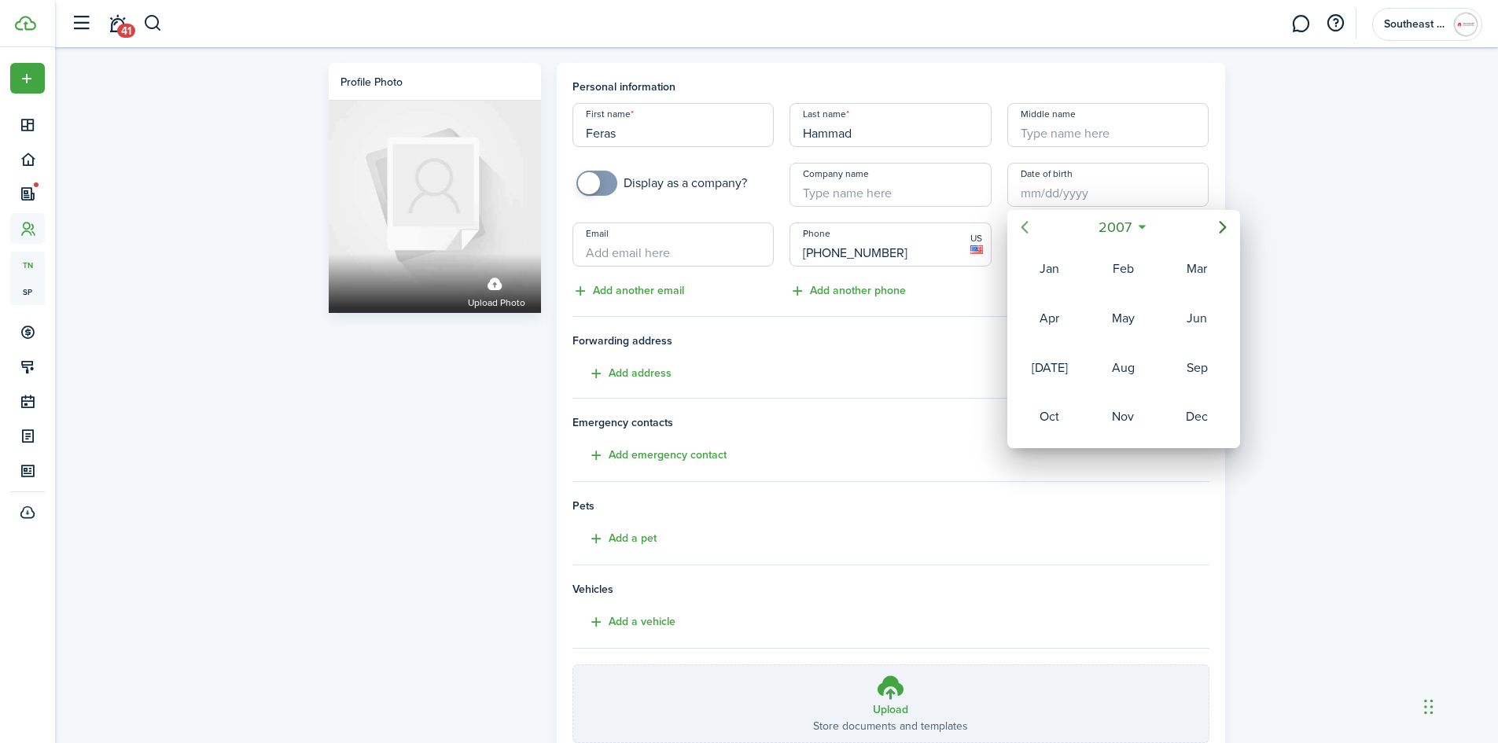
click at [1023, 227] on icon "Previous page" at bounding box center [1024, 227] width 7 height 13
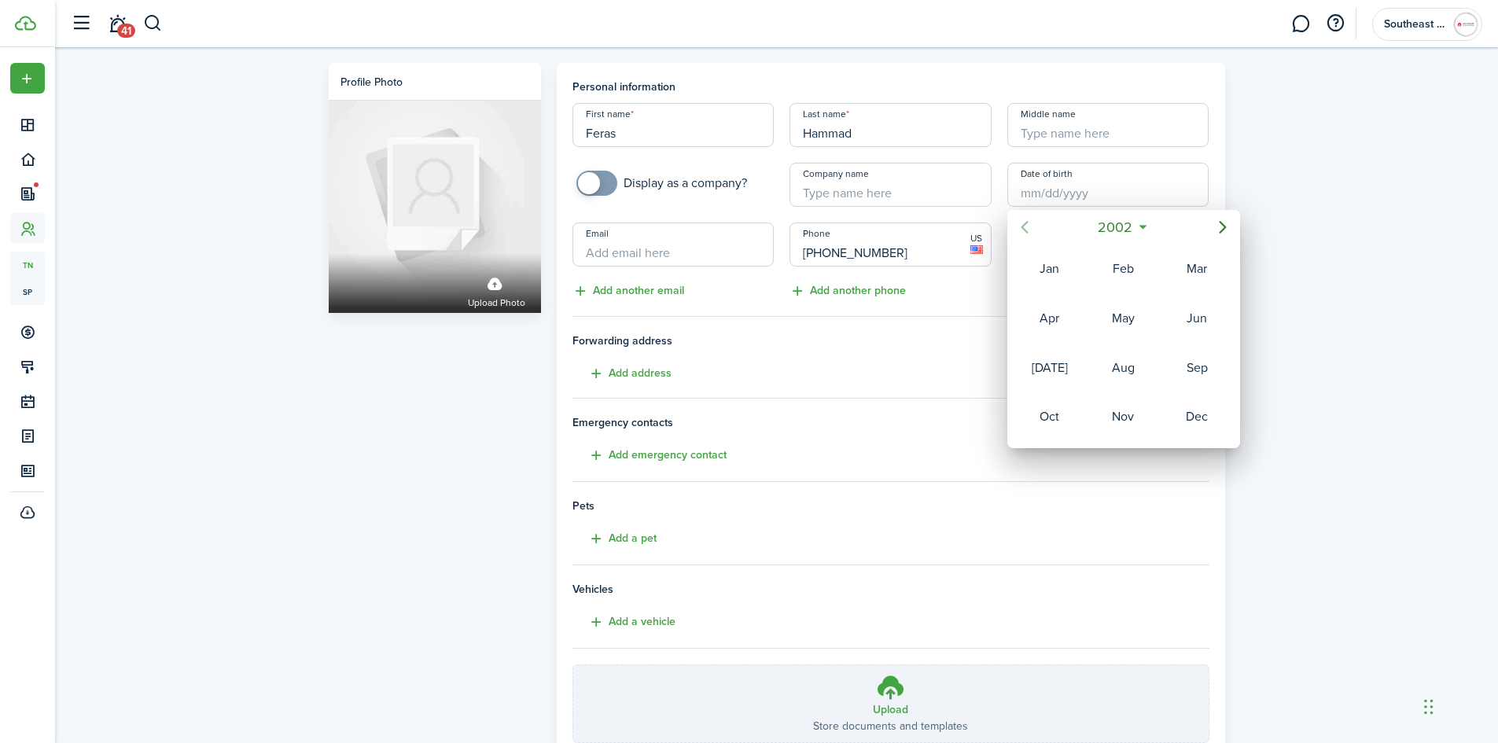
click at [1023, 227] on icon "Previous page" at bounding box center [1024, 227] width 7 height 13
click at [1024, 227] on icon "Previous page" at bounding box center [1024, 227] width 7 height 13
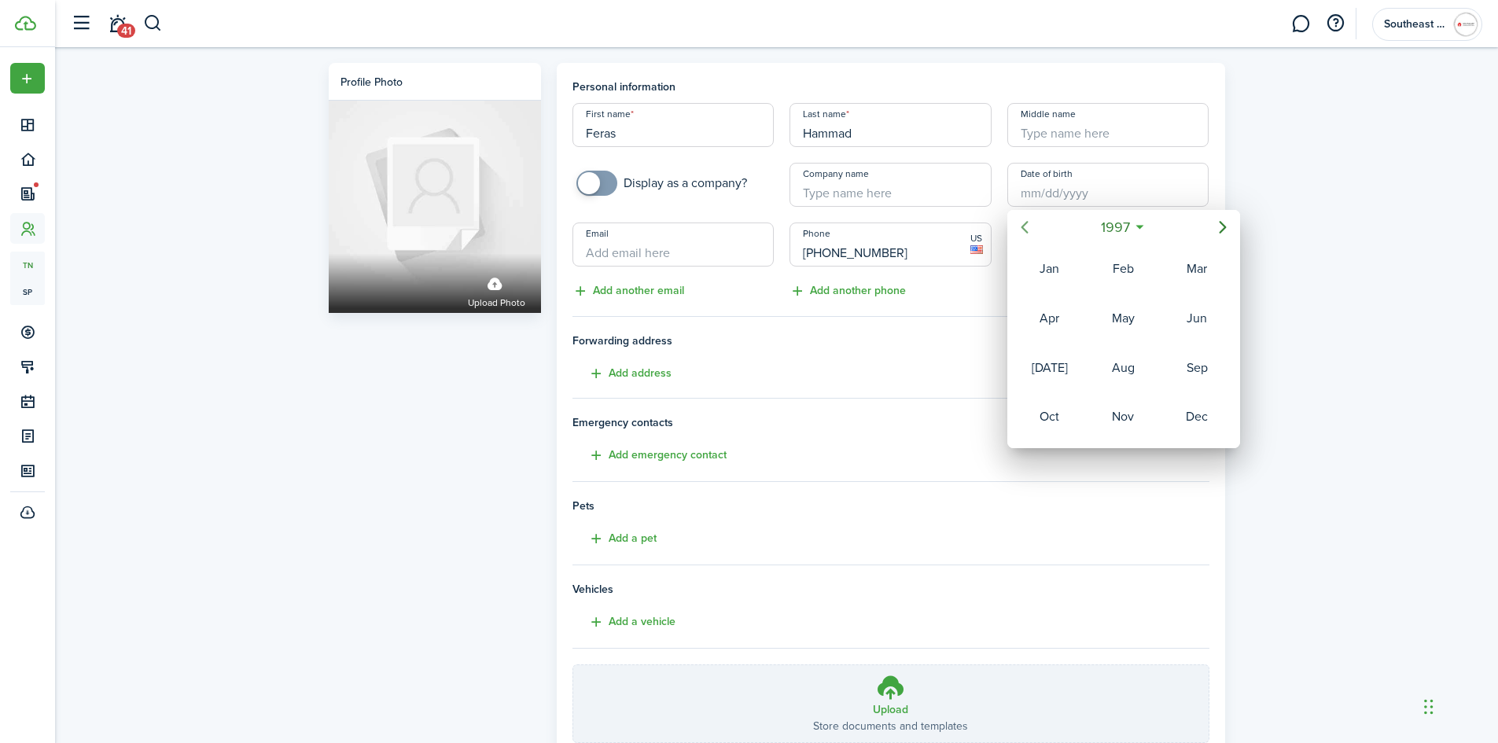
click at [1024, 227] on icon "Previous page" at bounding box center [1024, 227] width 7 height 13
click at [1125, 322] on div "May" at bounding box center [1123, 318] width 57 height 25
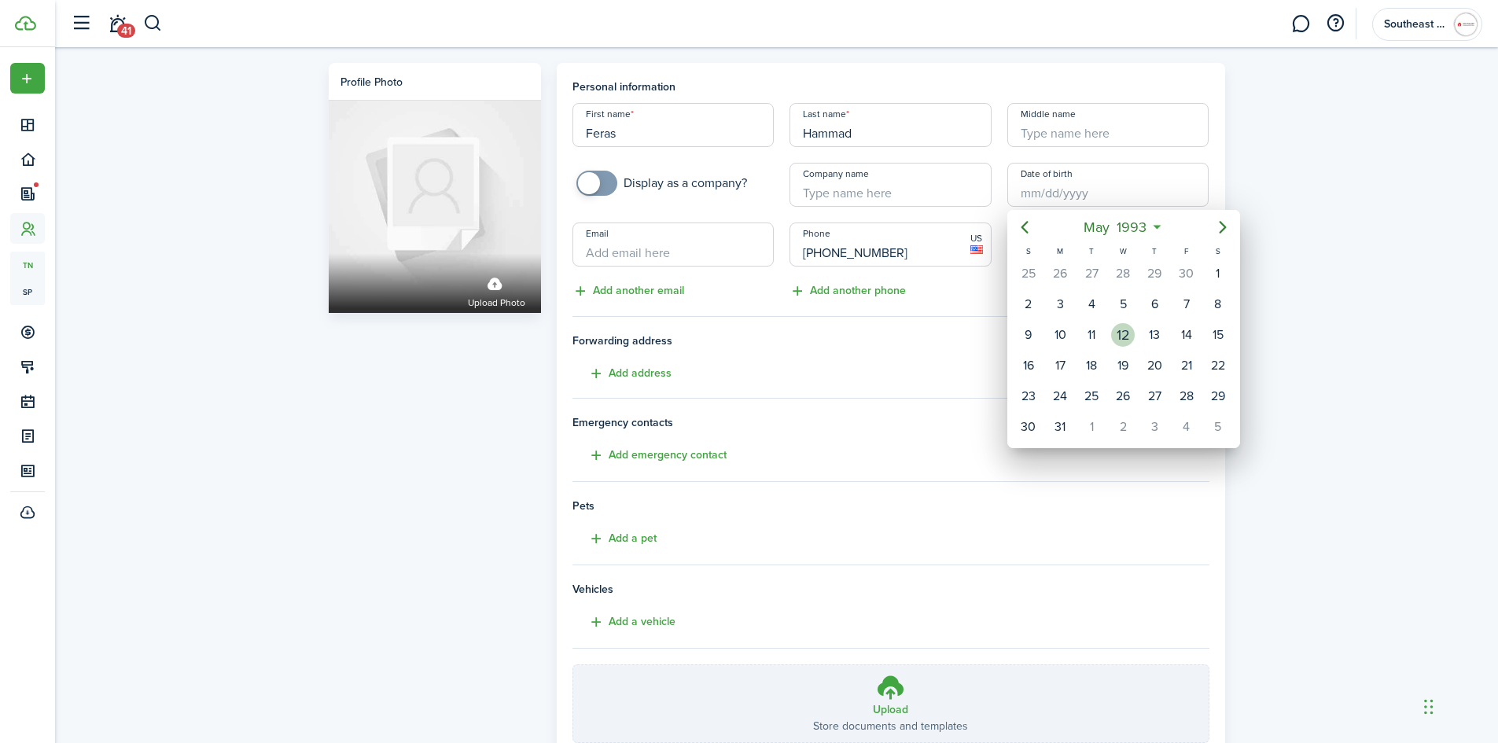
click at [1126, 337] on div "12" at bounding box center [1123, 335] width 24 height 24
type input "[DATE]"
type input "32"
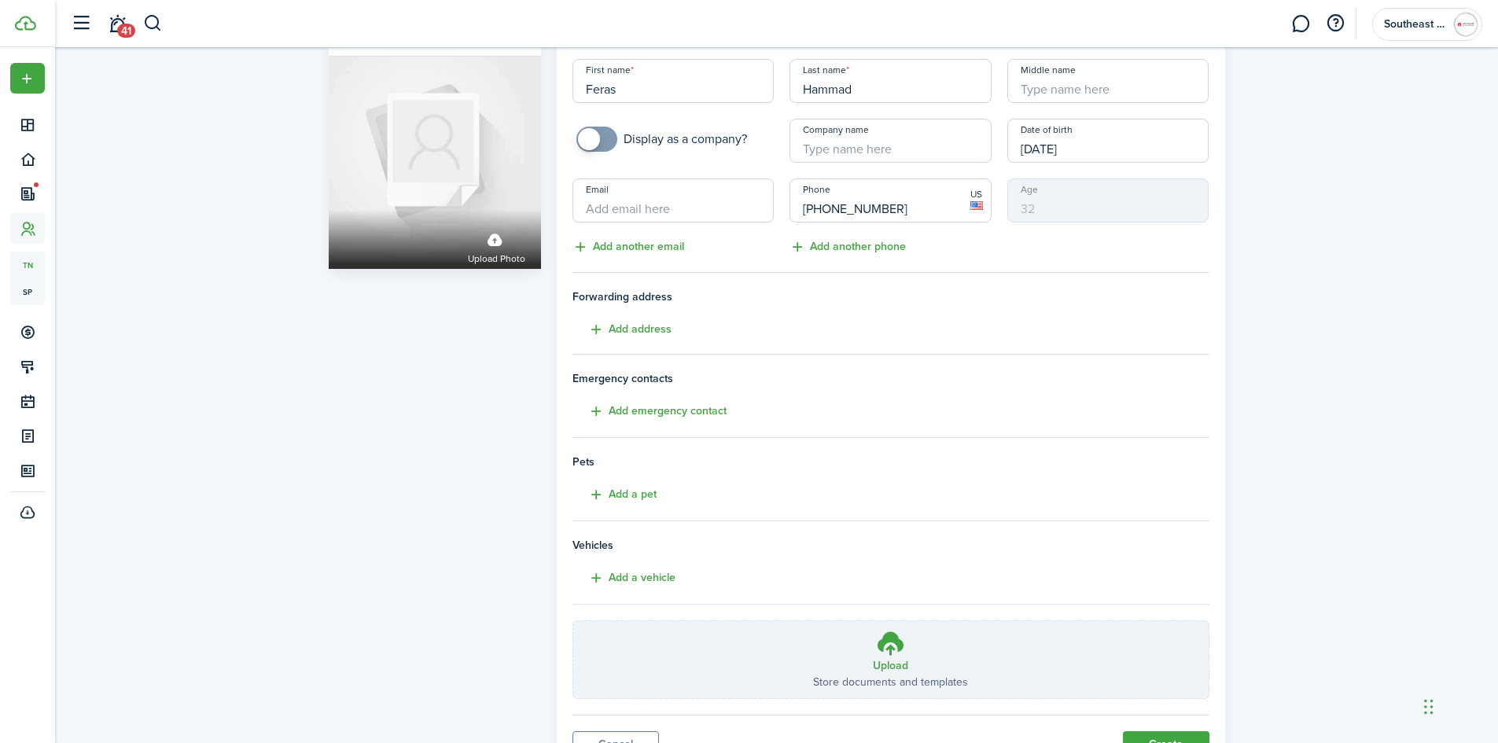
scroll to position [118, 0]
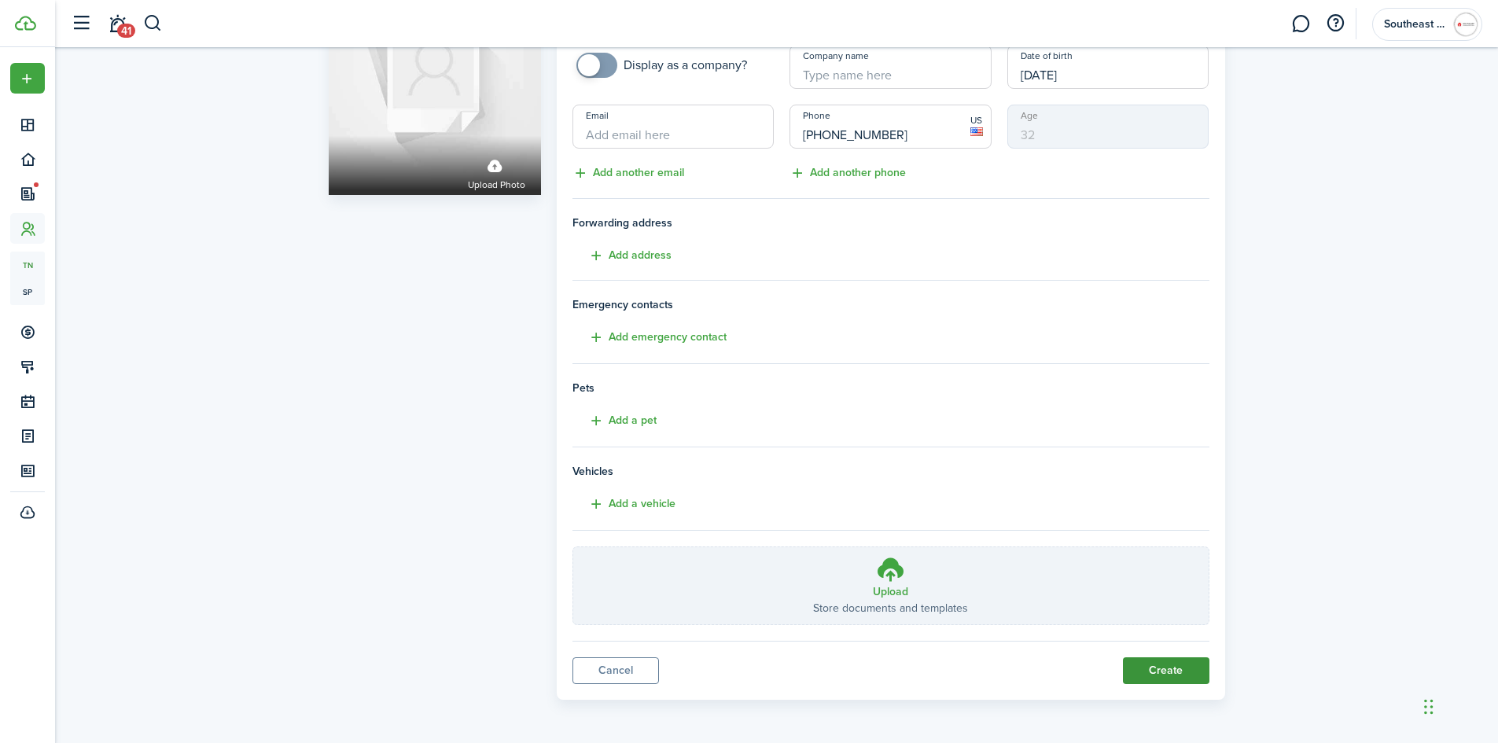
click at [1159, 675] on button "Create" at bounding box center [1166, 671] width 87 height 27
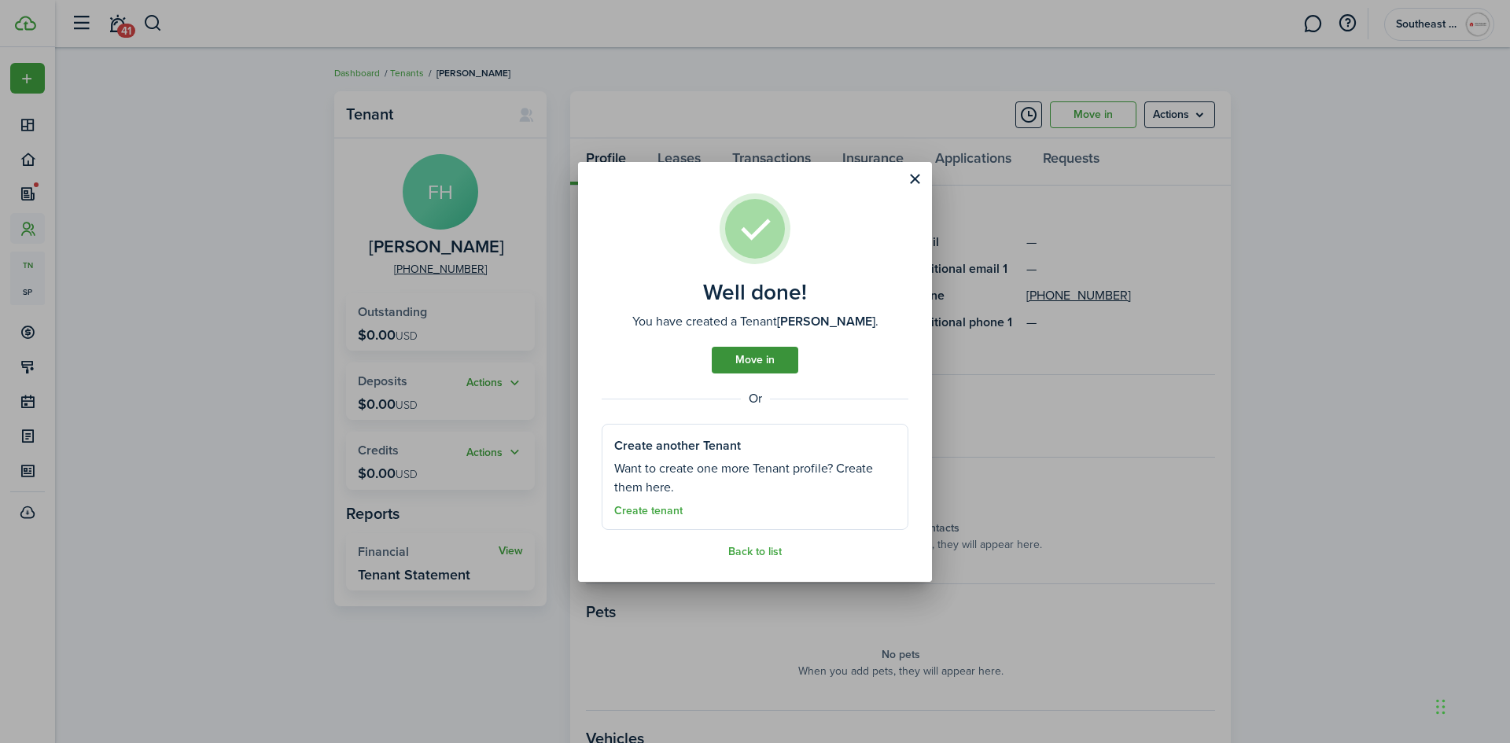
click at [767, 366] on link "Move in" at bounding box center [755, 360] width 87 height 27
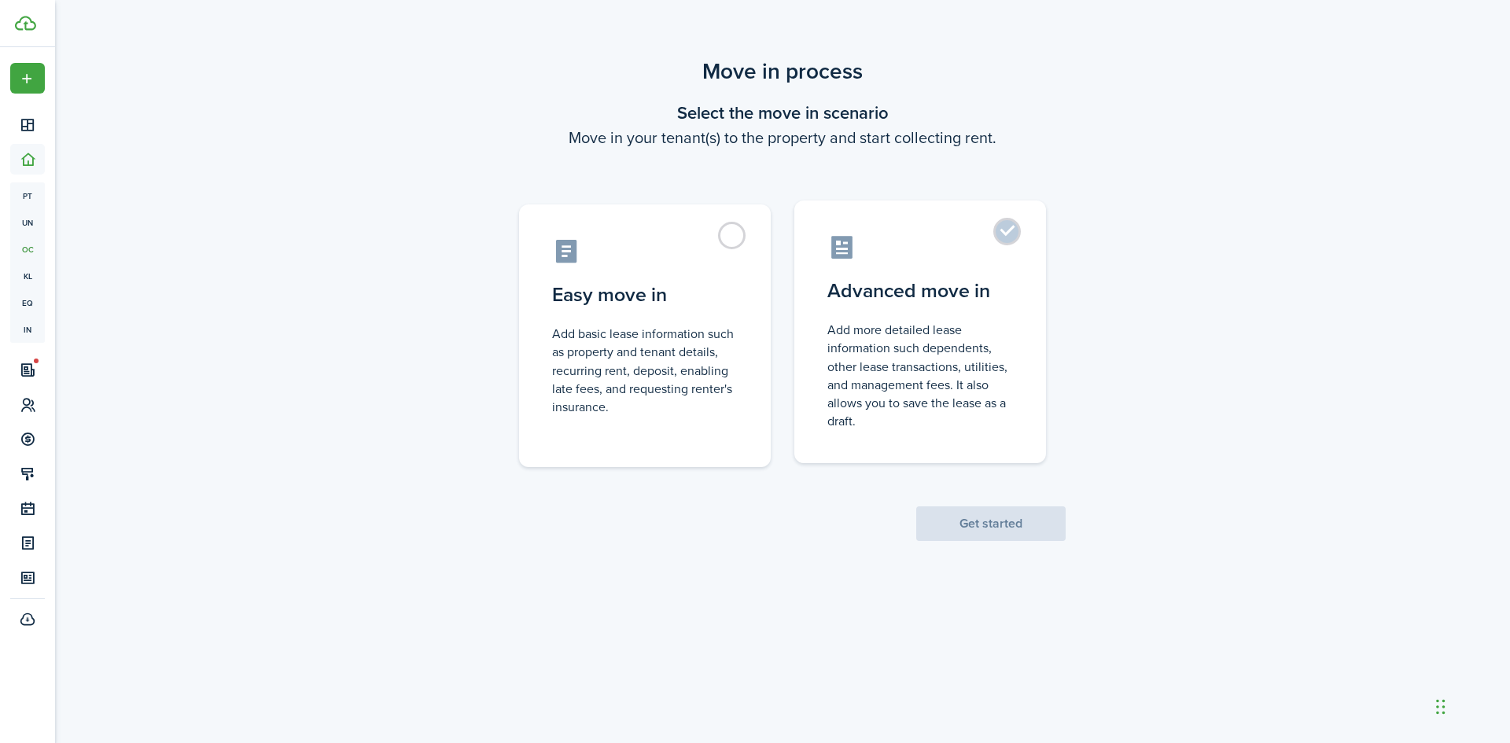
click at [1015, 231] on label "Advanced move in Add more detailed lease information such dependents, other lea…" at bounding box center [920, 332] width 252 height 263
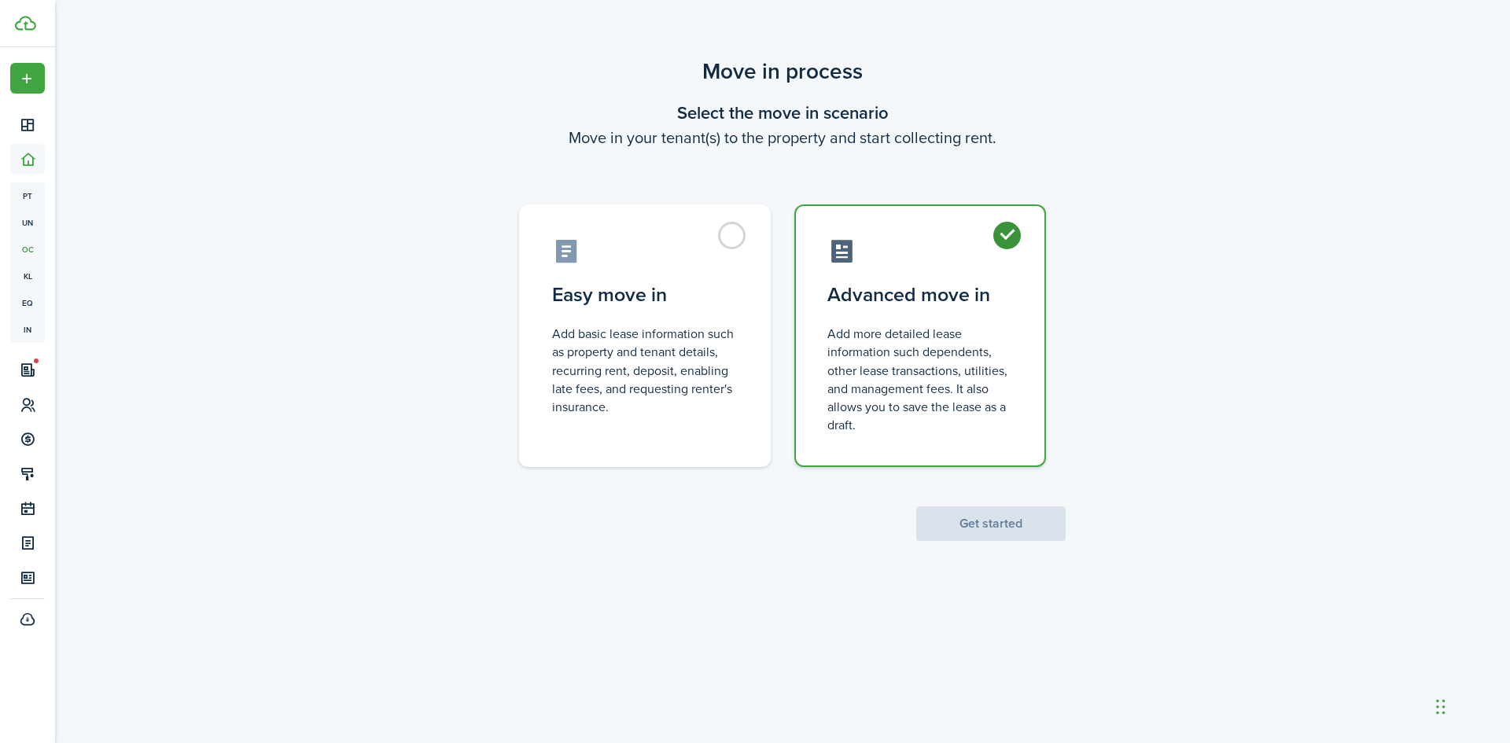
radio input "true"
click at [1003, 529] on button "Get started" at bounding box center [990, 524] width 149 height 35
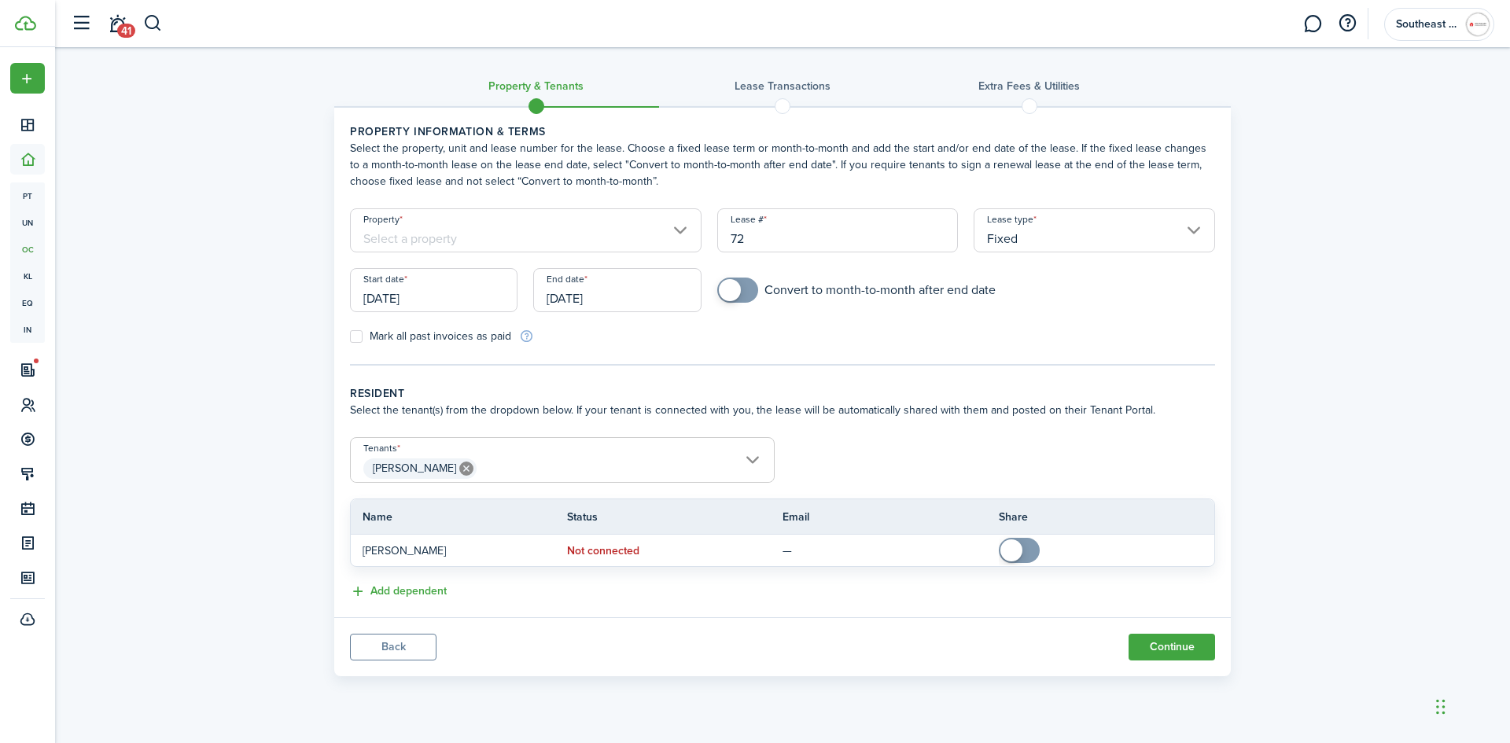
click at [677, 230] on input "Property" at bounding box center [526, 230] width 352 height 44
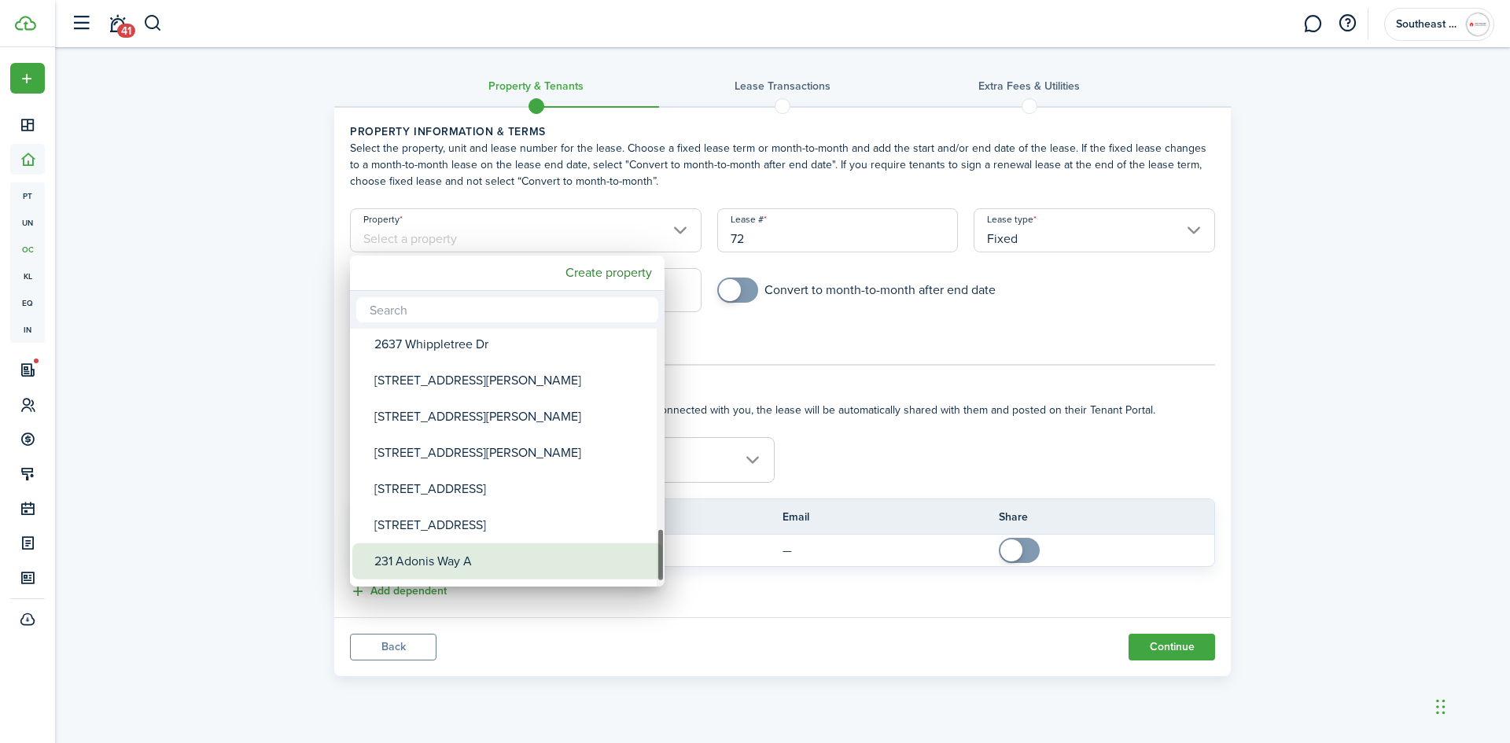
drag, startPoint x: 660, startPoint y: 366, endPoint x: 650, endPoint y: 566, distance: 200.8
click at [650, 566] on mbsc-scrollview-base "[GEOGRAPHIC_DATA][PERSON_NAME][STREET_ADDRESS][PERSON_NAME][PERSON_NAME][STREET…" at bounding box center [507, 457] width 315 height 255
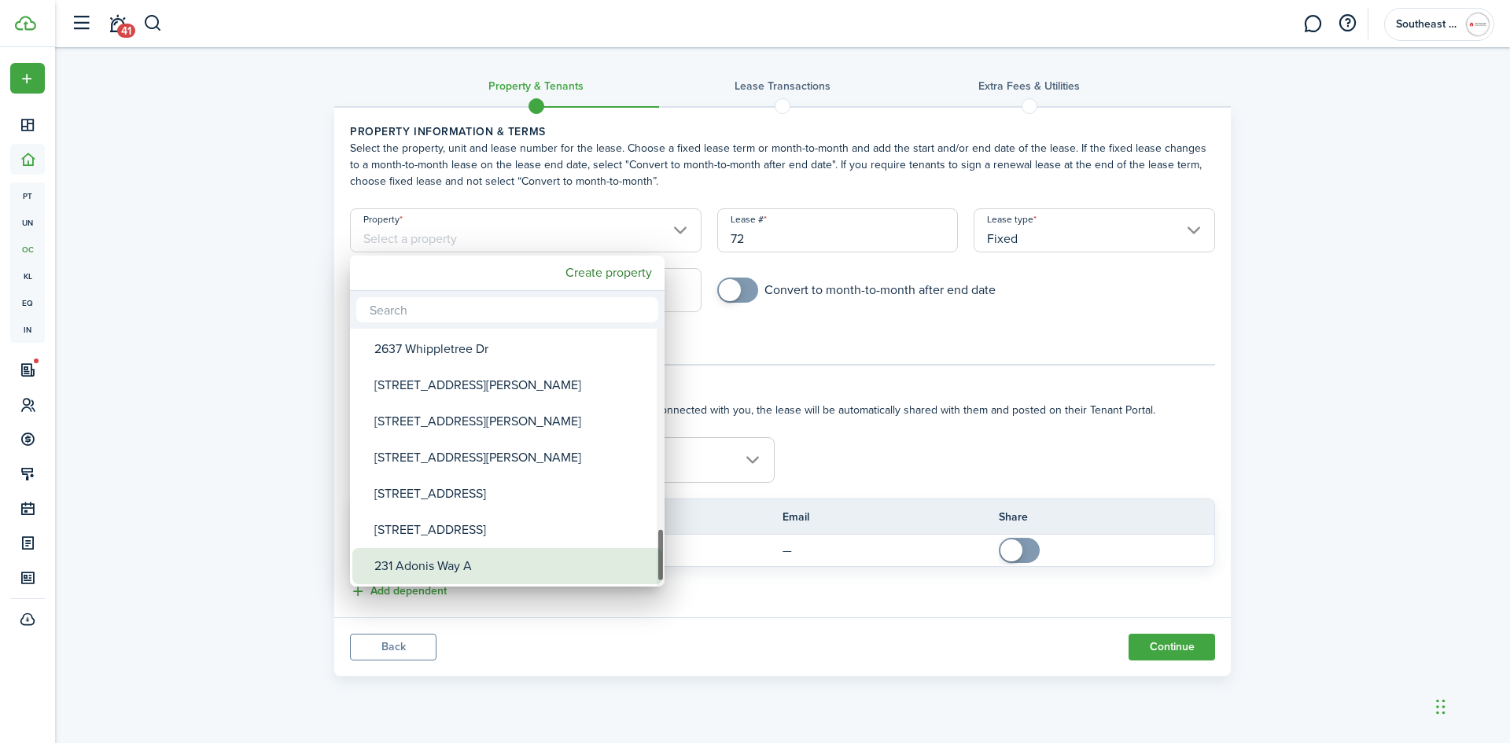
click at [560, 560] on div "231 Adonis Way A" at bounding box center [513, 566] width 278 height 36
type input "231 Adonis Way A"
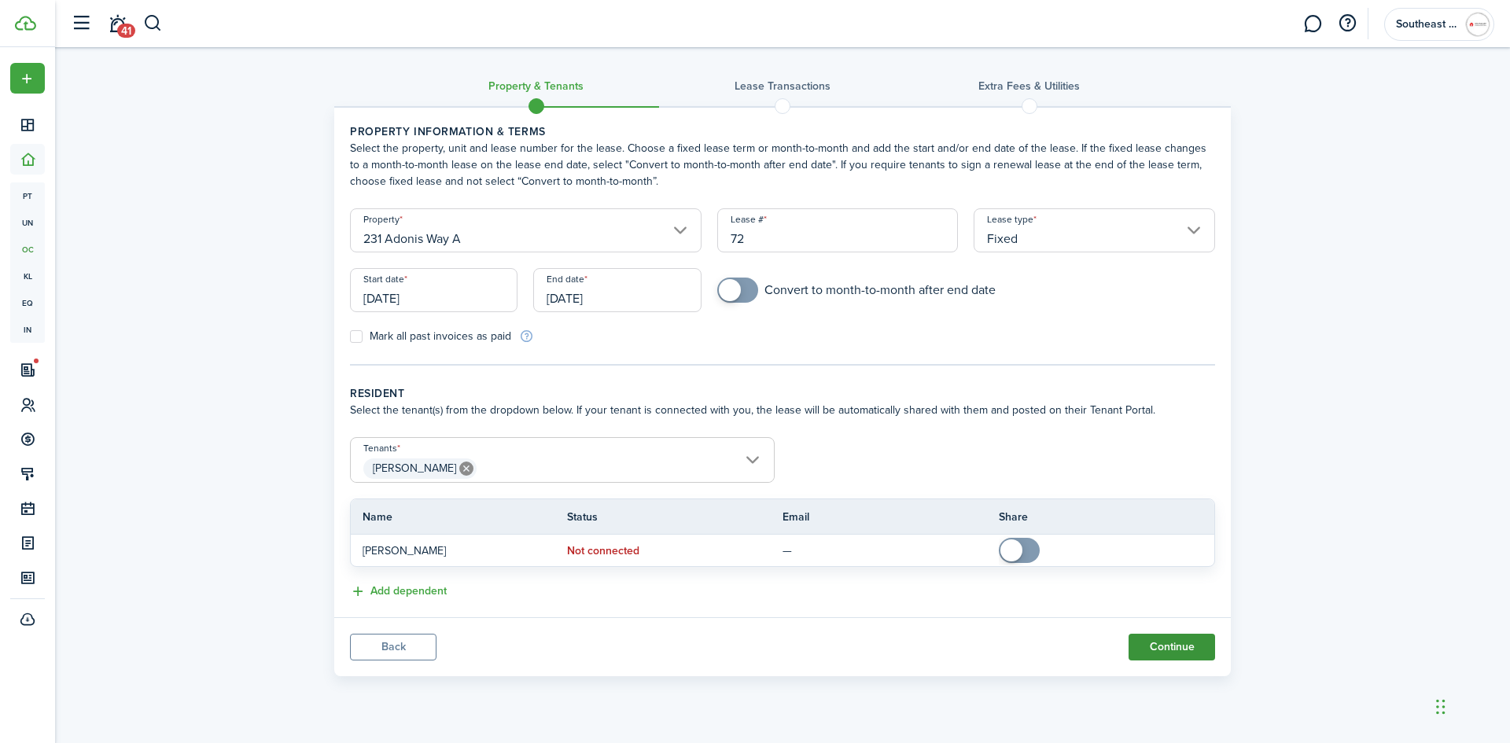
click at [1162, 647] on button "Continue" at bounding box center [1172, 647] width 87 height 27
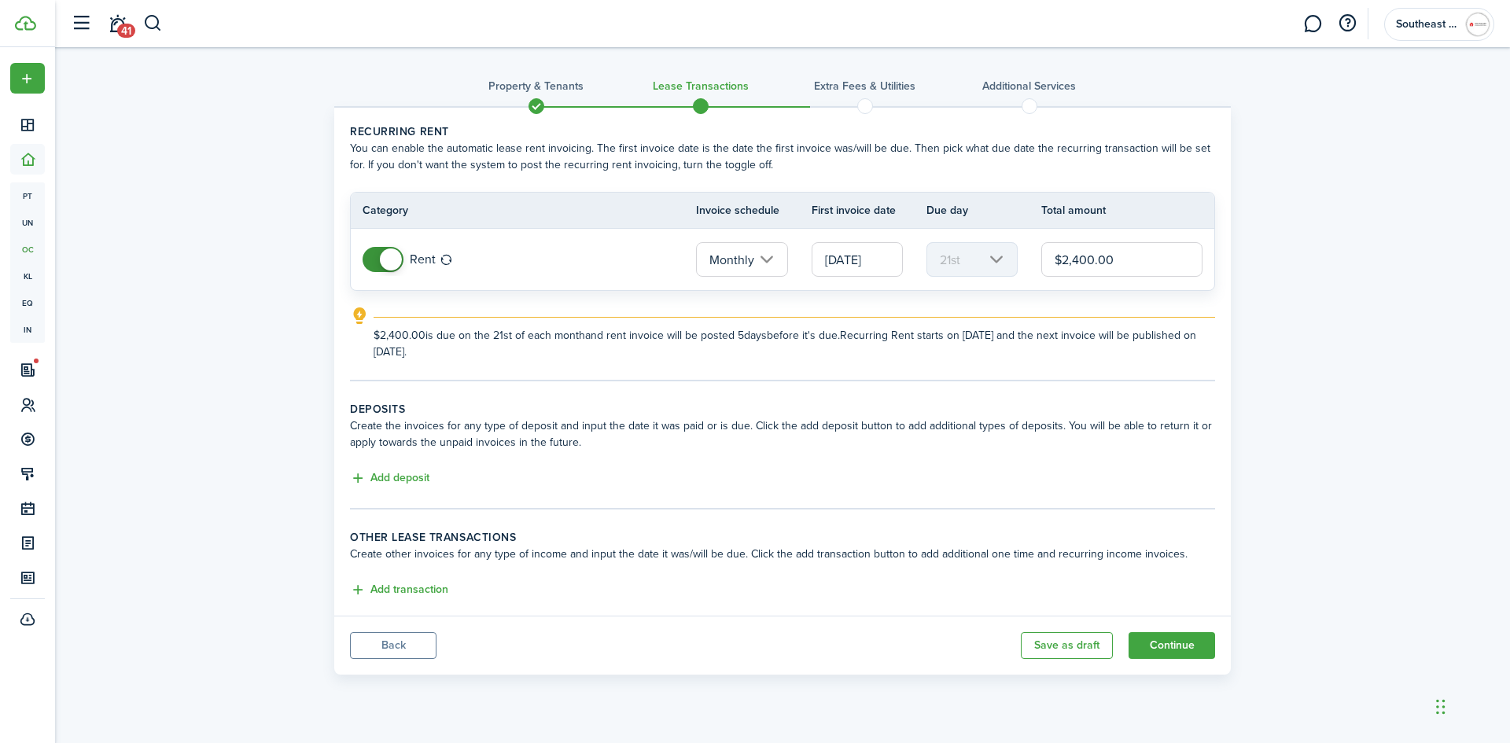
click at [1082, 256] on input "$2,400.00" at bounding box center [1121, 259] width 161 height 35
click at [882, 257] on input "[DATE]" at bounding box center [857, 259] width 91 height 35
type input "$2,000.00"
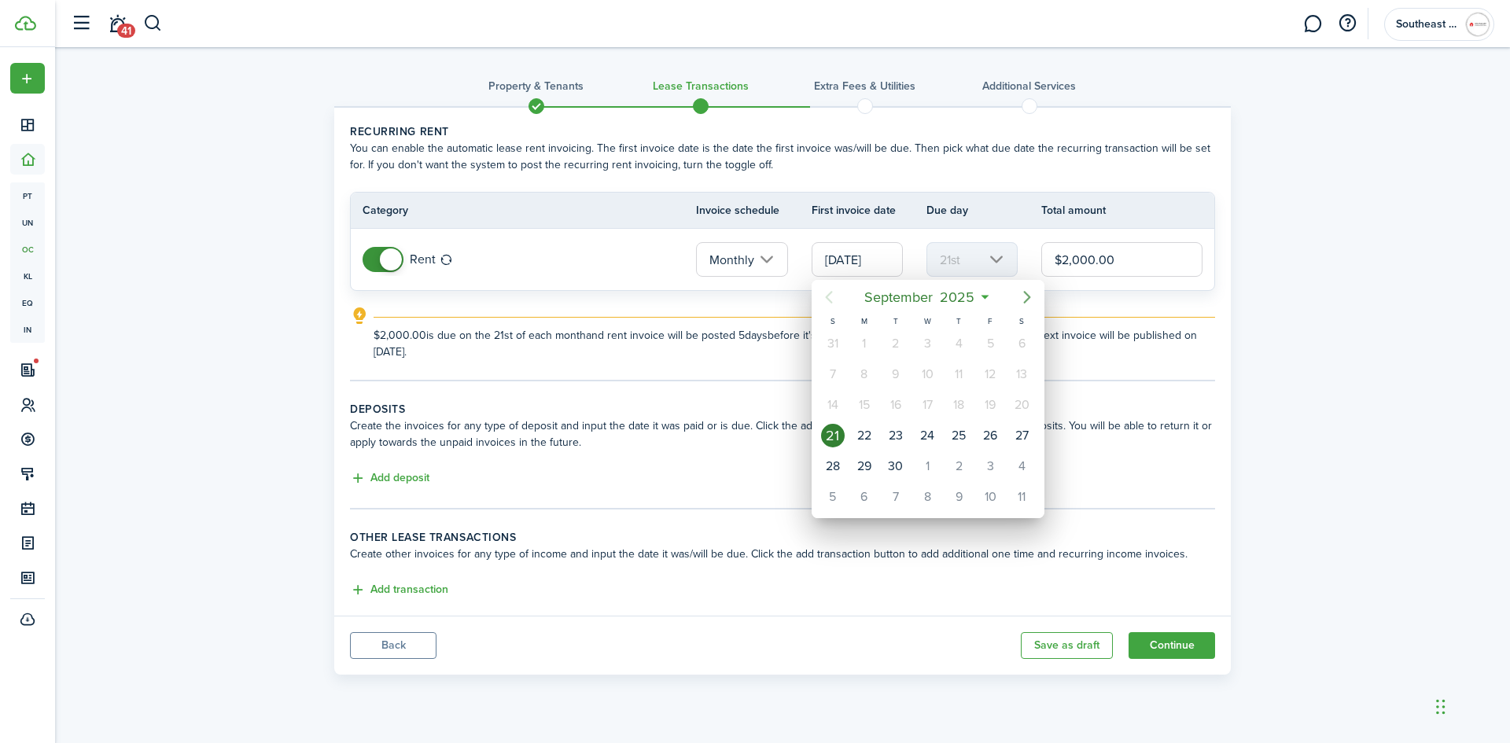
click at [1029, 294] on icon "Next page" at bounding box center [1027, 297] width 19 height 19
click at [1028, 294] on icon "Next page" at bounding box center [1027, 297] width 19 height 19
click at [925, 343] on div "1" at bounding box center [928, 344] width 24 height 24
type input "[DATE]"
type input "1st"
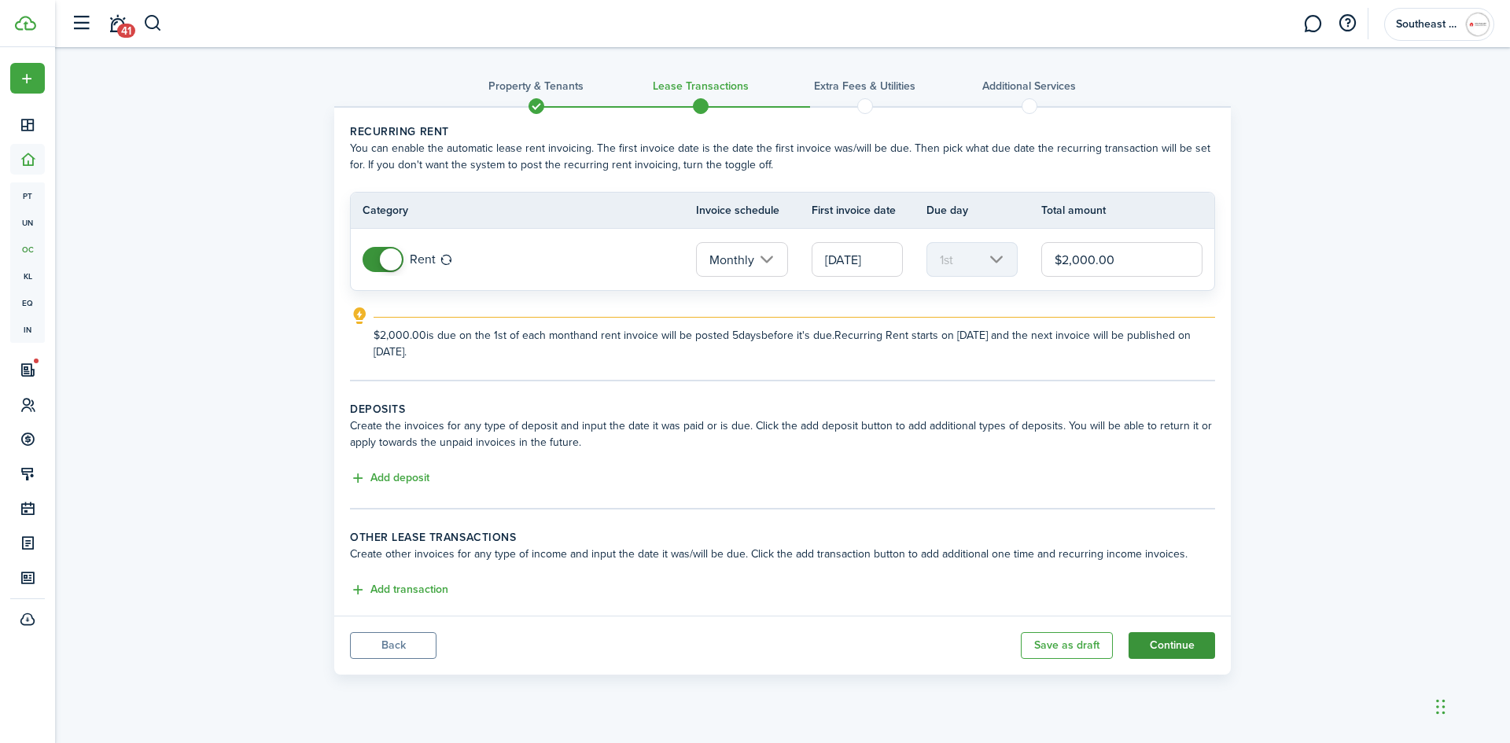
click at [1177, 647] on button "Continue" at bounding box center [1172, 645] width 87 height 27
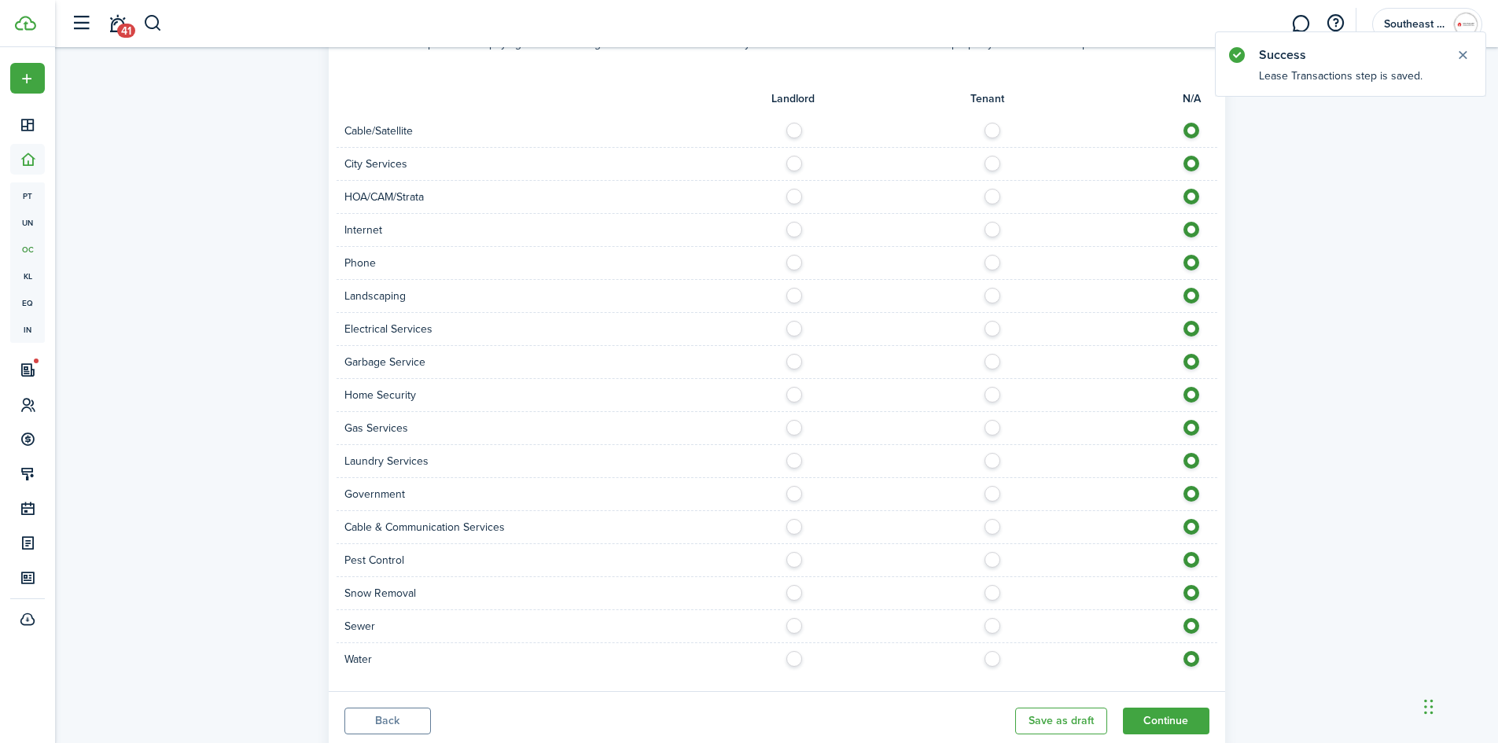
scroll to position [978, 0]
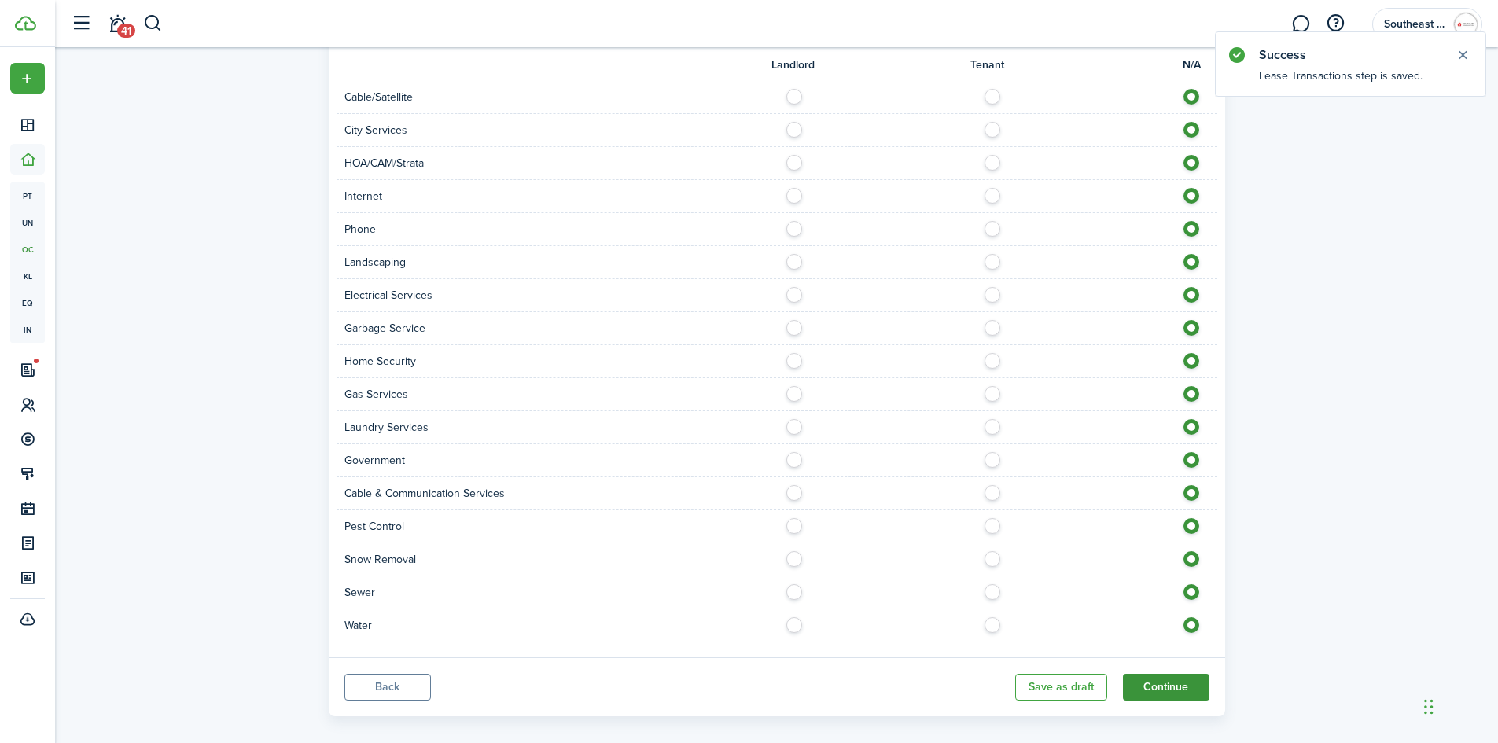
click at [1173, 674] on button "Continue" at bounding box center [1166, 687] width 87 height 27
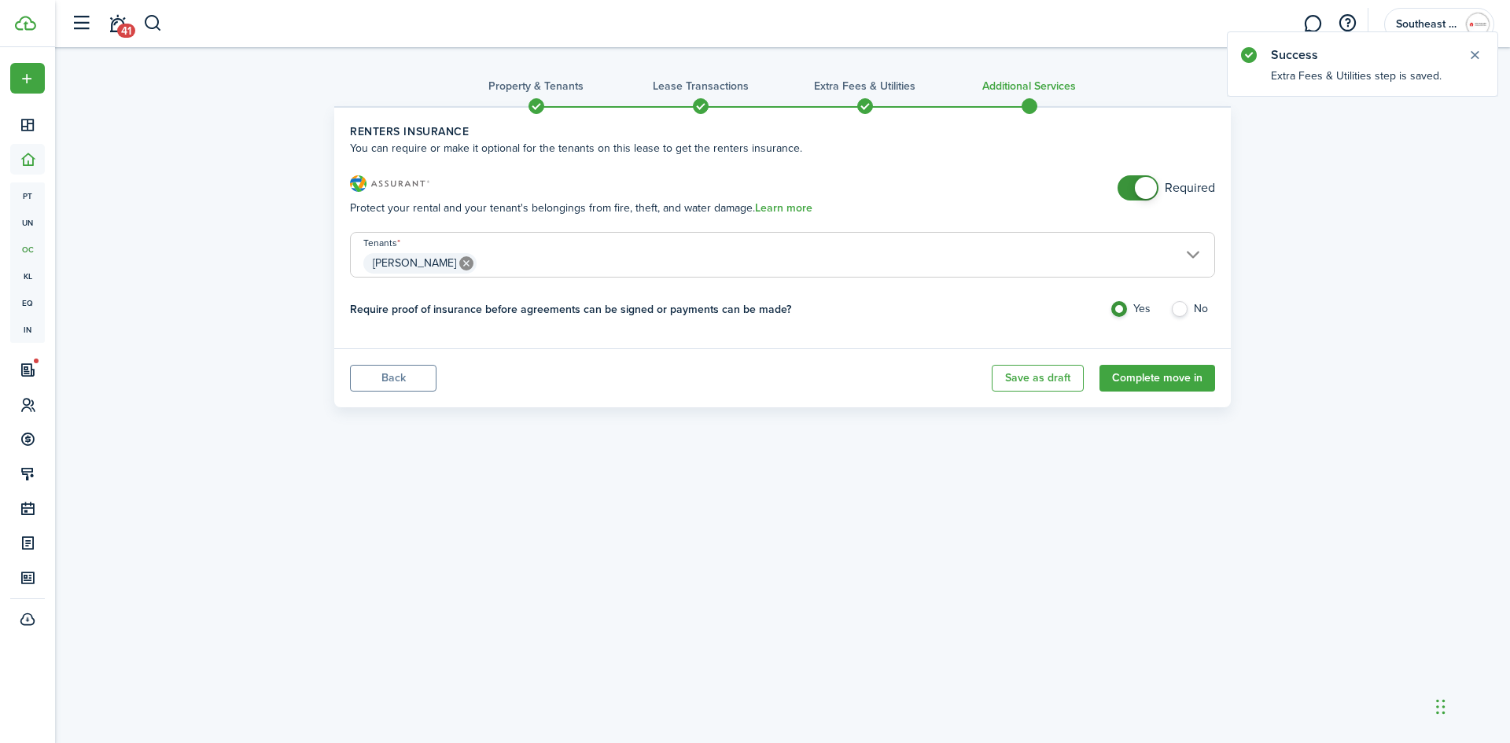
checkbox input "false"
click at [1130, 193] on span at bounding box center [1138, 187] width 16 height 25
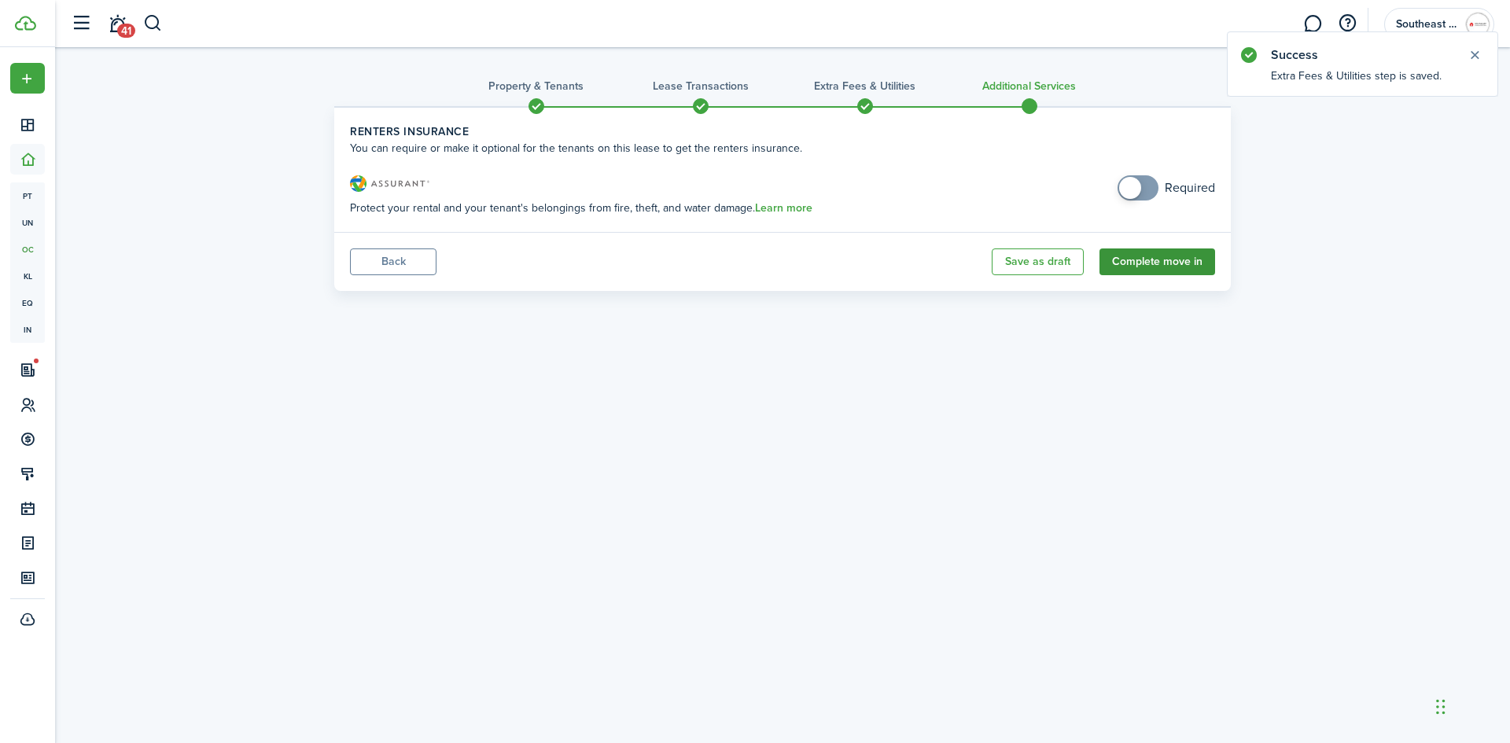
click at [1158, 256] on button "Complete move in" at bounding box center [1158, 262] width 116 height 27
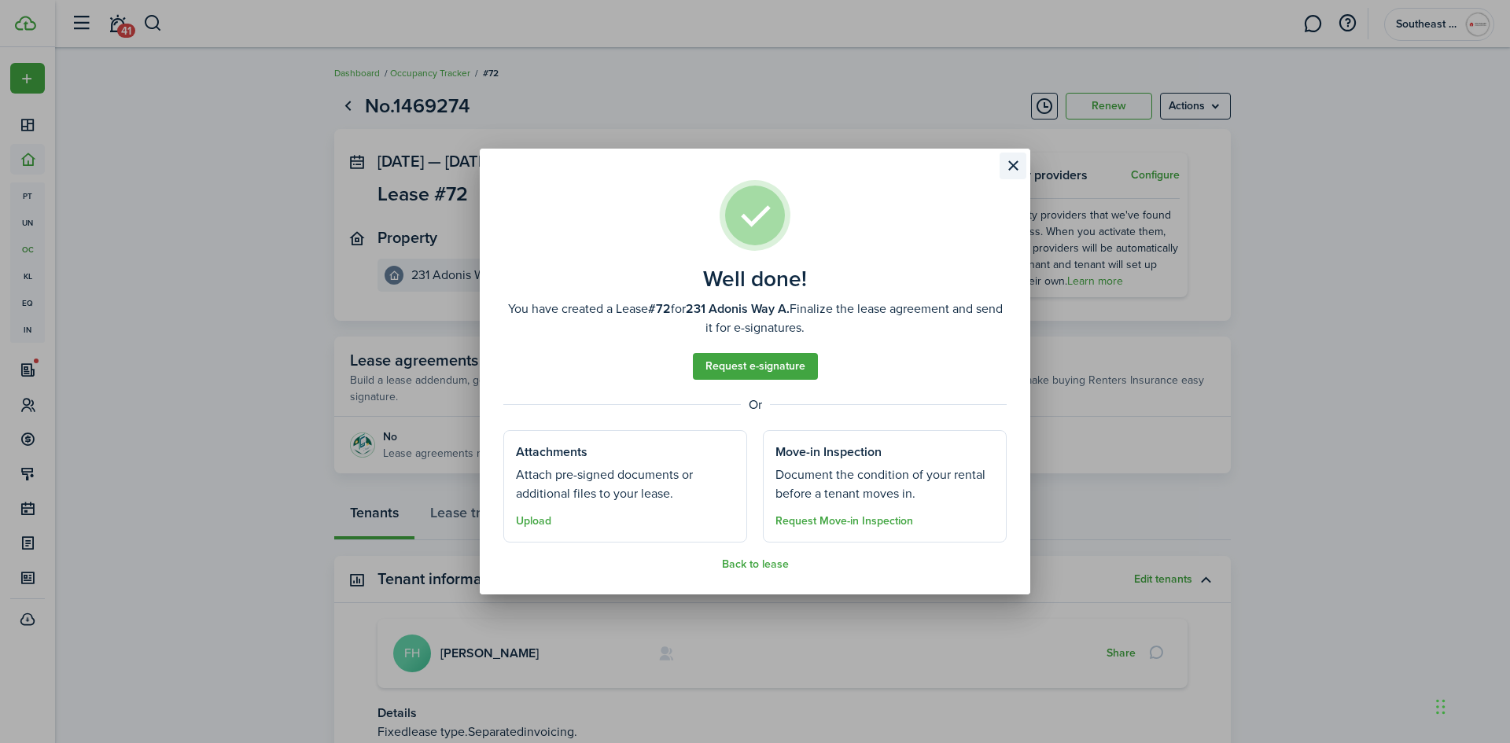
click at [1018, 166] on button "Close modal" at bounding box center [1013, 166] width 27 height 27
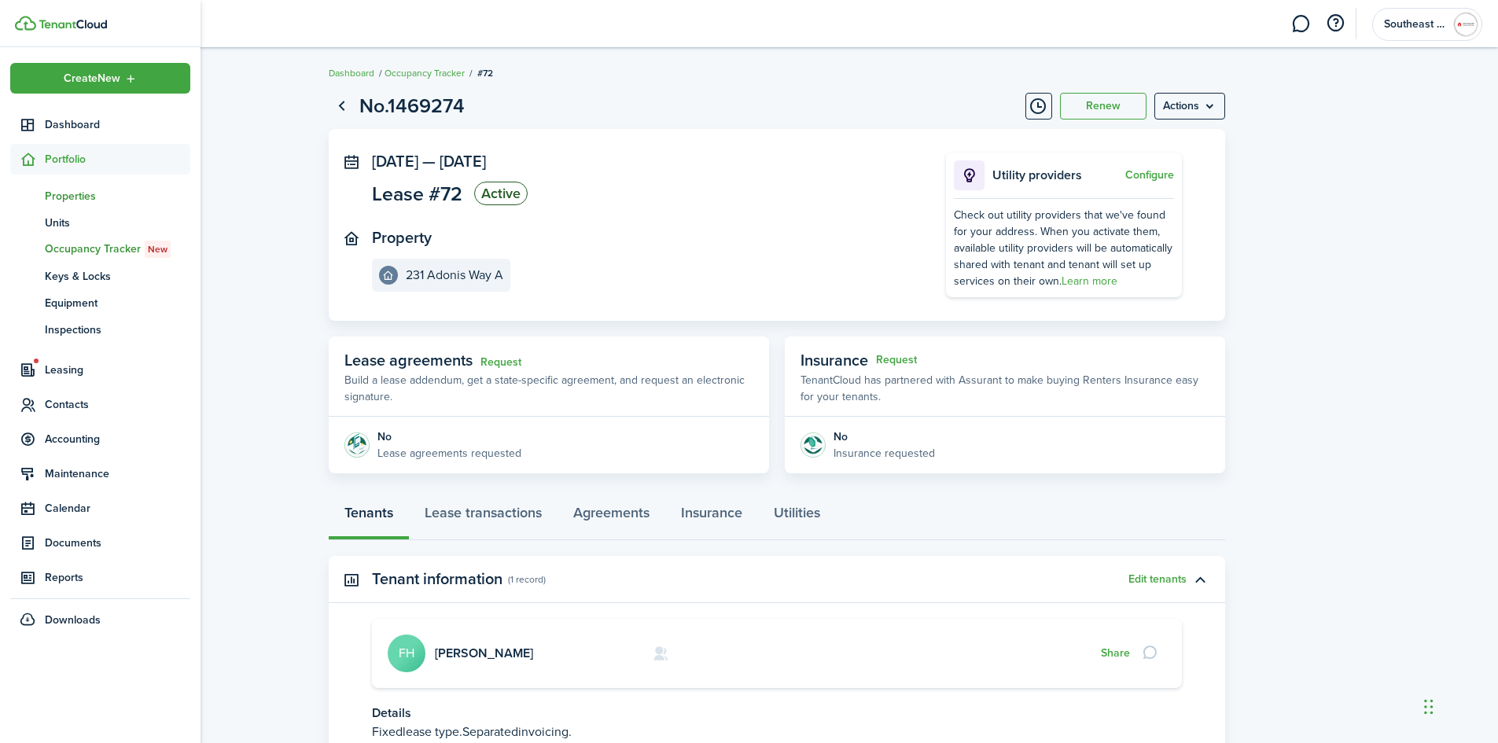
click at [70, 197] on span "Properties" at bounding box center [118, 196] width 146 height 17
